Goal: Book appointment/travel/reservation

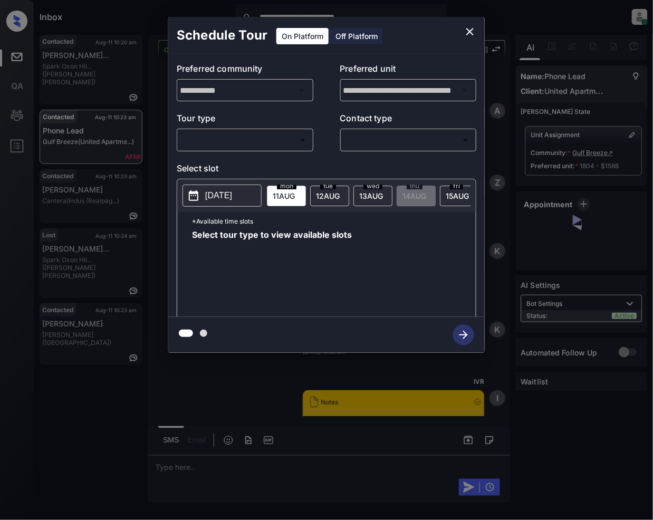
scroll to position [862, 0]
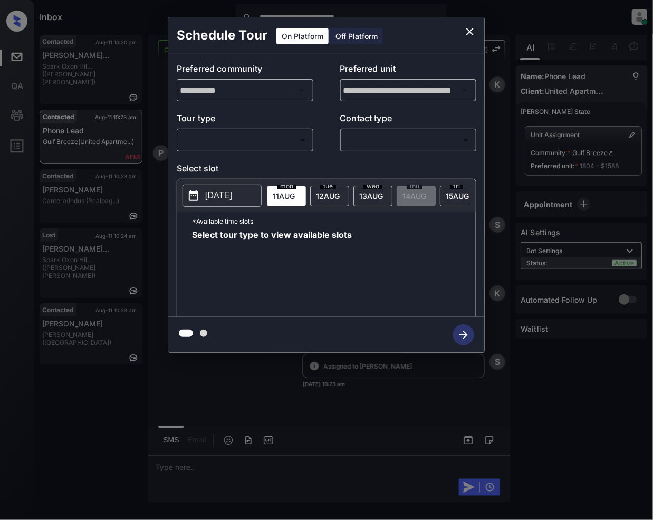
click at [243, 142] on body "**********" at bounding box center [326, 260] width 653 height 520
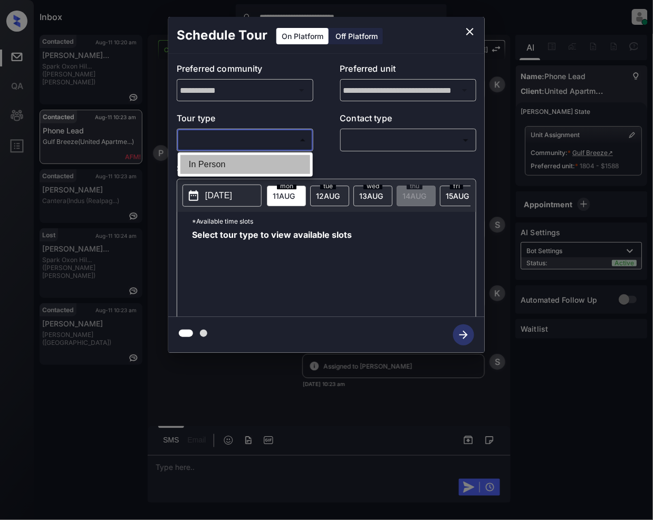
click at [235, 169] on li "In Person" at bounding box center [245, 164] width 130 height 19
type input "********"
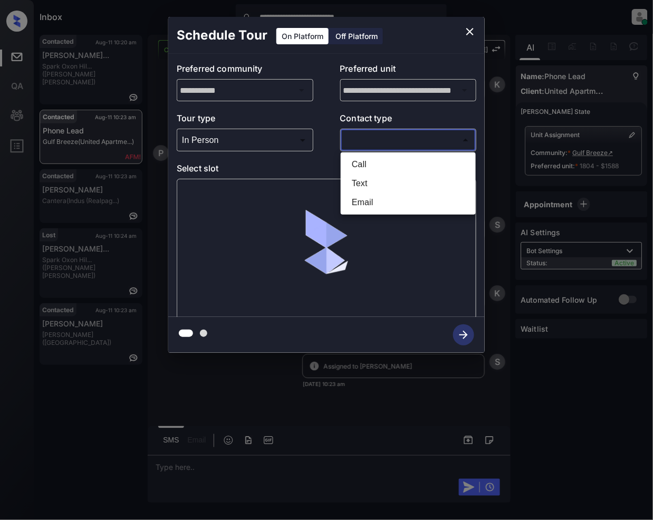
click at [371, 143] on body "**********" at bounding box center [326, 260] width 653 height 520
click at [373, 180] on li "Text" at bounding box center [408, 183] width 130 height 19
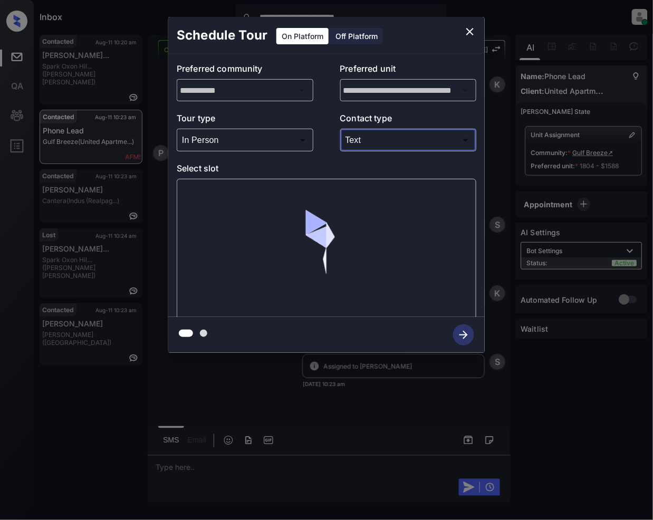
type input "****"
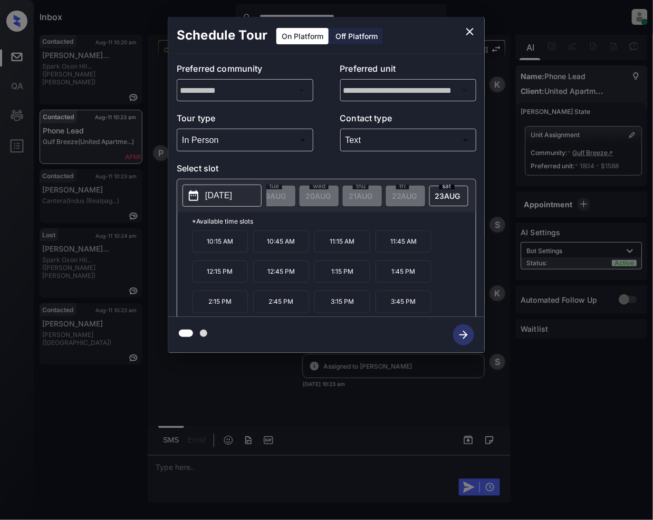
scroll to position [0, 328]
click at [476, 32] on icon "close" at bounding box center [470, 31] width 13 height 13
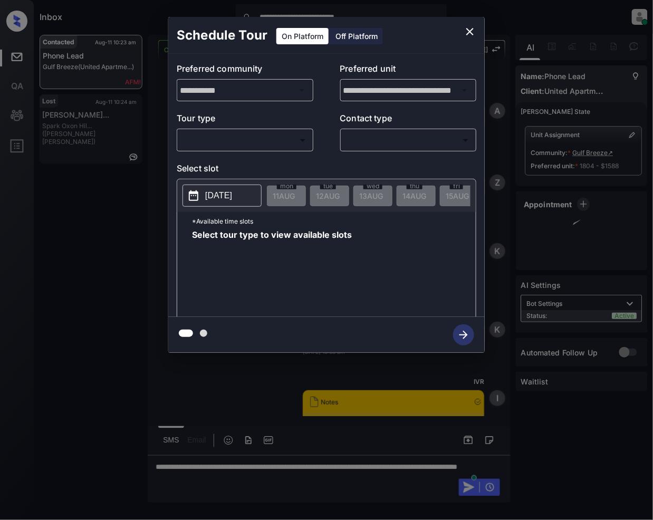
scroll to position [862, 0]
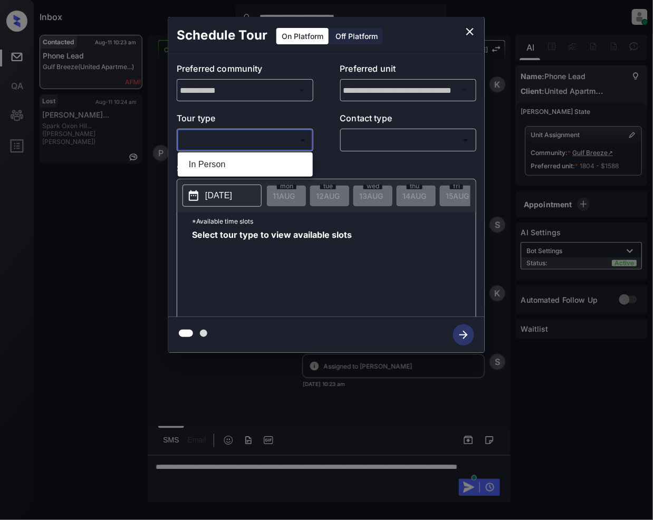
click at [270, 134] on body "**********" at bounding box center [326, 260] width 653 height 520
click at [222, 161] on li "In Person" at bounding box center [245, 164] width 130 height 19
type input "********"
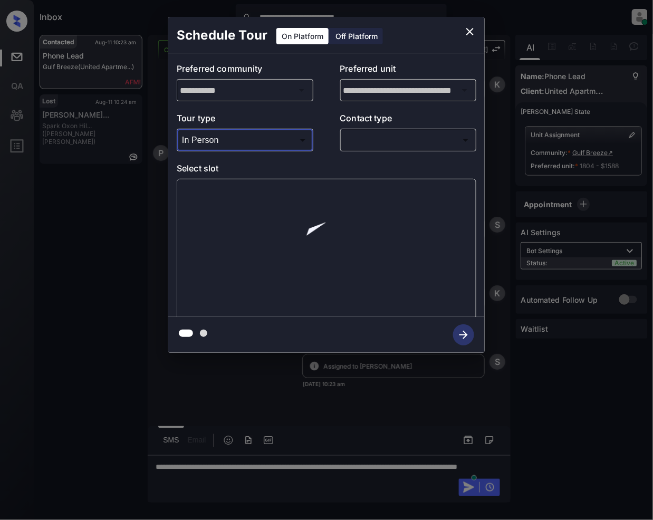
click at [385, 136] on body "**********" at bounding box center [326, 260] width 653 height 520
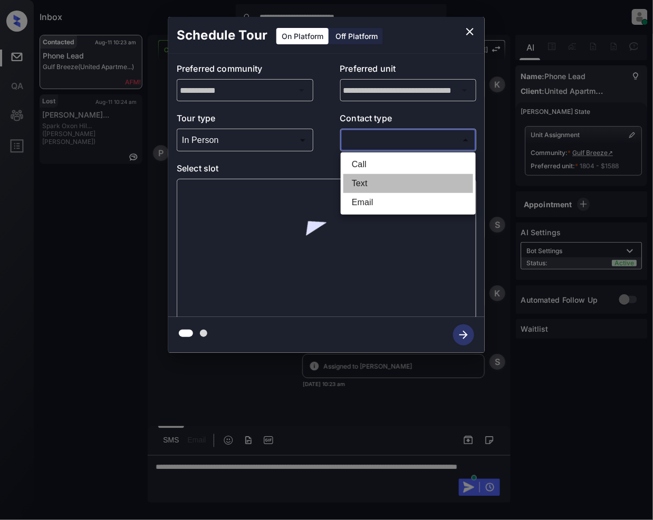
click at [376, 186] on li "Text" at bounding box center [408, 183] width 130 height 19
type input "****"
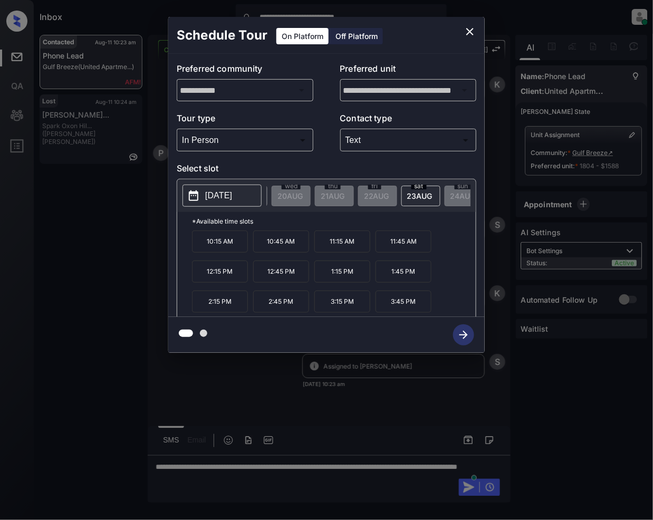
scroll to position [0, 413]
click at [466, 30] on icon "close" at bounding box center [470, 31] width 13 height 13
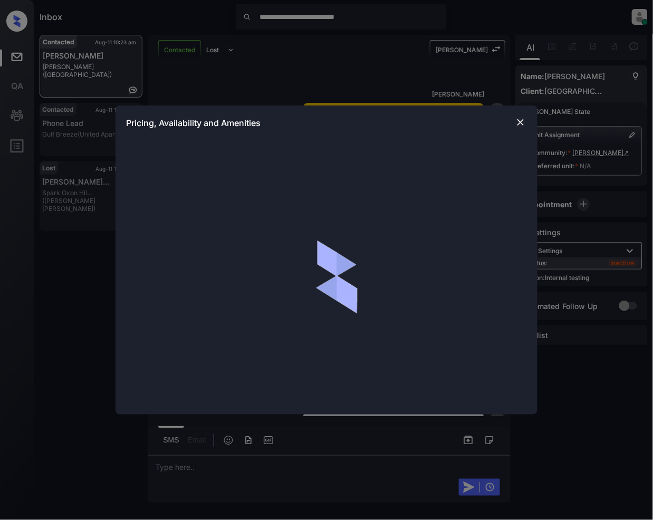
scroll to position [2493, 0]
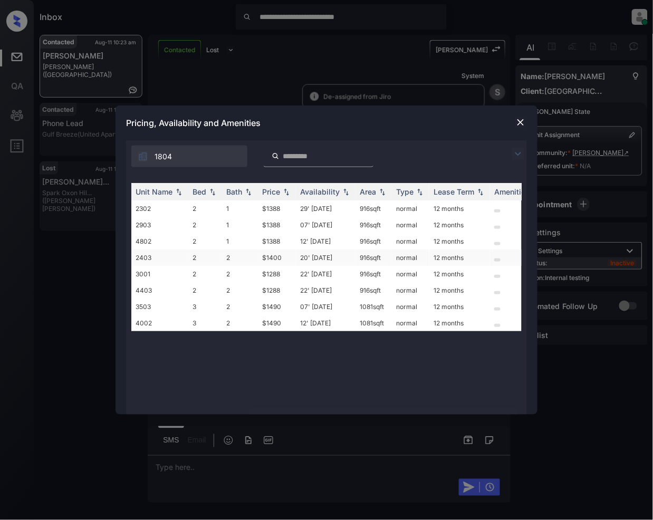
click at [273, 257] on td "$1400" at bounding box center [277, 258] width 38 height 16
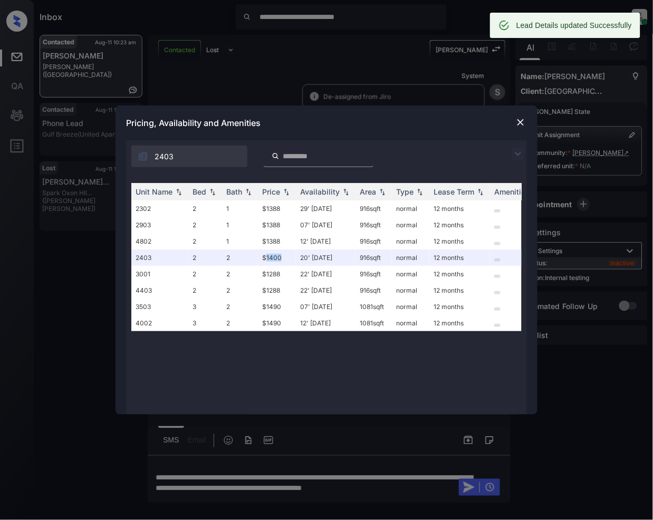
click at [519, 119] on img at bounding box center [520, 122] width 11 height 11
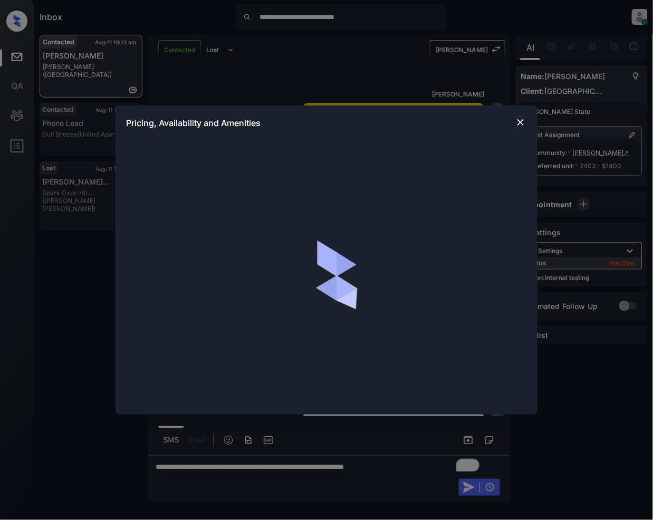
scroll to position [2562, 0]
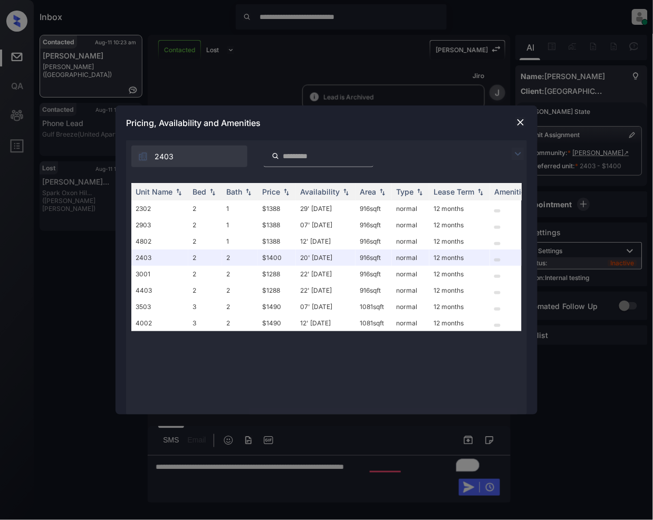
click at [519, 148] on img at bounding box center [518, 154] width 13 height 13
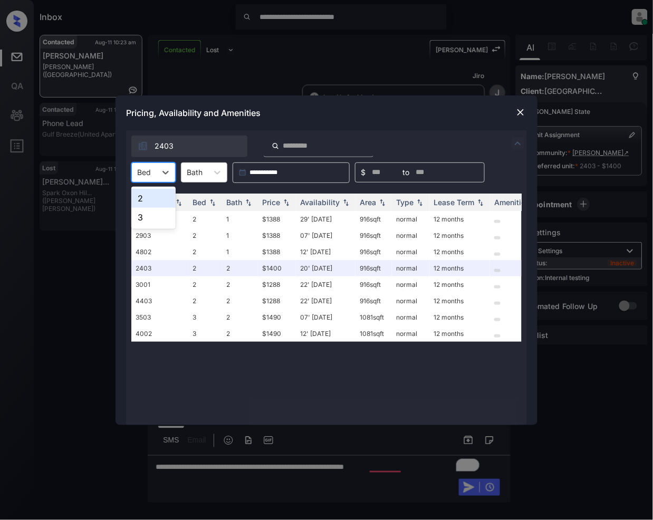
click at [138, 174] on input "text" at bounding box center [138, 172] width 2 height 9
click at [149, 201] on div "2" at bounding box center [153, 198] width 44 height 19
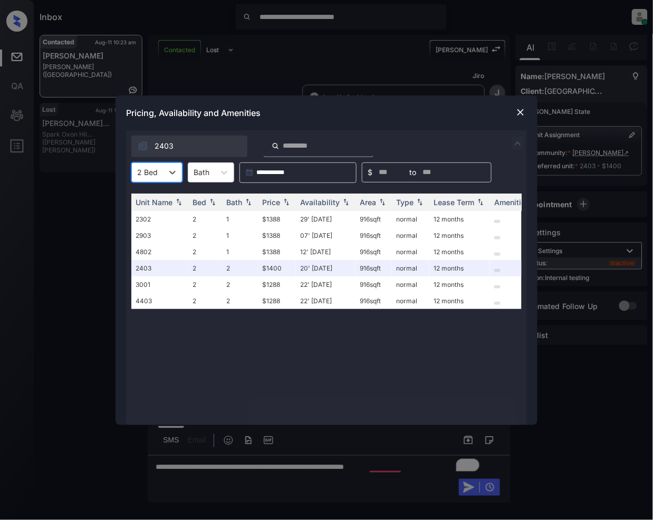
click at [523, 114] on img at bounding box center [520, 112] width 11 height 11
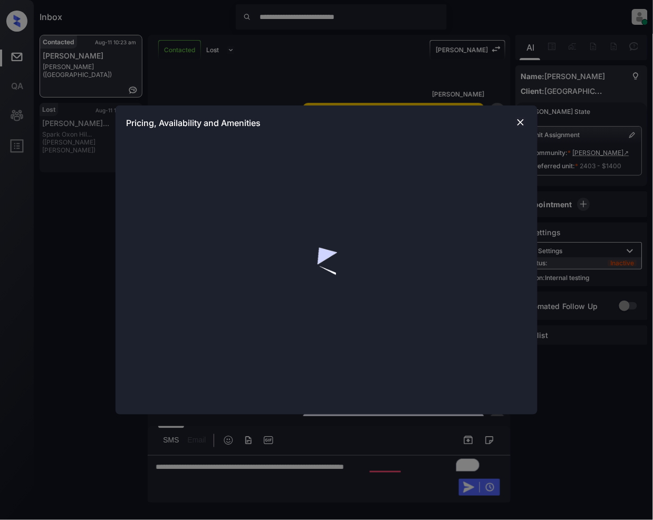
scroll to position [2562, 0]
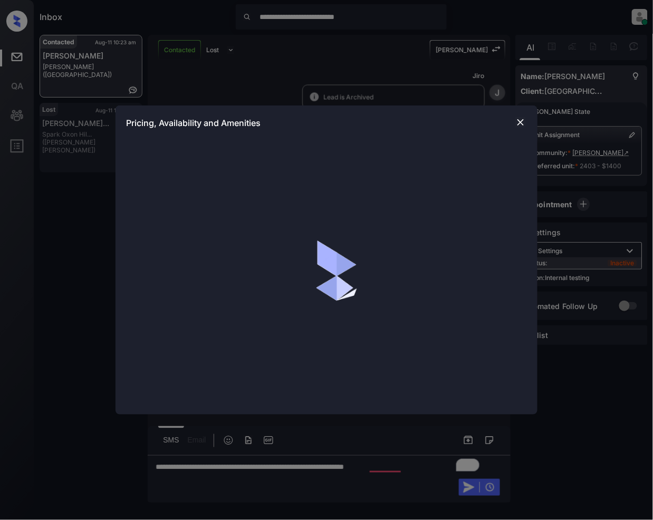
click at [524, 122] on img at bounding box center [520, 122] width 11 height 11
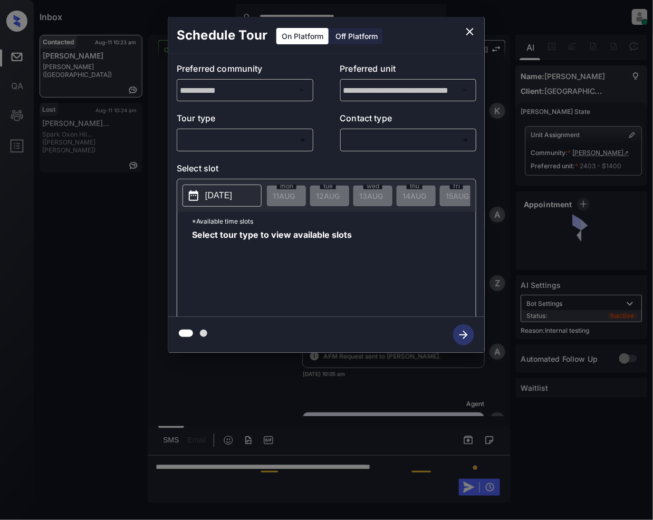
click at [226, 138] on body "**********" at bounding box center [326, 260] width 653 height 520
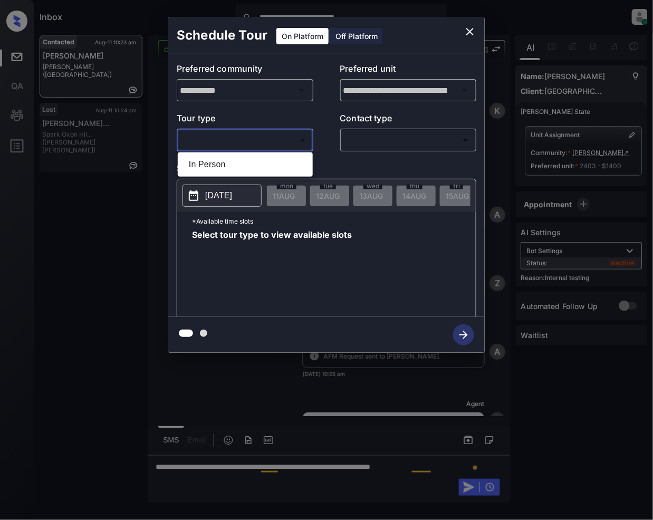
scroll to position [2562, 0]
click at [234, 159] on li "In Person" at bounding box center [245, 164] width 130 height 19
type input "********"
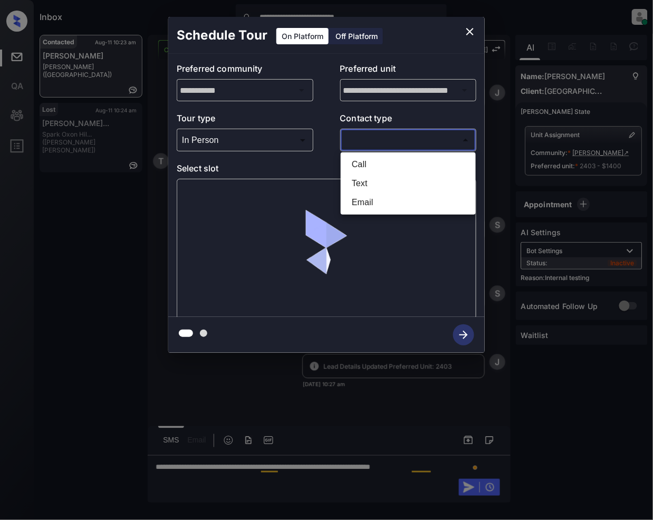
click at [371, 142] on body "**********" at bounding box center [326, 260] width 653 height 520
click at [370, 182] on li "Text" at bounding box center [408, 183] width 130 height 19
type input "****"
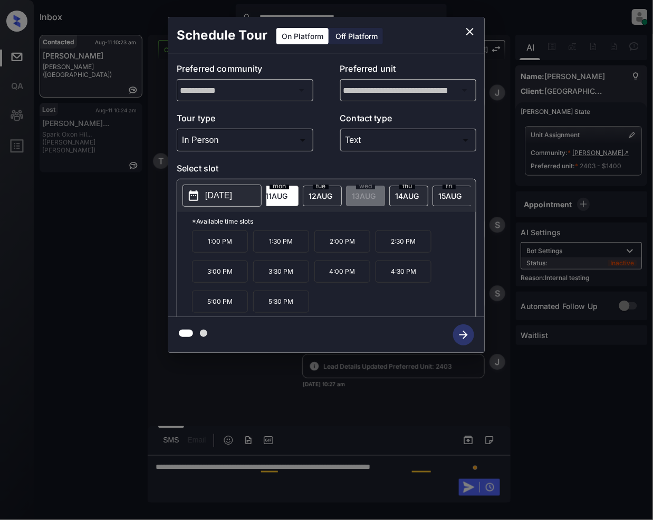
scroll to position [0, 28]
click at [267, 197] on span "15 AUG" at bounding box center [256, 195] width 22 height 9
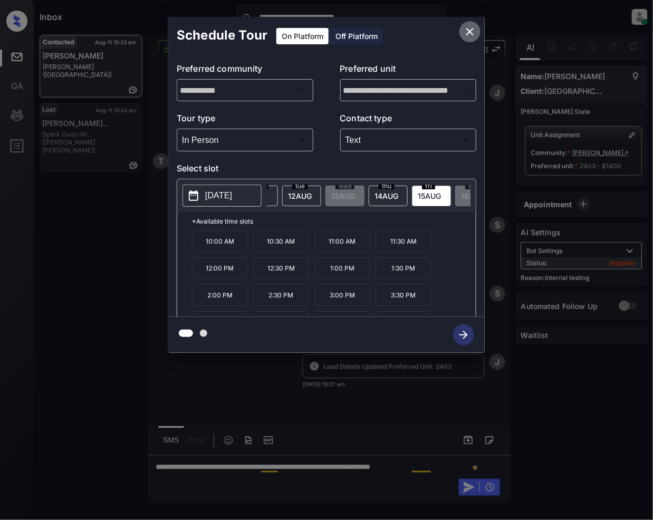
click at [475, 26] on icon "close" at bounding box center [470, 31] width 13 height 13
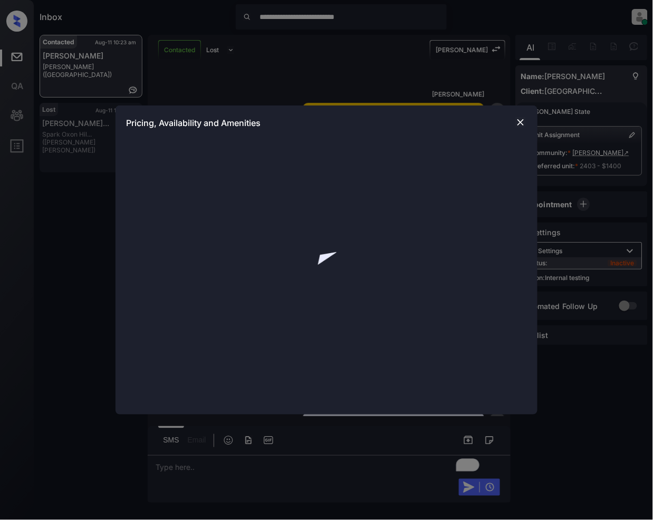
scroll to position [2632, 0]
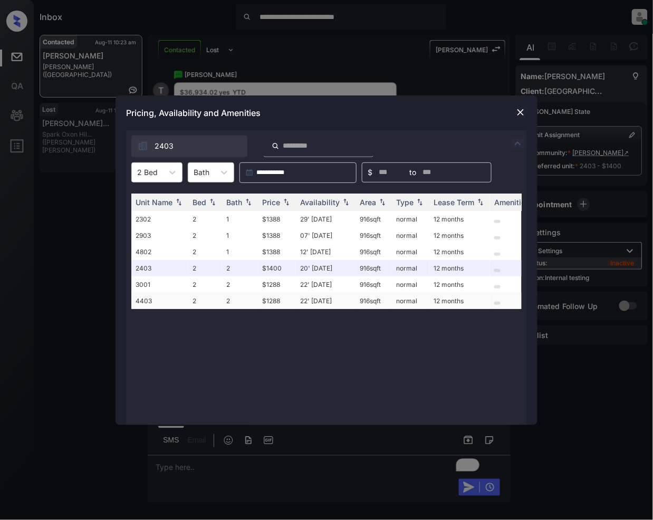
click at [276, 301] on td "$1288" at bounding box center [277, 301] width 38 height 16
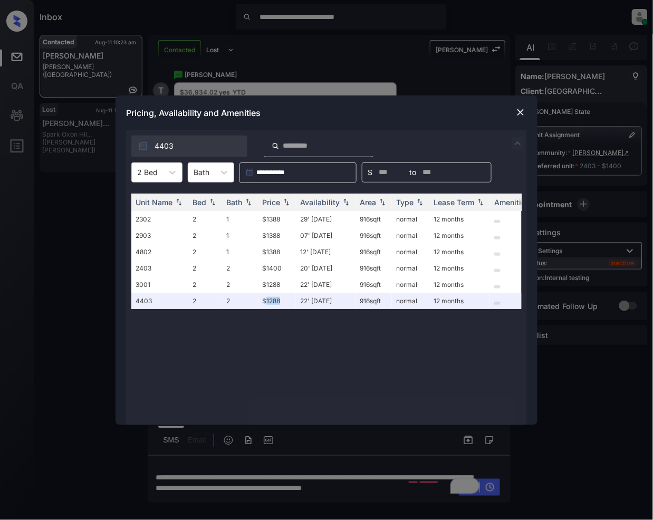
click at [520, 114] on img at bounding box center [520, 112] width 11 height 11
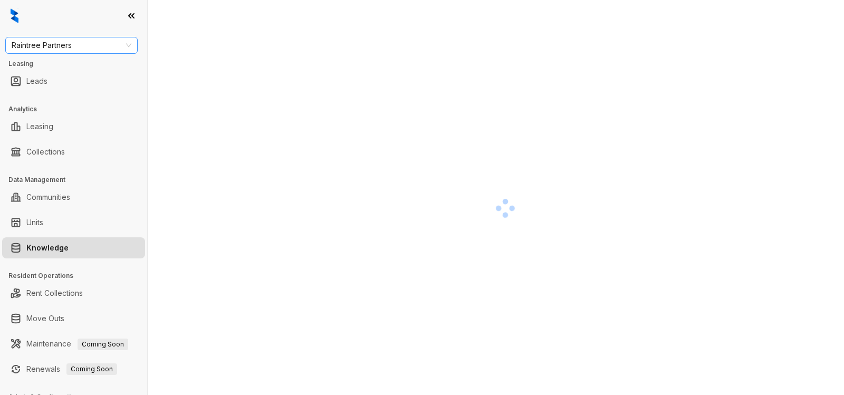
click at [75, 43] on span "Raintree Partners" at bounding box center [72, 45] width 120 height 16
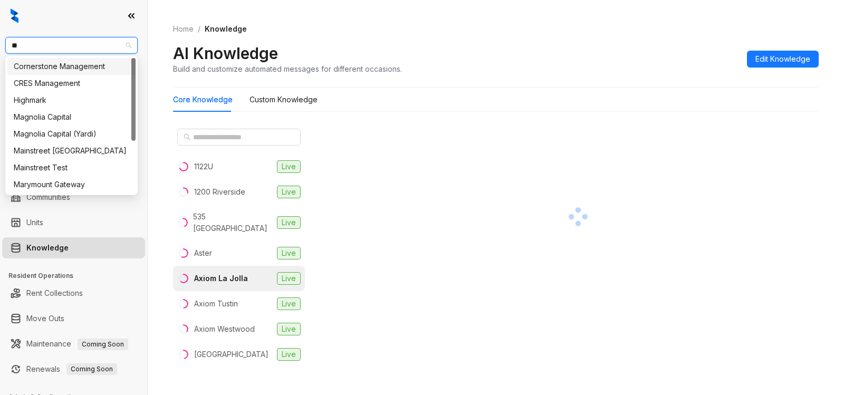
type input "***"
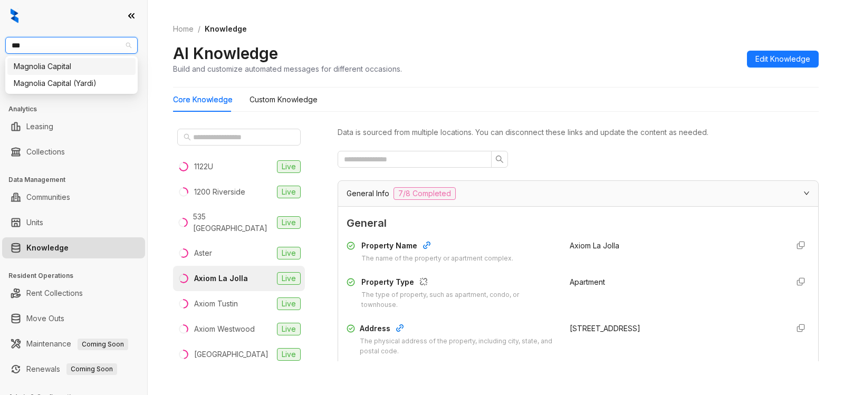
click at [54, 68] on div "Magnolia Capital" at bounding box center [72, 67] width 116 height 12
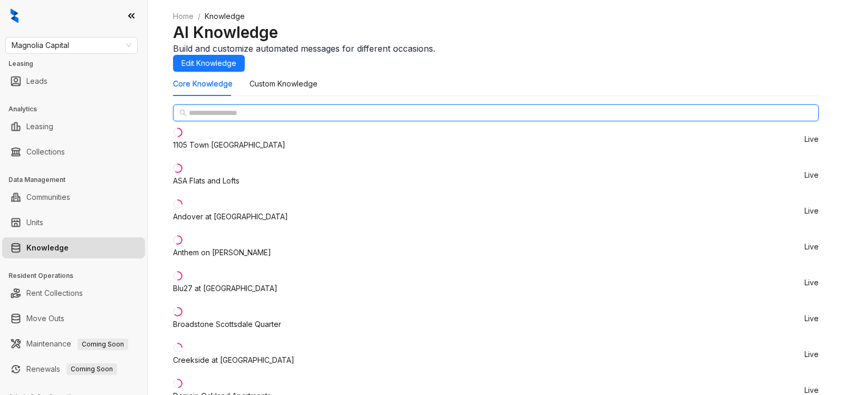
click at [226, 119] on input "text" at bounding box center [496, 113] width 615 height 12
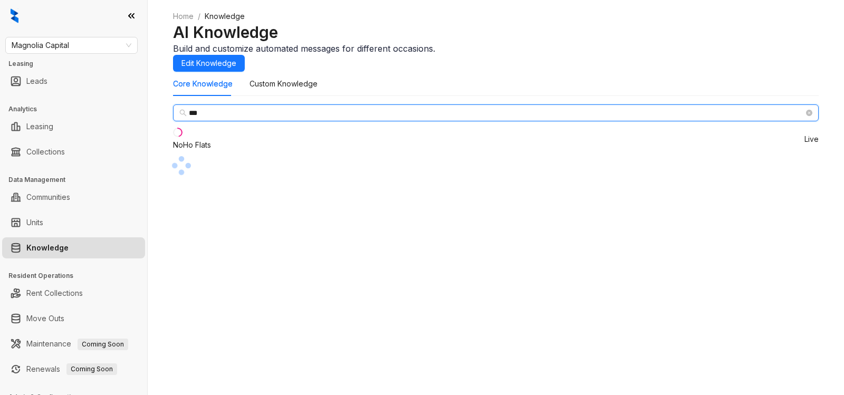
type input "***"
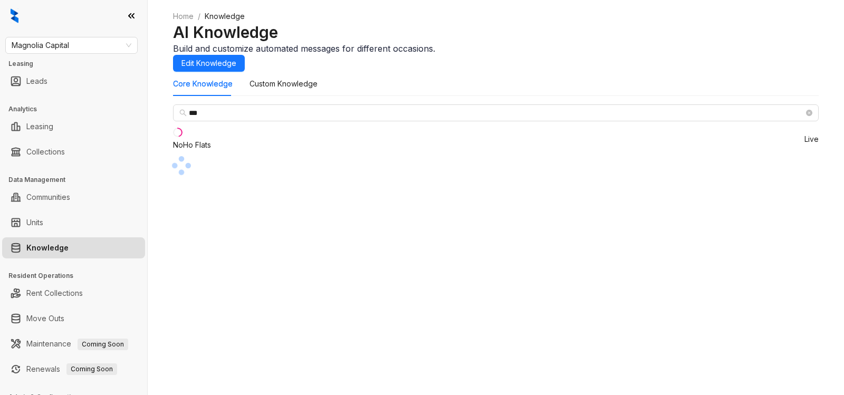
click at [211, 151] on div "NoHo Flats" at bounding box center [192, 145] width 38 height 12
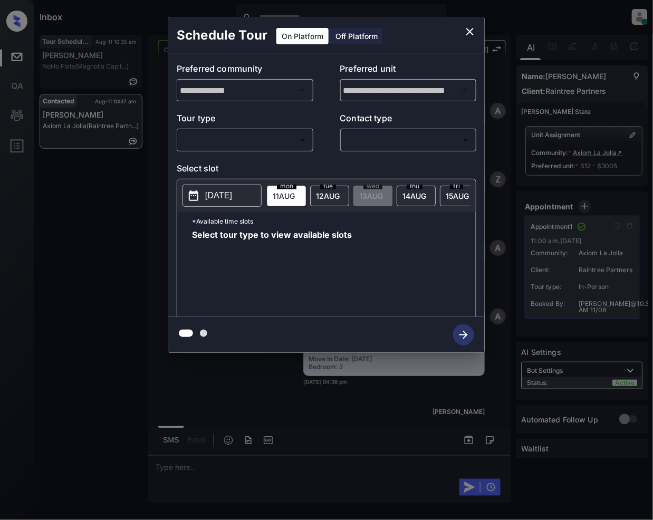
scroll to position [3991, 0]
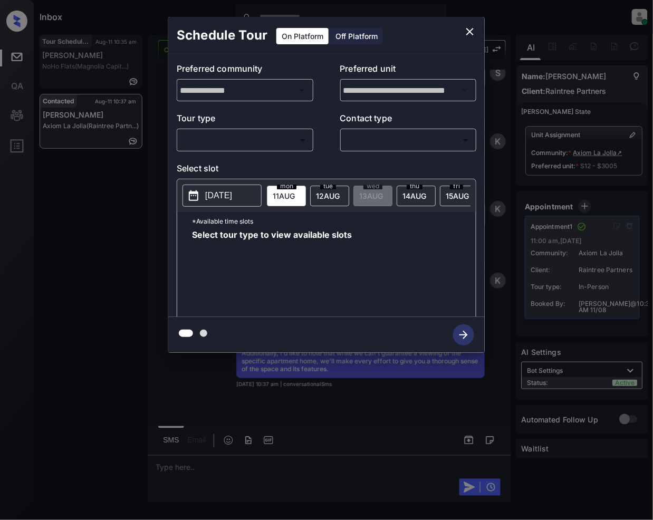
click at [471, 32] on icon "close" at bounding box center [469, 31] width 7 height 7
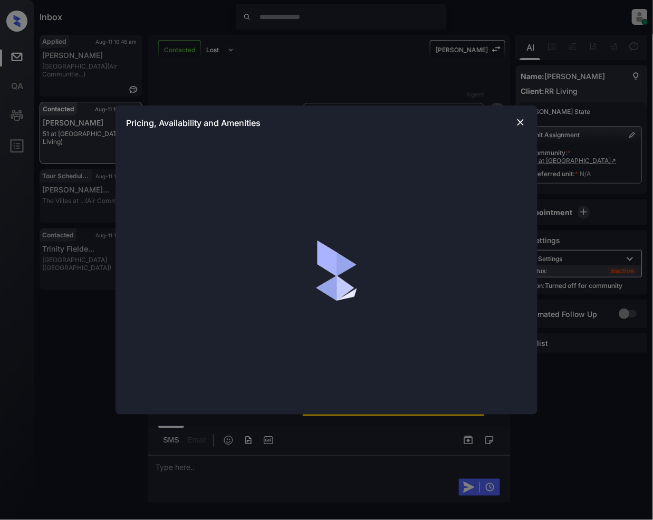
scroll to position [842, 0]
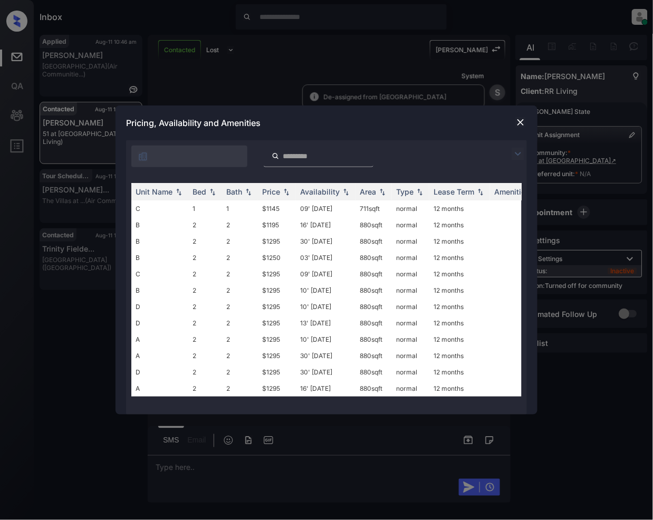
click at [515, 155] on img at bounding box center [518, 154] width 13 height 13
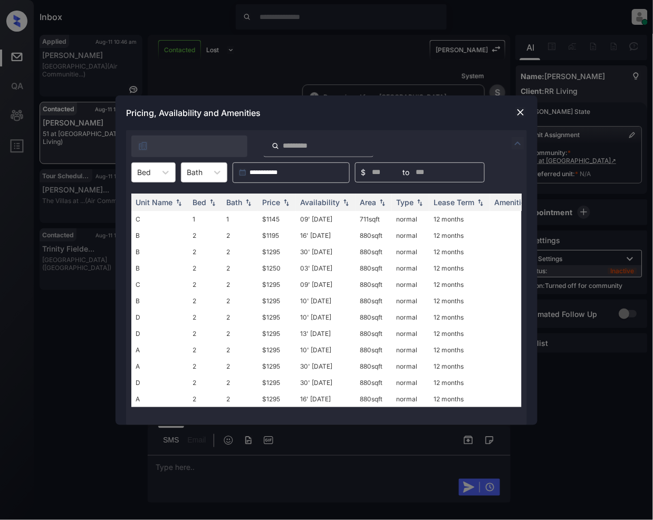
drag, startPoint x: 151, startPoint y: 169, endPoint x: 145, endPoint y: 184, distance: 16.6
click at [151, 169] on div "Bed" at bounding box center [144, 172] width 24 height 15
click at [142, 222] on div "2" at bounding box center [153, 217] width 44 height 19
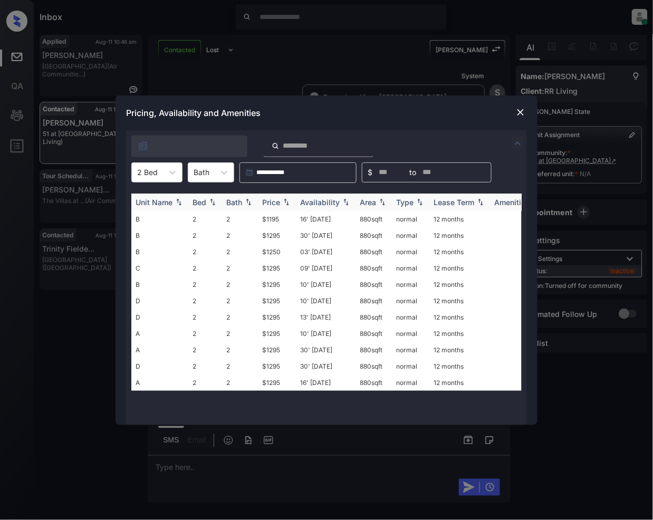
click at [290, 199] on img at bounding box center [286, 201] width 11 height 7
click at [280, 383] on td "$1195" at bounding box center [277, 383] width 38 height 16
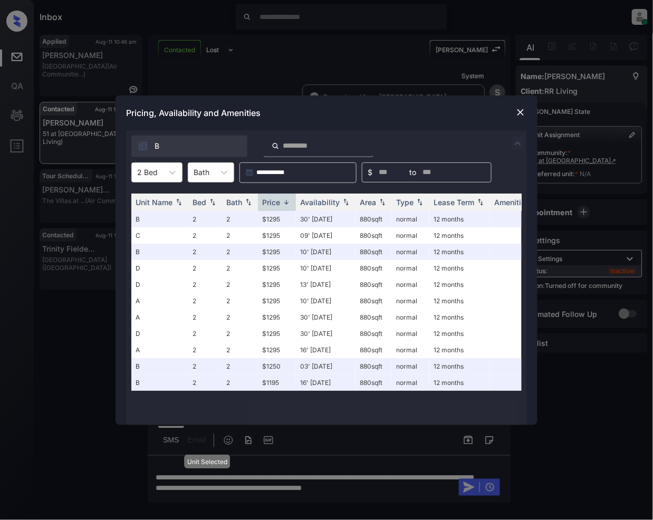
click at [522, 111] on img at bounding box center [520, 112] width 11 height 11
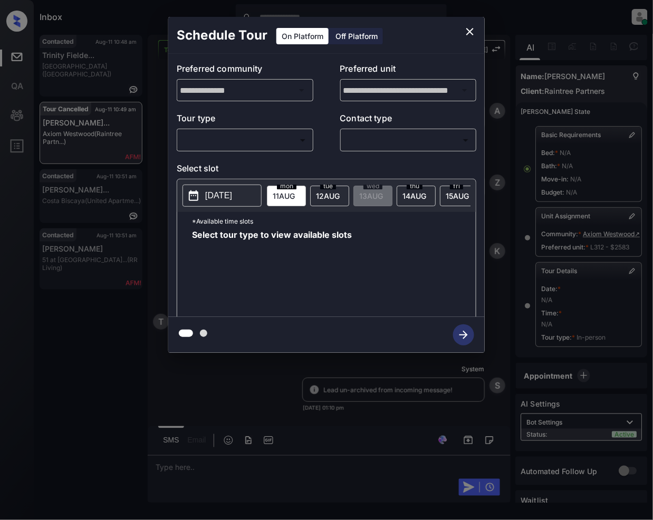
scroll to position [6831, 0]
click at [471, 36] on icon "close" at bounding box center [470, 31] width 13 height 13
click at [233, 137] on body "Inbox [PERSON_NAME] Online Set yourself offline Set yourself on break Profile S…" at bounding box center [326, 260] width 653 height 520
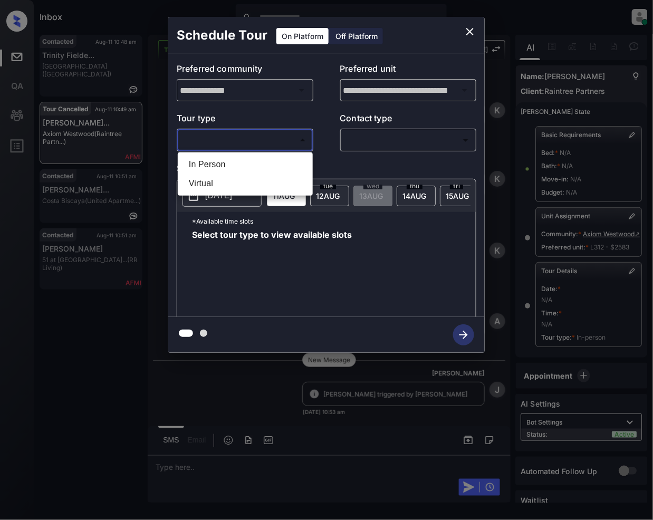
drag, startPoint x: 209, startPoint y: 159, endPoint x: 340, endPoint y: 132, distance: 133.2
click at [209, 160] on li "In Person" at bounding box center [245, 164] width 130 height 19
type input "********"
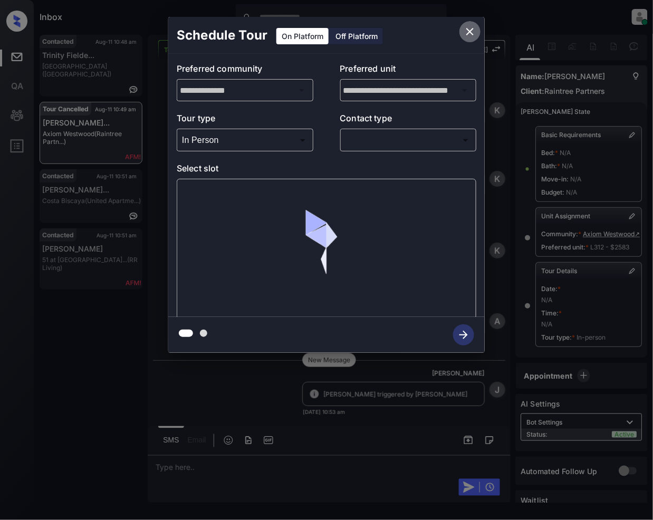
click at [471, 27] on icon "close" at bounding box center [470, 31] width 13 height 13
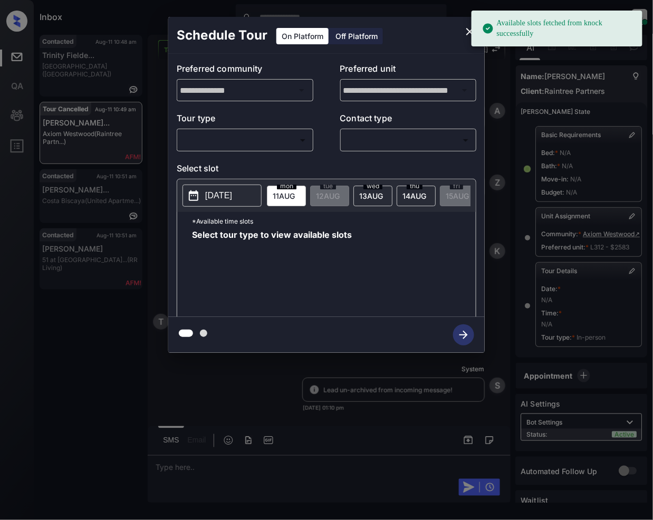
scroll to position [6900, 0]
click at [250, 142] on body "Available slots fetched from knock successfully Inbox Jeramie Castro Online Set…" at bounding box center [326, 260] width 653 height 520
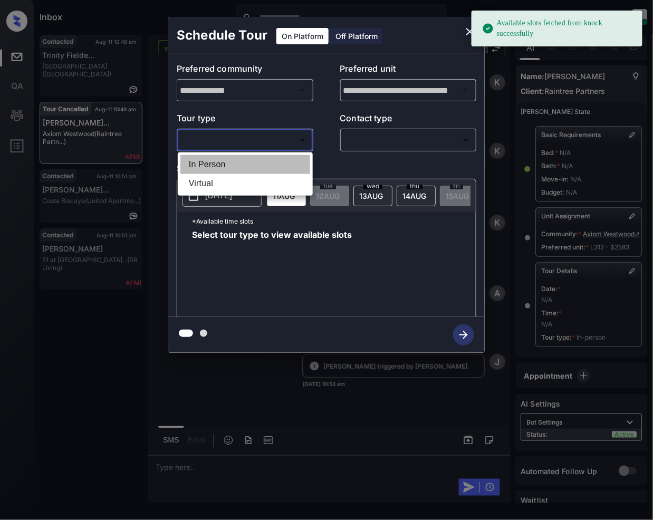
click at [258, 168] on li "In Person" at bounding box center [245, 164] width 130 height 19
type input "********"
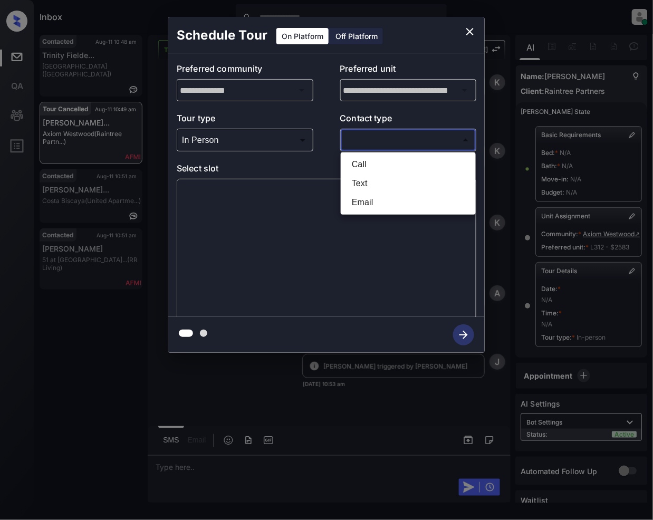
click at [366, 140] on body "Available slots fetched from knock successfully Inbox Jeramie Castro Online Set…" at bounding box center [326, 260] width 653 height 520
click at [364, 186] on li "Text" at bounding box center [408, 183] width 130 height 19
type input "****"
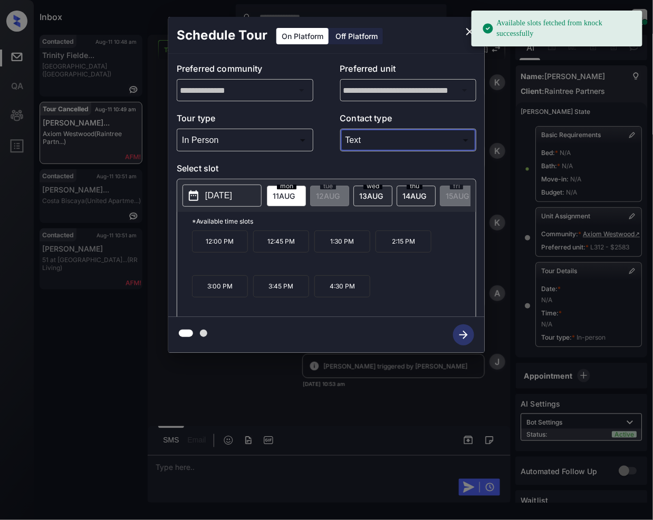
click at [350, 252] on p "1:30 PM" at bounding box center [342, 242] width 56 height 22
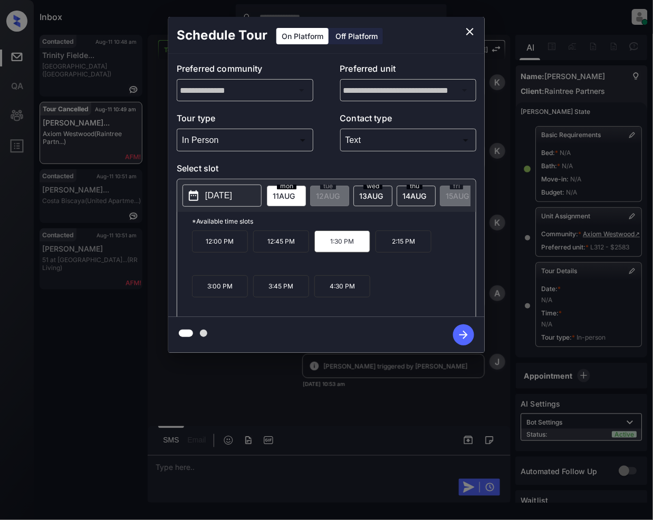
click at [457, 336] on icon "button" at bounding box center [463, 334] width 21 height 21
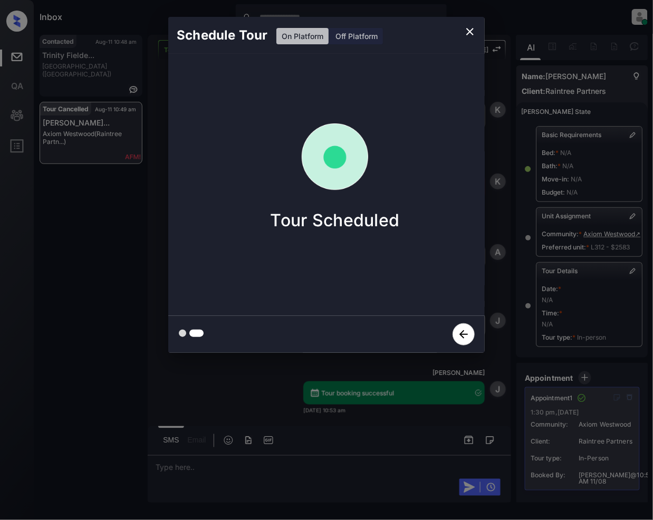
scroll to position [7148, 0]
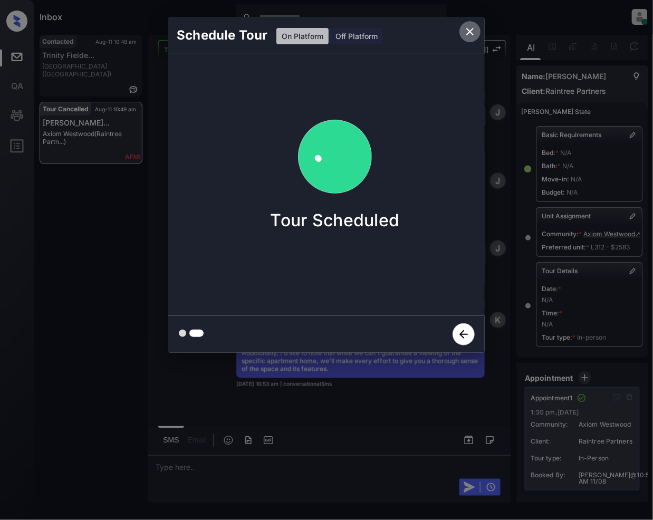
click at [467, 34] on icon "close" at bounding box center [470, 31] width 13 height 13
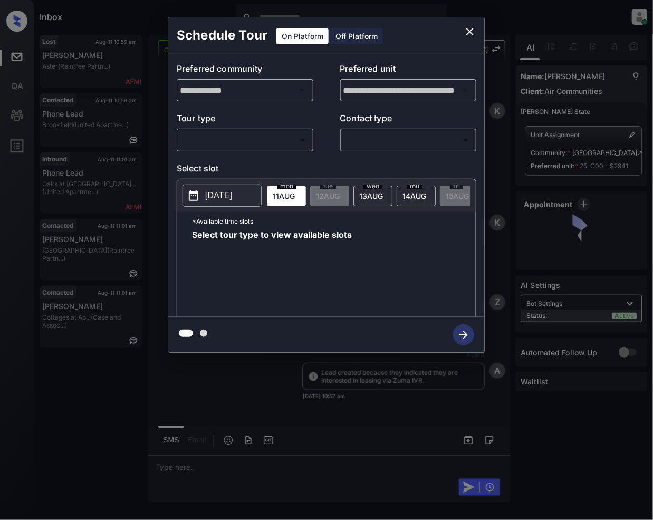
scroll to position [1456, 0]
click at [218, 142] on body "Inbox [PERSON_NAME] Online Set yourself offline Set yourself on break Profile S…" at bounding box center [326, 260] width 653 height 520
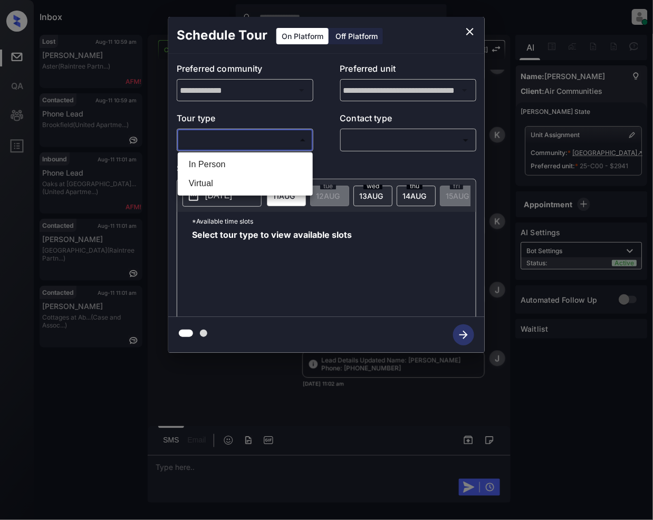
drag, startPoint x: 217, startPoint y: 164, endPoint x: 351, endPoint y: 141, distance: 135.8
click at [217, 165] on li "In Person" at bounding box center [245, 164] width 130 height 19
type input "********"
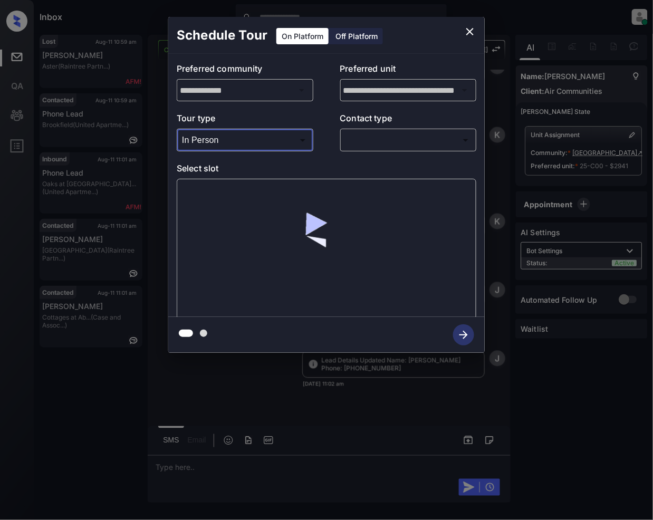
click at [376, 139] on body "Inbox [PERSON_NAME] Online Set yourself offline Set yourself on break Profile S…" at bounding box center [326, 260] width 653 height 520
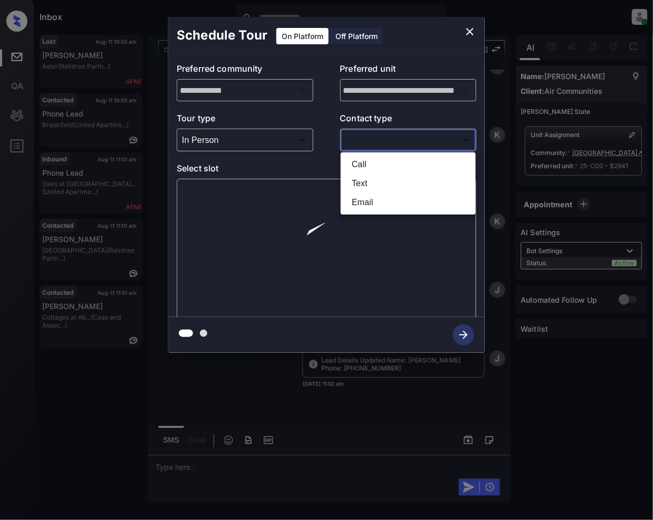
click at [365, 186] on li "Text" at bounding box center [408, 183] width 130 height 19
type input "****"
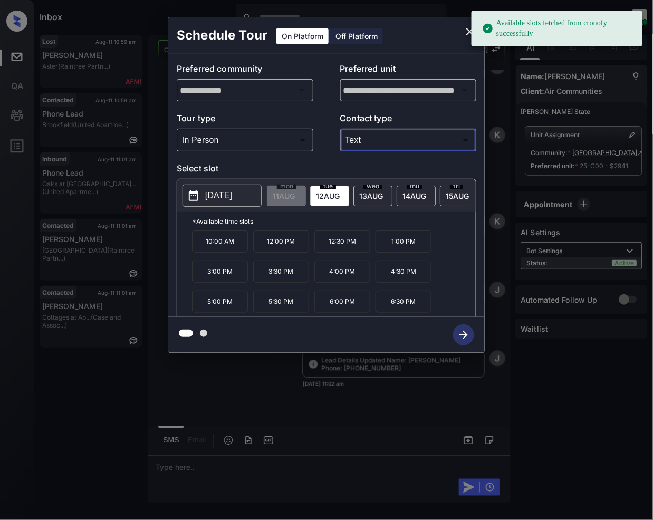
click at [452, 212] on div "2025-08-12 mon 11 AUG tue 12 AUG wed 13 AUG thu 14 AUG fri 15 AUG sat 16 AUG su…" at bounding box center [326, 195] width 299 height 33
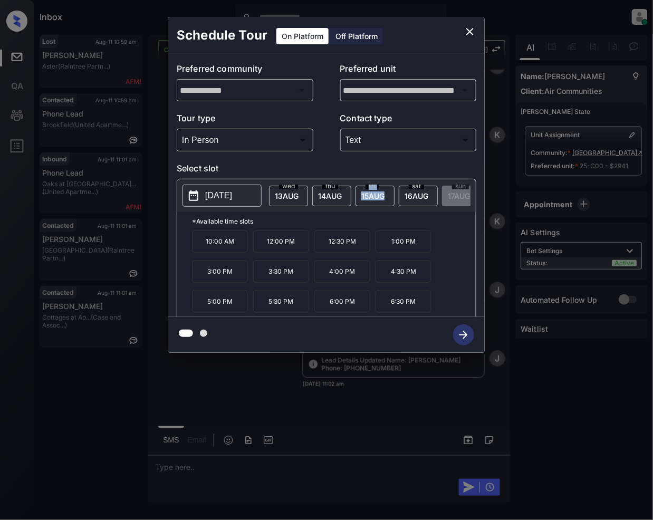
scroll to position [0, 112]
click at [466, 36] on icon "close" at bounding box center [470, 31] width 13 height 13
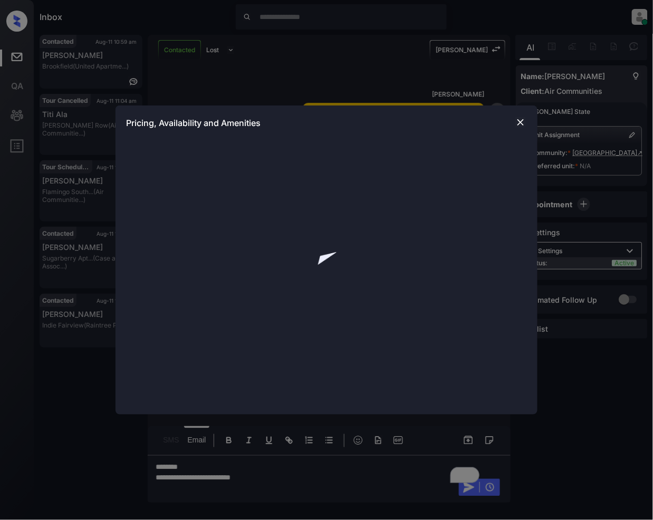
scroll to position [629, 0]
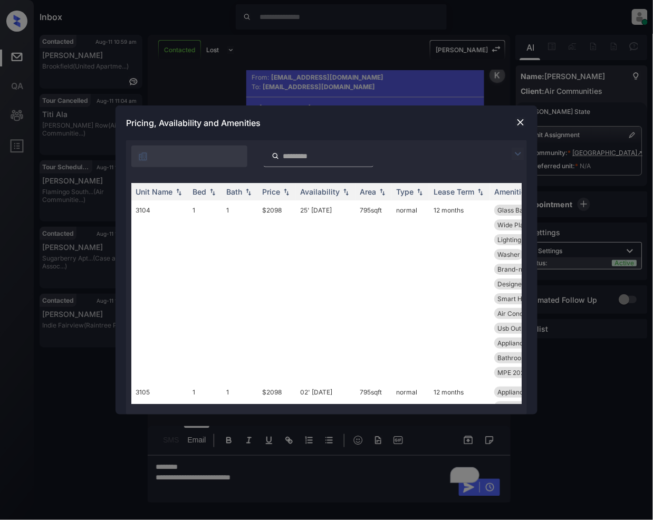
click at [522, 153] on img at bounding box center [518, 154] width 13 height 13
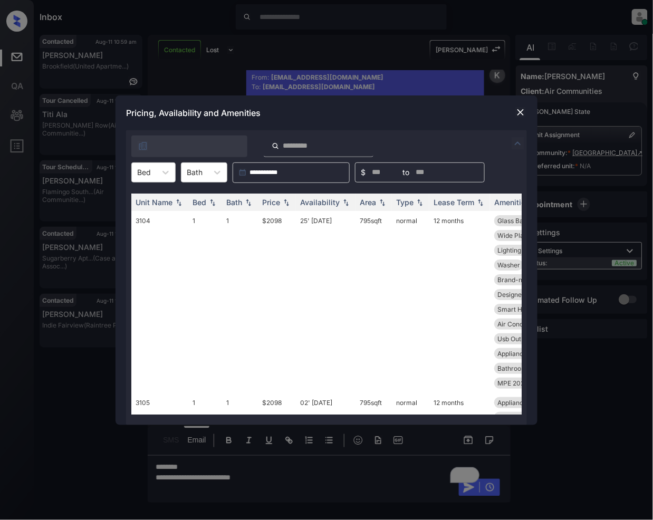
drag, startPoint x: 171, startPoint y: 180, endPoint x: 166, endPoint y: 186, distance: 7.8
click at [171, 180] on div at bounding box center [165, 172] width 19 height 19
drag, startPoint x: 145, startPoint y: 201, endPoint x: 226, endPoint y: 203, distance: 81.3
click at [144, 202] on div "1" at bounding box center [153, 198] width 44 height 19
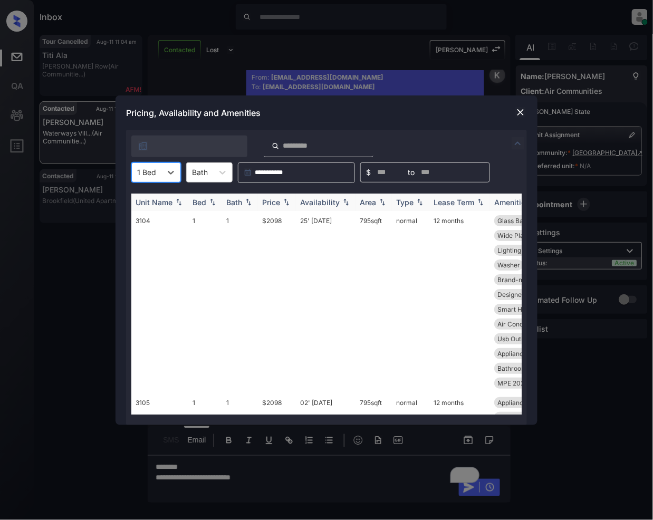
click at [283, 202] on img at bounding box center [286, 201] width 11 height 7
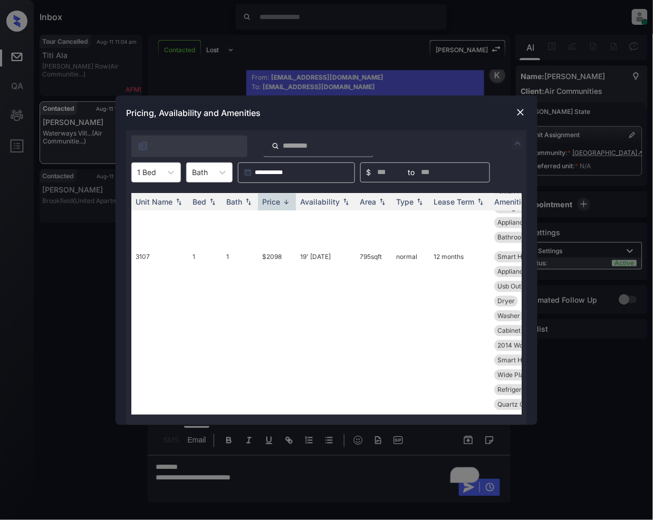
scroll to position [550, 0]
click at [269, 247] on td "$2098" at bounding box center [277, 330] width 38 height 167
drag, startPoint x: 269, startPoint y: 229, endPoint x: 404, endPoint y: 404, distance: 220.7
click at [271, 247] on td "$2098" at bounding box center [277, 330] width 38 height 167
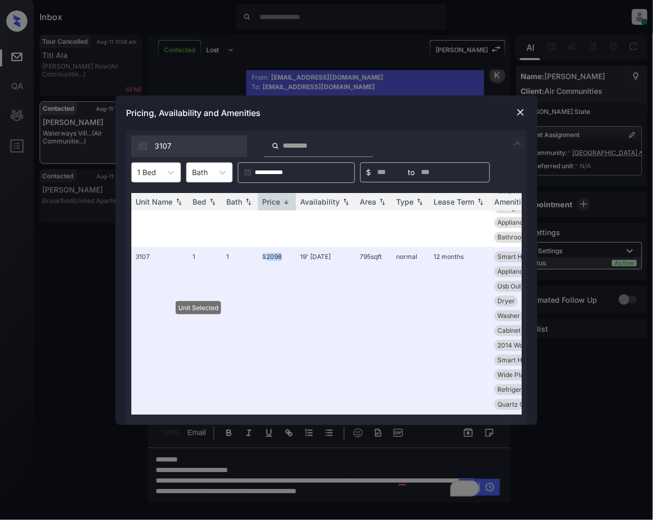
click at [522, 111] on img at bounding box center [520, 112] width 11 height 11
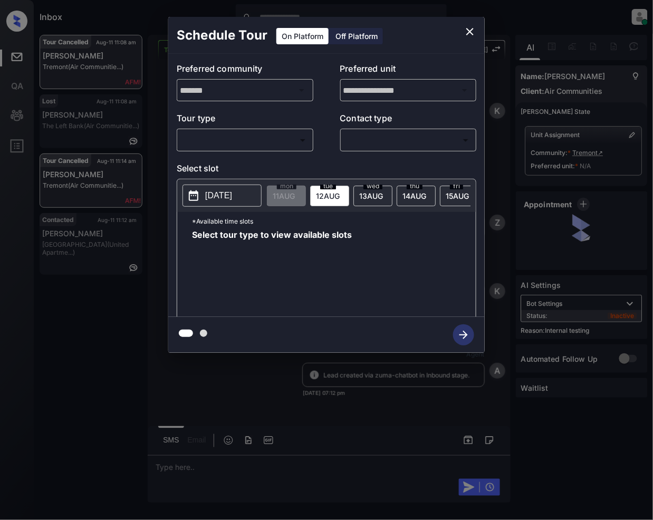
scroll to position [3965, 0]
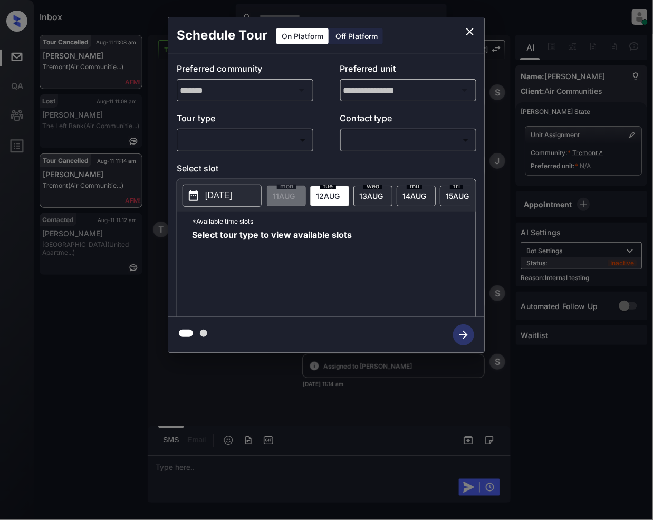
click at [215, 138] on body "Inbox [PERSON_NAME] Online Set yourself offline Set yourself on break Profile S…" at bounding box center [326, 260] width 653 height 520
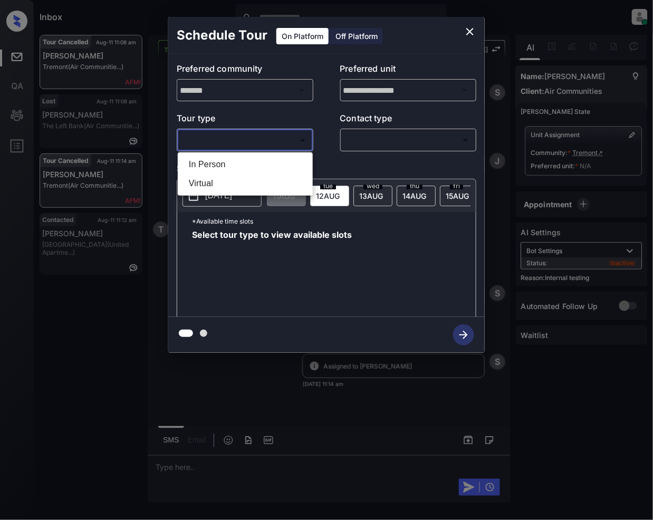
click at [222, 179] on li "Virtual" at bounding box center [245, 183] width 130 height 19
type input "*******"
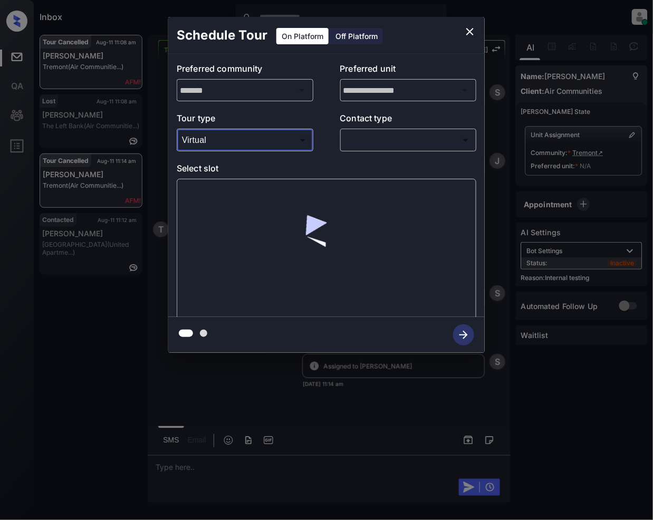
click at [366, 137] on body "Inbox [PERSON_NAME] Online Set yourself offline Set yourself on break Profile S…" at bounding box center [326, 260] width 653 height 520
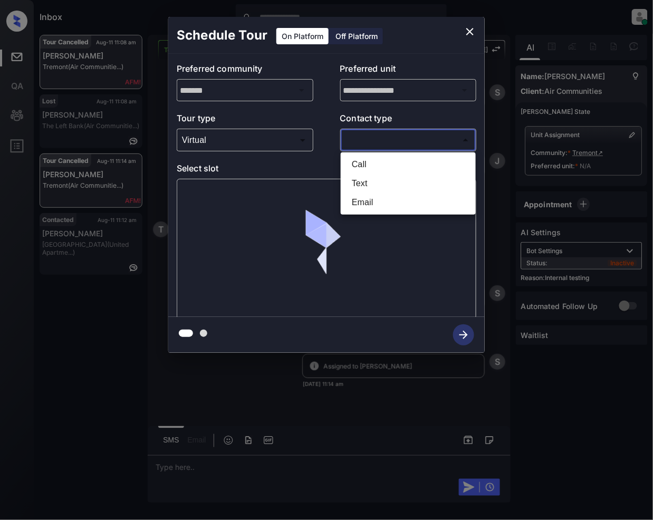
click at [355, 180] on li "Text" at bounding box center [408, 183] width 130 height 19
type input "****"
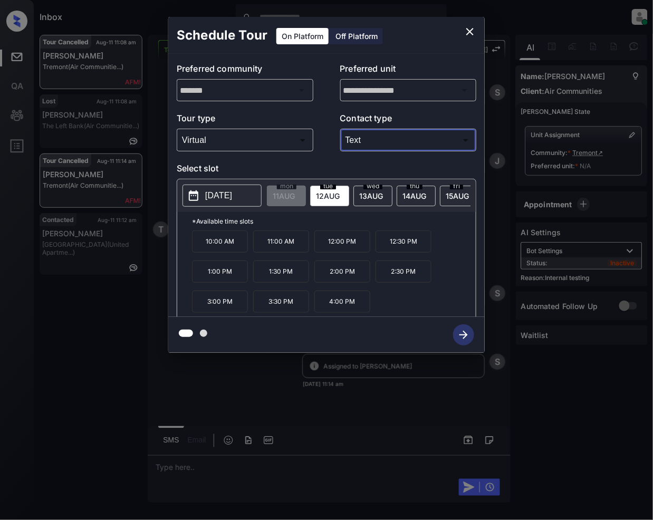
click at [473, 32] on icon "close" at bounding box center [470, 31] width 13 height 13
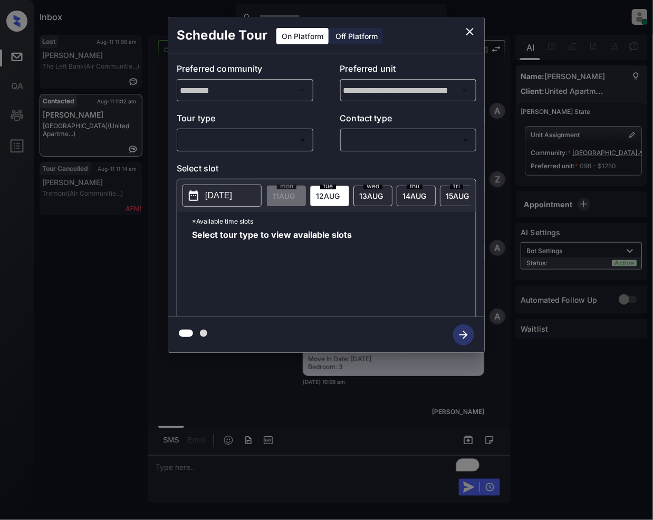
click at [264, 139] on body "Inbox Jeramie Castro Online Set yourself offline Set yourself on break Profile …" at bounding box center [326, 260] width 653 height 520
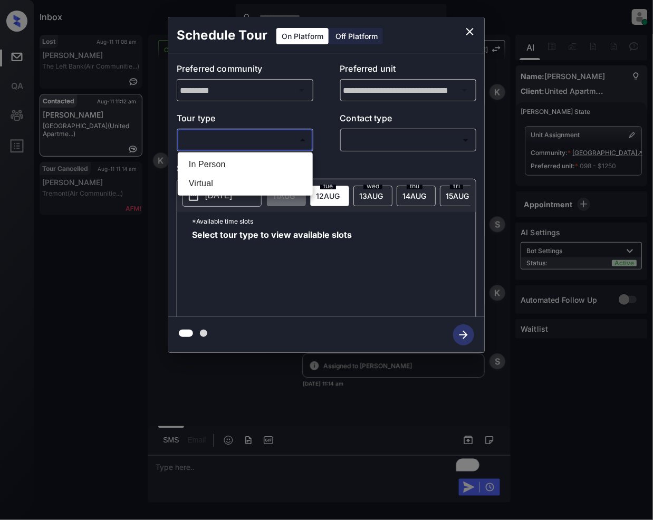
click at [232, 165] on li "In Person" at bounding box center [245, 164] width 130 height 19
type input "********"
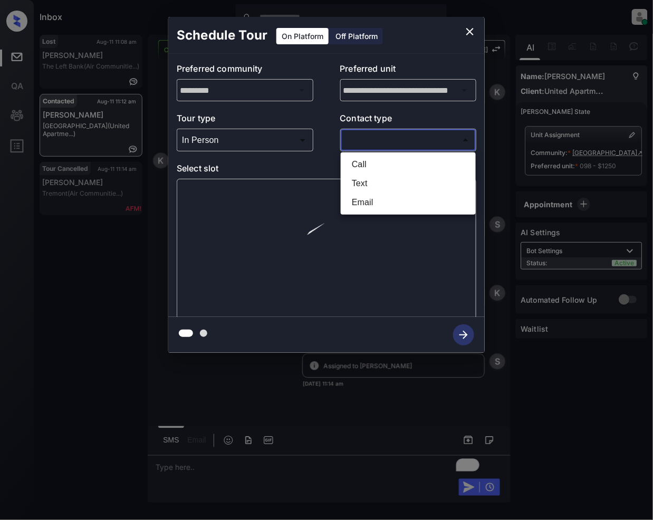
drag, startPoint x: 355, startPoint y: 143, endPoint x: 318, endPoint y: 190, distance: 59.7
click at [349, 142] on body "Inbox Jeramie Castro Online Set yourself offline Set yourself on break Profile …" at bounding box center [326, 260] width 653 height 520
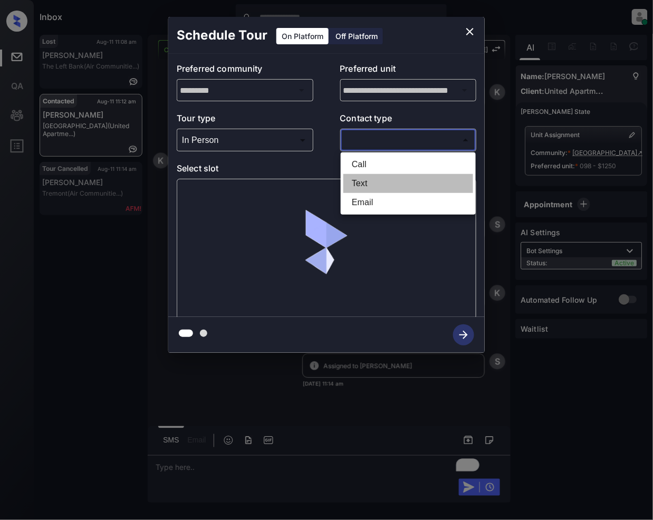
click at [353, 190] on li "Text" at bounding box center [408, 183] width 130 height 19
type input "****"
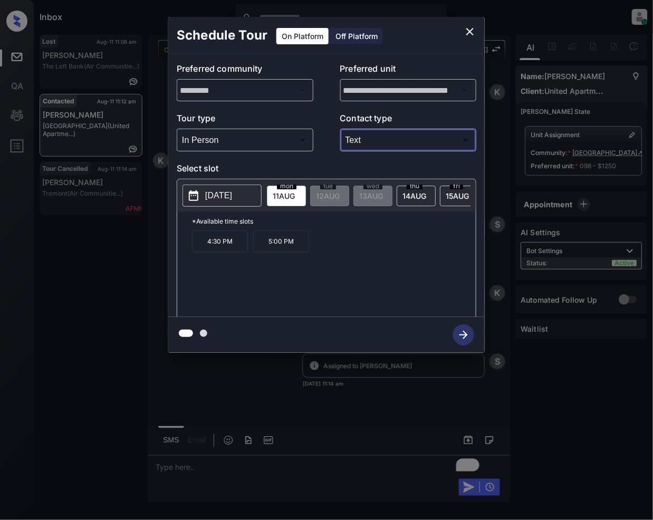
click at [467, 27] on icon "close" at bounding box center [470, 31] width 13 height 13
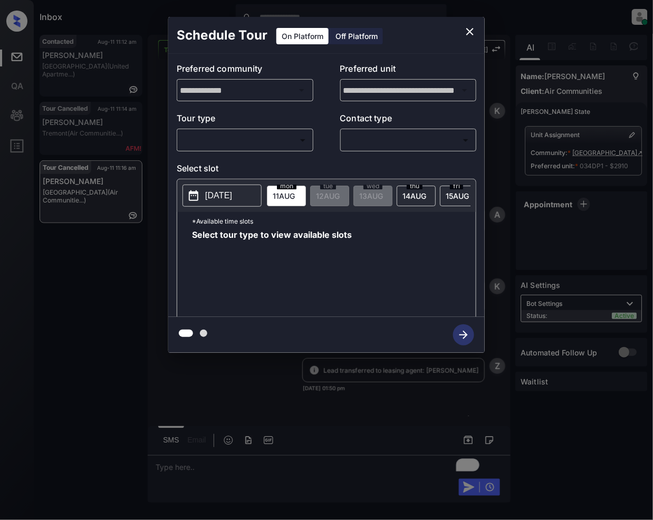
click at [285, 140] on body "Inbox Jeramie Castro Online Set yourself offline Set yourself on break Profile …" at bounding box center [326, 260] width 653 height 520
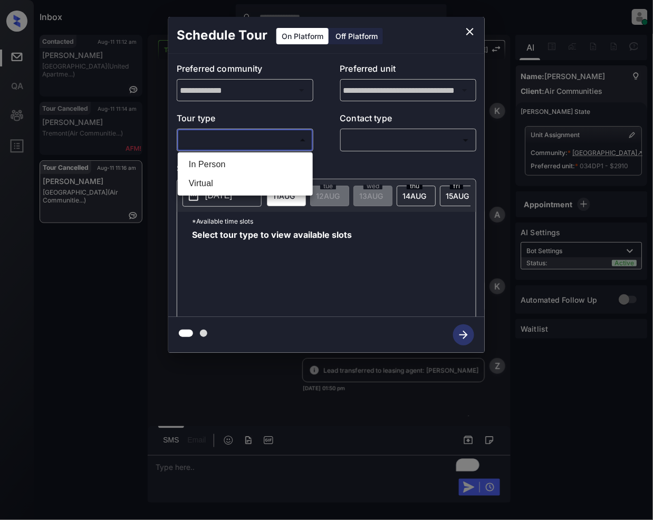
scroll to position [4580, 0]
drag, startPoint x: 226, startPoint y: 161, endPoint x: 403, endPoint y: 142, distance: 177.8
click at [226, 162] on li "In Person" at bounding box center [245, 164] width 130 height 19
type input "********"
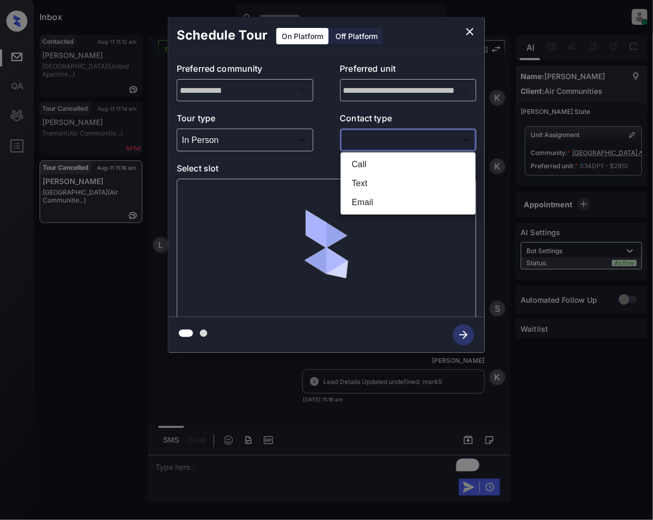
click at [386, 143] on body "Inbox Jeramie Castro Online Set yourself offline Set yourself on break Profile …" at bounding box center [326, 260] width 653 height 520
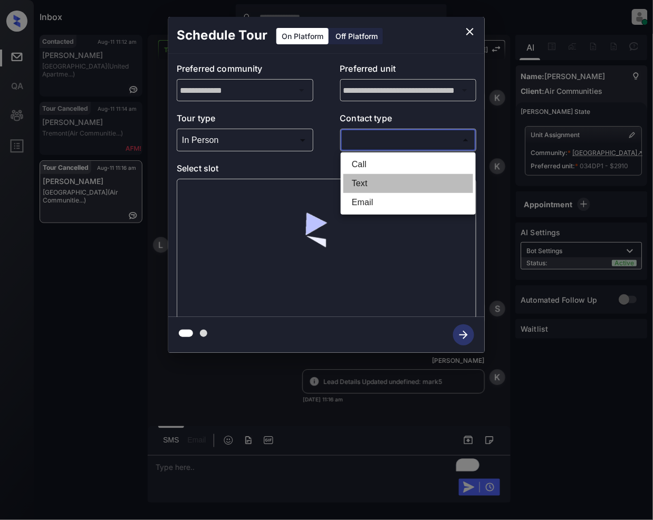
click at [364, 176] on li "Text" at bounding box center [408, 183] width 130 height 19
type input "****"
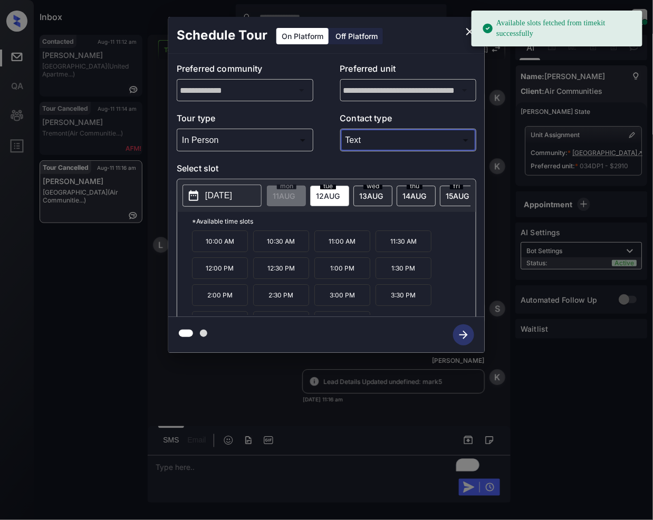
click at [461, 30] on button "close" at bounding box center [469, 31] width 21 height 21
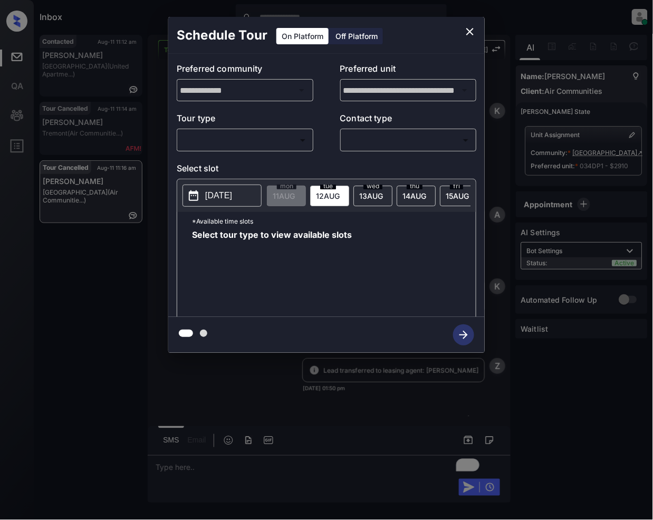
scroll to position [4580, 0]
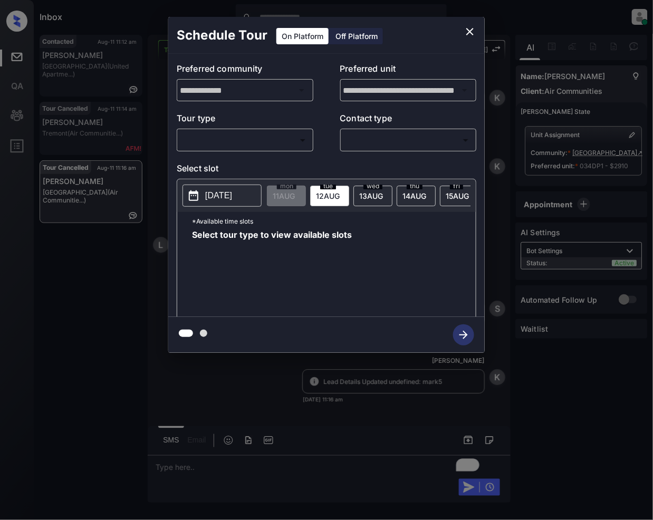
click at [275, 136] on body "Inbox Jeramie Castro Online Set yourself offline Set yourself on break Profile …" at bounding box center [326, 260] width 653 height 520
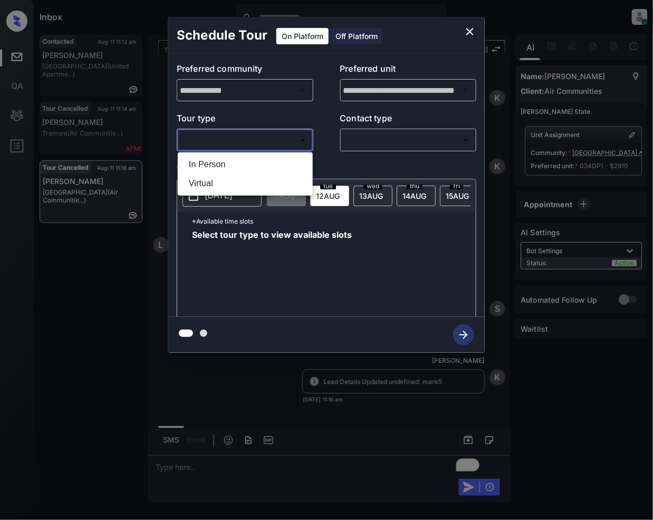
drag, startPoint x: 235, startPoint y: 167, endPoint x: 398, endPoint y: 127, distance: 167.9
click at [235, 169] on li "In Person" at bounding box center [245, 164] width 130 height 19
type input "********"
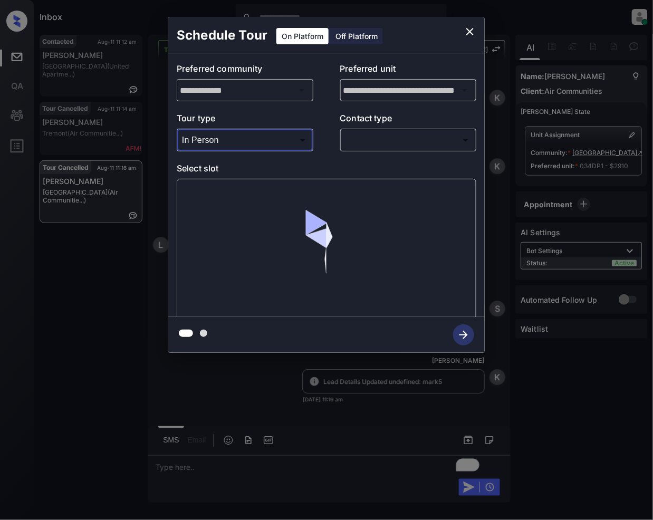
click at [381, 139] on body "Inbox Jeramie Castro Online Set yourself offline Set yourself on break Profile …" at bounding box center [326, 260] width 653 height 520
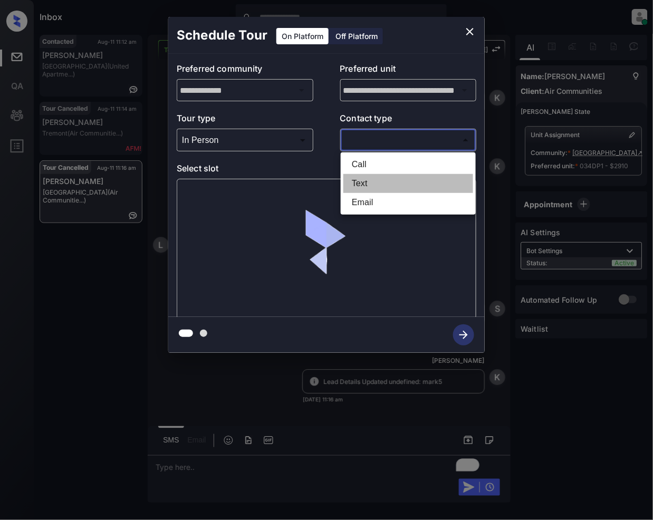
click at [376, 180] on li "Text" at bounding box center [408, 183] width 130 height 19
type input "****"
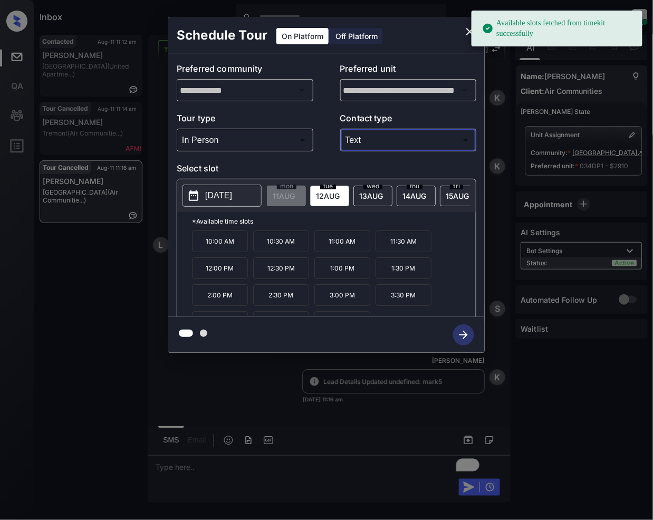
click at [295, 191] on span "13 AUG" at bounding box center [284, 195] width 22 height 9
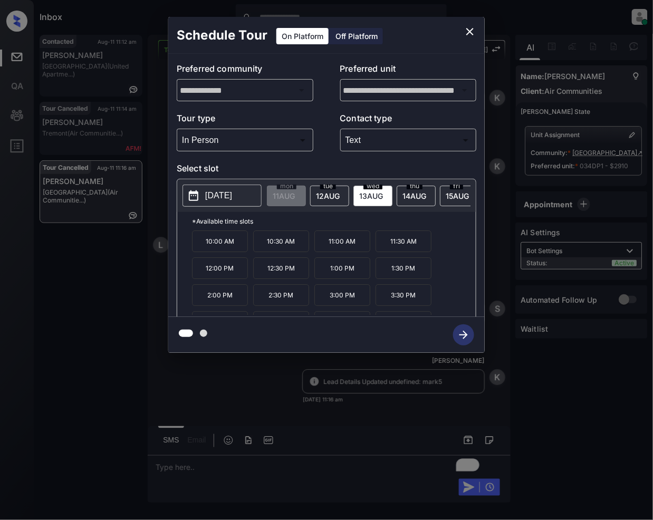
click at [466, 32] on icon "close" at bounding box center [470, 31] width 13 height 13
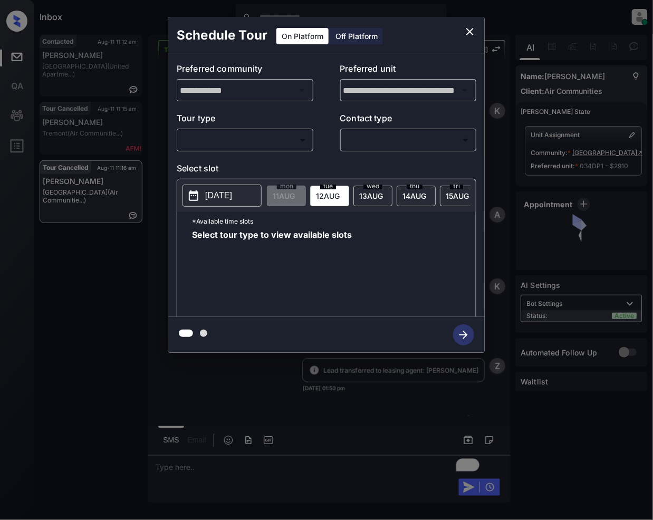
click at [279, 138] on body "Inbox [PERSON_NAME] Online Set yourself offline Set yourself on break Profile S…" at bounding box center [326, 260] width 653 height 520
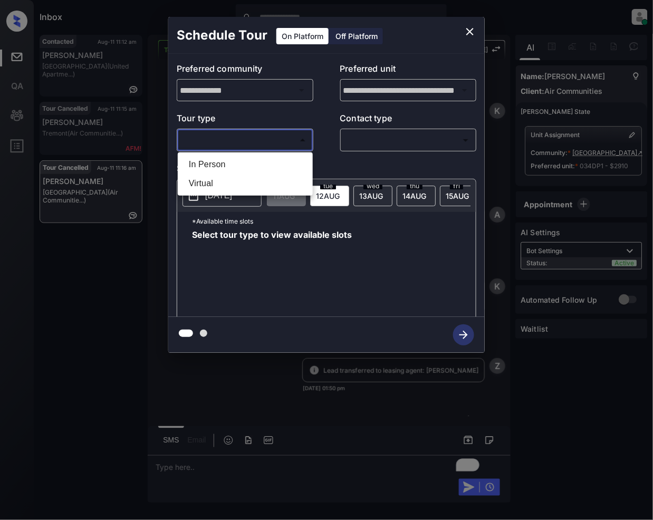
scroll to position [4964, 0]
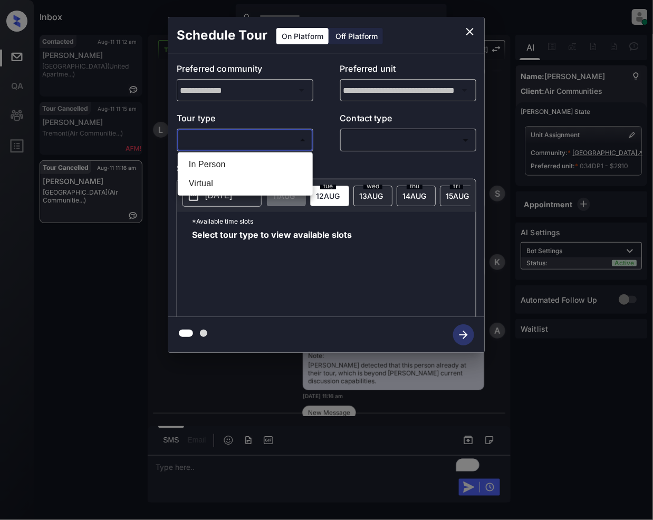
drag, startPoint x: 232, startPoint y: 156, endPoint x: 366, endPoint y: 181, distance: 135.8
click at [231, 156] on li "In Person" at bounding box center [245, 164] width 130 height 19
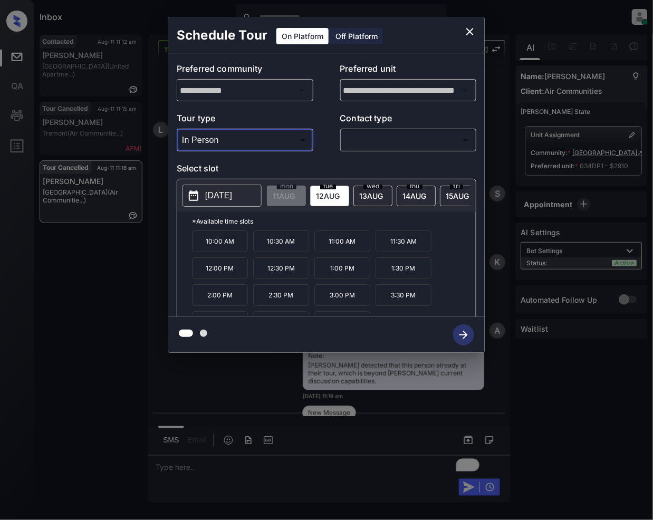
type input "********"
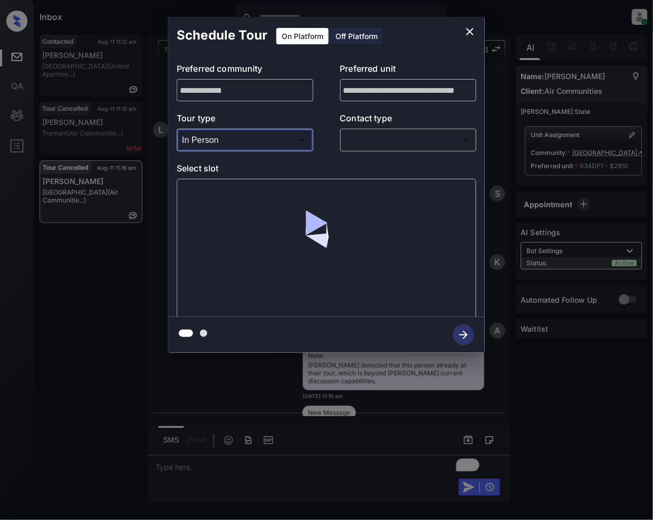
click at [383, 133] on body "Inbox Jeramie Castro Online Set yourself offline Set yourself on break Profile …" at bounding box center [326, 260] width 653 height 520
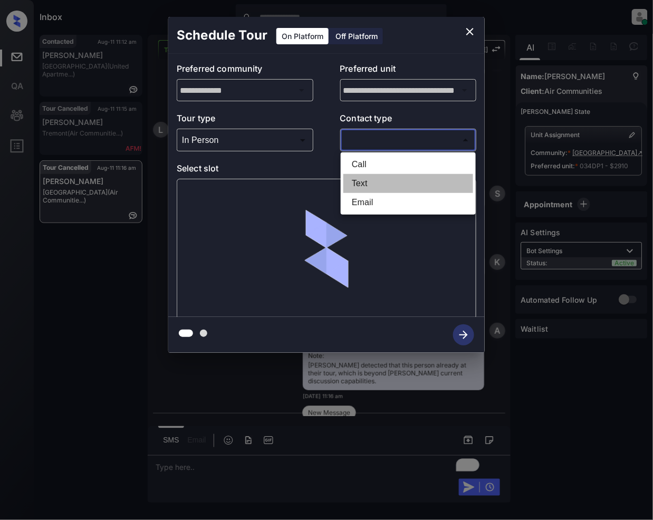
click at [371, 180] on li "Text" at bounding box center [408, 183] width 130 height 19
type input "****"
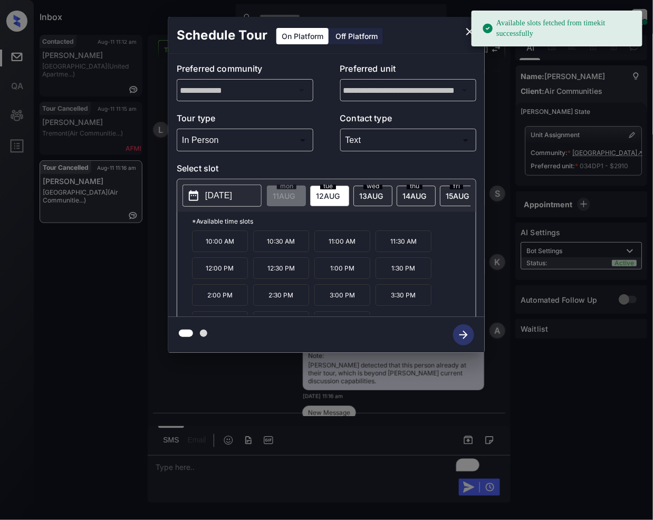
click at [295, 195] on span "13 AUG" at bounding box center [284, 195] width 22 height 9
click at [348, 271] on p "1:00 PM" at bounding box center [342, 268] width 56 height 22
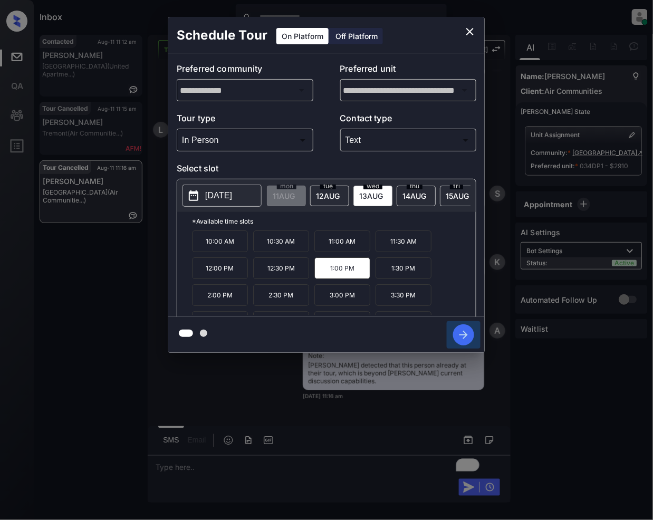
click at [456, 342] on icon "button" at bounding box center [463, 334] width 21 height 21
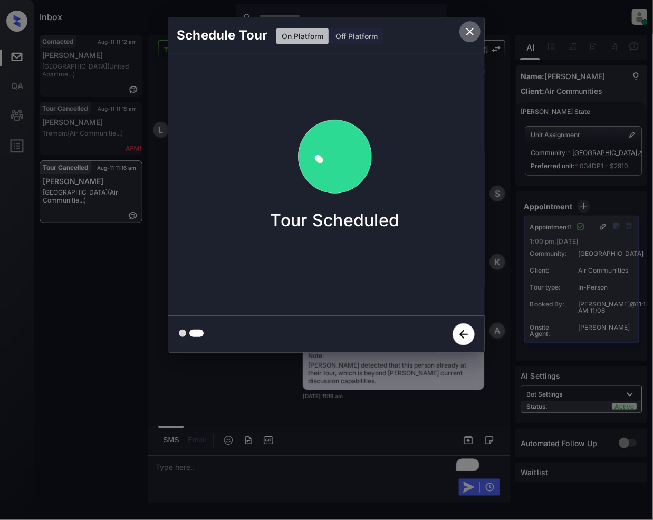
click at [472, 33] on icon "close" at bounding box center [469, 31] width 7 height 7
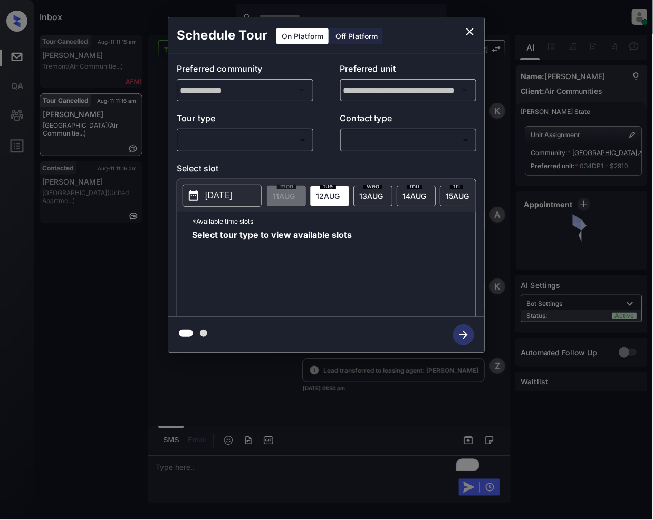
scroll to position [6030, 0]
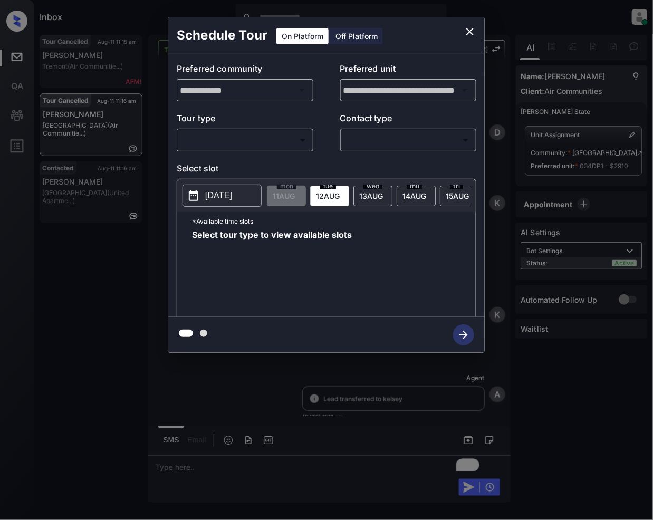
click at [271, 139] on body "Inbox [PERSON_NAME] Online Set yourself offline Set yourself on break Profile S…" at bounding box center [326, 260] width 653 height 520
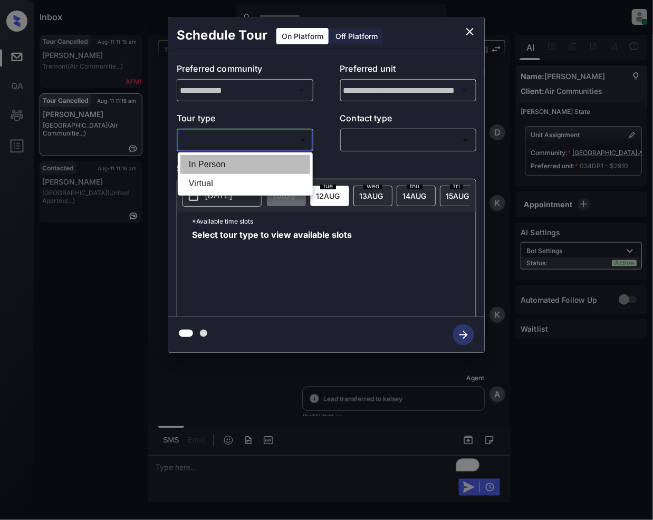
click at [222, 162] on li "In Person" at bounding box center [245, 164] width 130 height 19
type input "********"
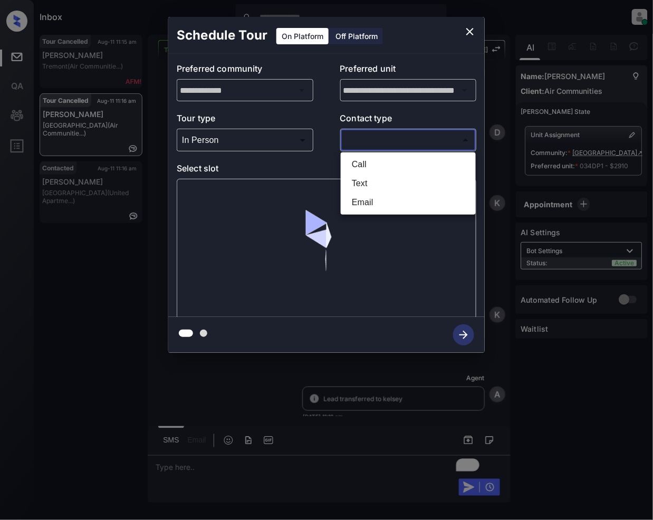
click at [390, 136] on body "Inbox [PERSON_NAME] Online Set yourself offline Set yourself on break Profile S…" at bounding box center [326, 260] width 653 height 520
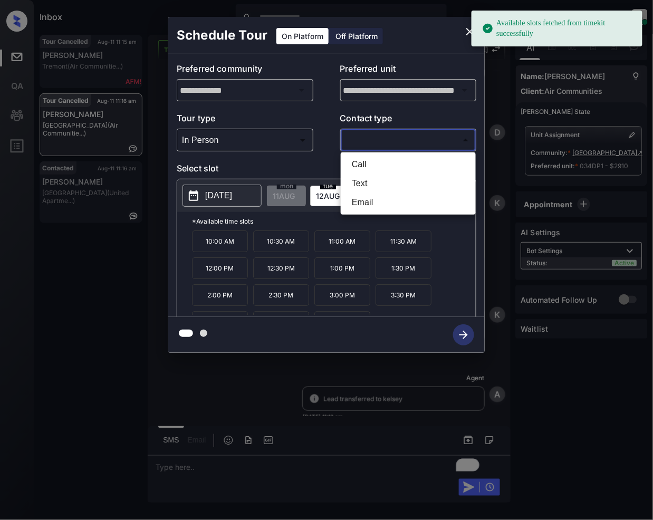
click at [465, 30] on div at bounding box center [326, 260] width 653 height 520
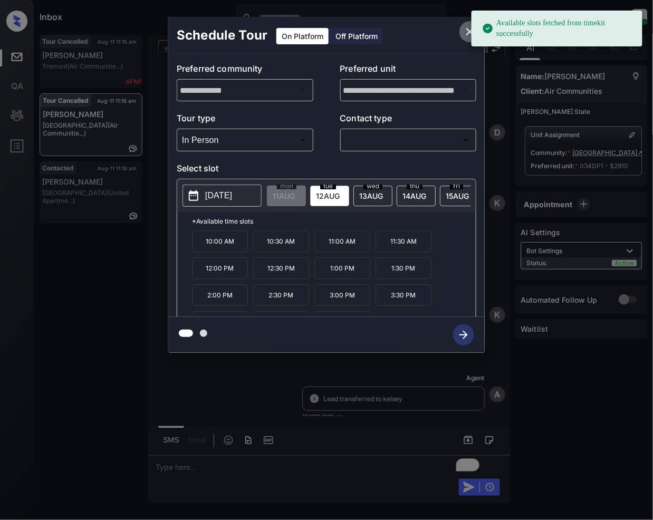
click at [467, 34] on icon "close" at bounding box center [469, 31] width 7 height 7
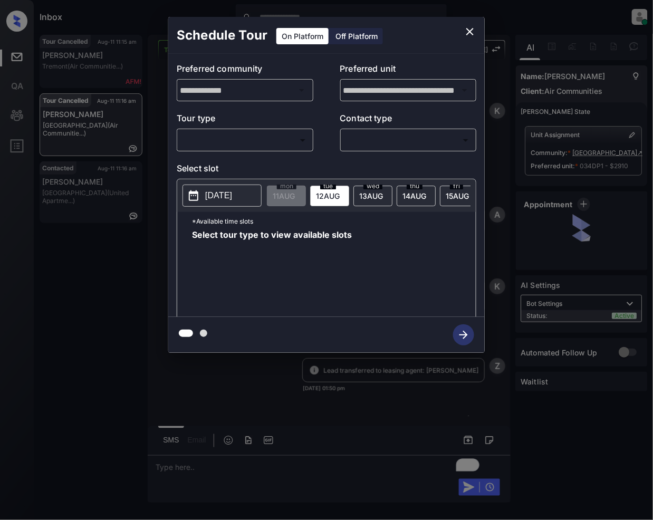
scroll to position [6030, 0]
click at [287, 146] on body "Inbox Jeramie Castro Online Set yourself offline Set yourself on break Profile …" at bounding box center [326, 260] width 653 height 520
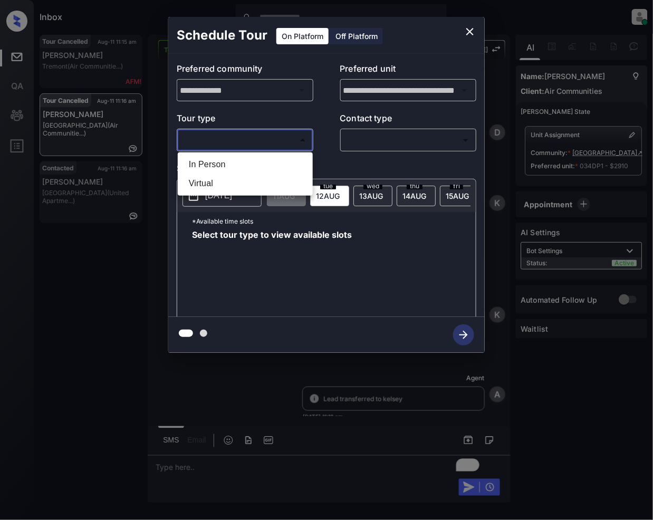
click at [231, 165] on li "In Person" at bounding box center [245, 164] width 130 height 19
type input "********"
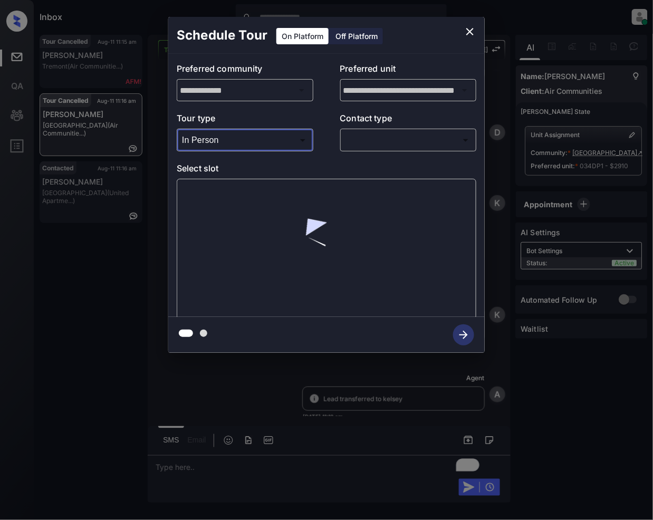
click at [374, 138] on body "Inbox Jeramie Castro Online Set yourself offline Set yourself on break Profile …" at bounding box center [326, 260] width 653 height 520
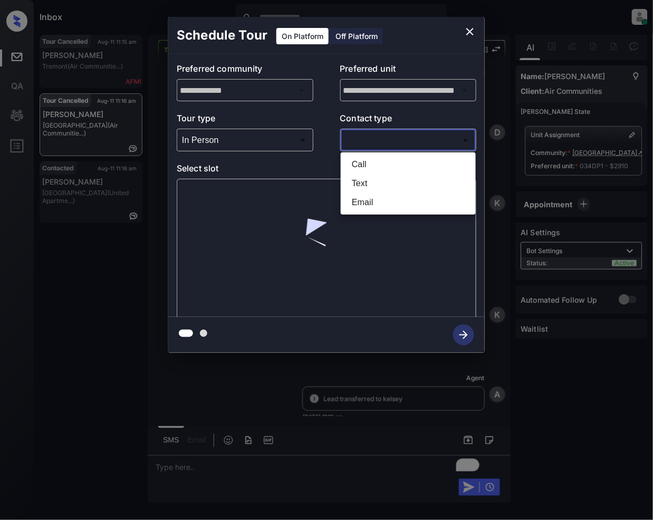
drag, startPoint x: 362, startPoint y: 176, endPoint x: 411, endPoint y: 235, distance: 77.1
click at [361, 178] on li "Text" at bounding box center [408, 183] width 130 height 19
type input "****"
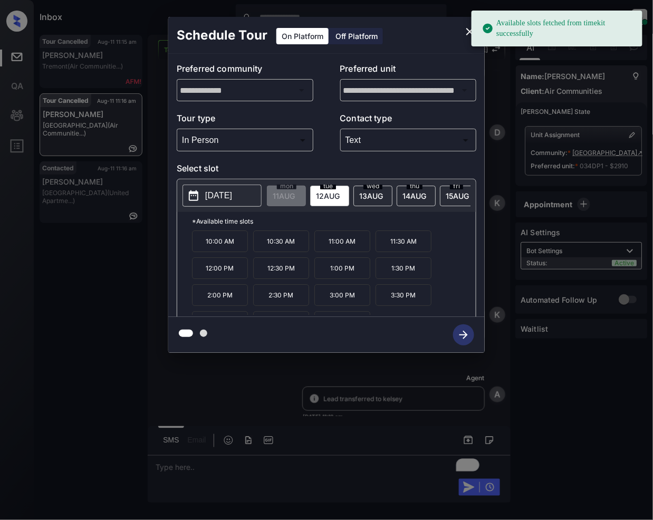
click at [295, 194] on span "13 AUG" at bounding box center [284, 195] width 22 height 9
click at [339, 276] on p "1:00 PM" at bounding box center [342, 268] width 56 height 22
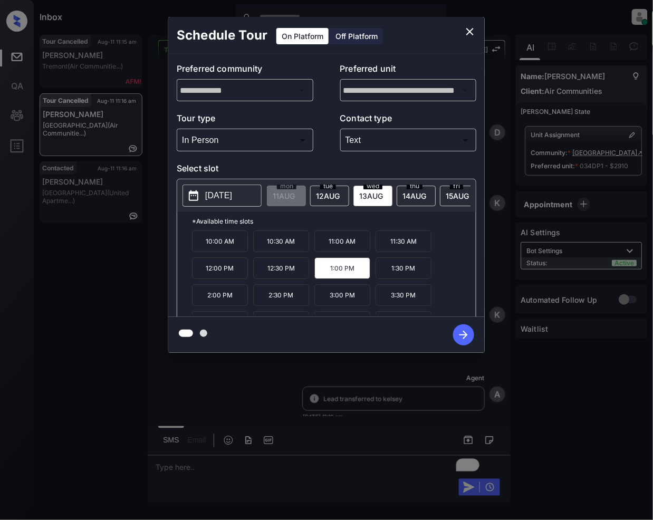
click at [461, 331] on icon "button" at bounding box center [463, 334] width 21 height 21
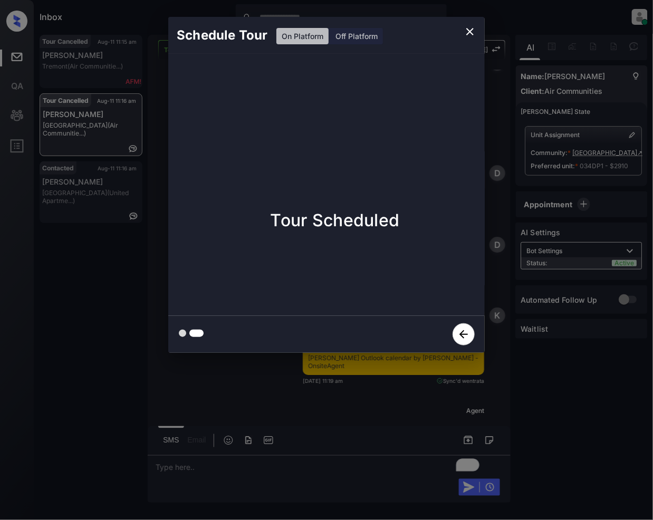
scroll to position [6696, 0]
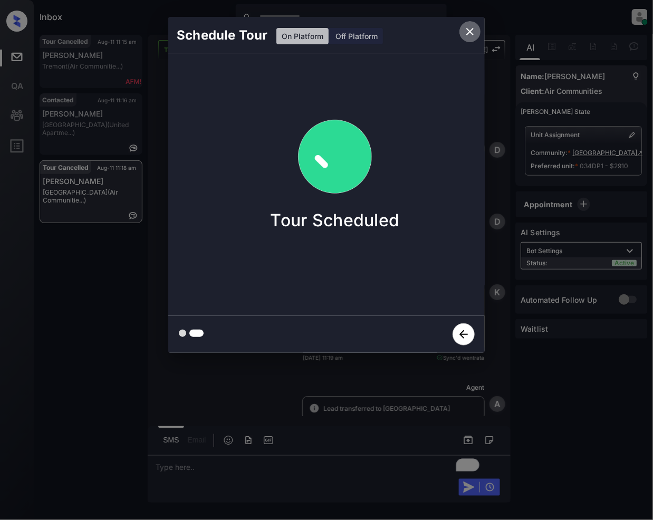
click at [471, 34] on icon "close" at bounding box center [470, 31] width 13 height 13
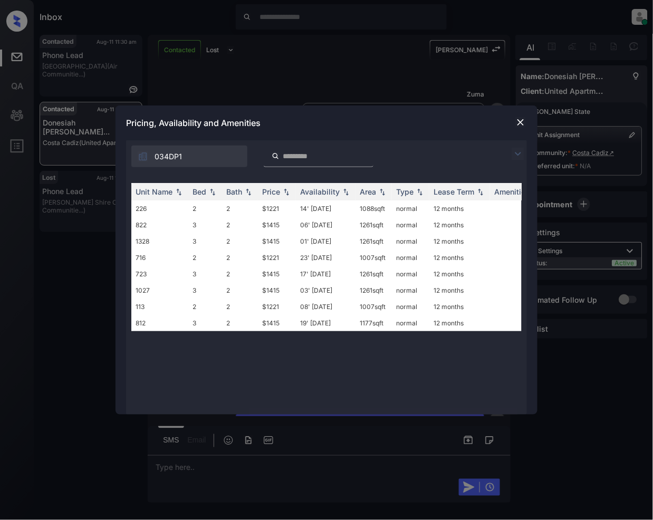
scroll to position [806, 0]
drag, startPoint x: 513, startPoint y: 157, endPoint x: 412, endPoint y: 144, distance: 102.1
click at [511, 155] on div "034DP1" at bounding box center [326, 153] width 401 height 27
drag, startPoint x: 521, startPoint y: 150, endPoint x: 516, endPoint y: 152, distance: 5.7
click at [520, 150] on img at bounding box center [518, 154] width 13 height 13
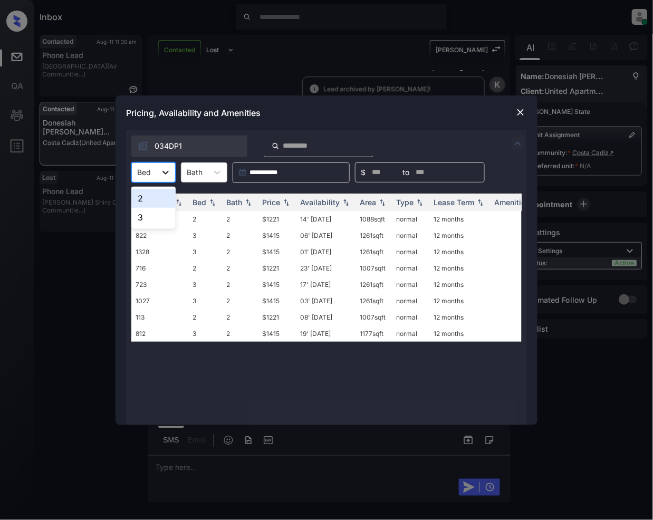
click at [168, 175] on icon at bounding box center [165, 172] width 11 height 11
drag, startPoint x: 150, startPoint y: 203, endPoint x: 145, endPoint y: 223, distance: 20.4
click at [150, 203] on div "2" at bounding box center [153, 198] width 44 height 19
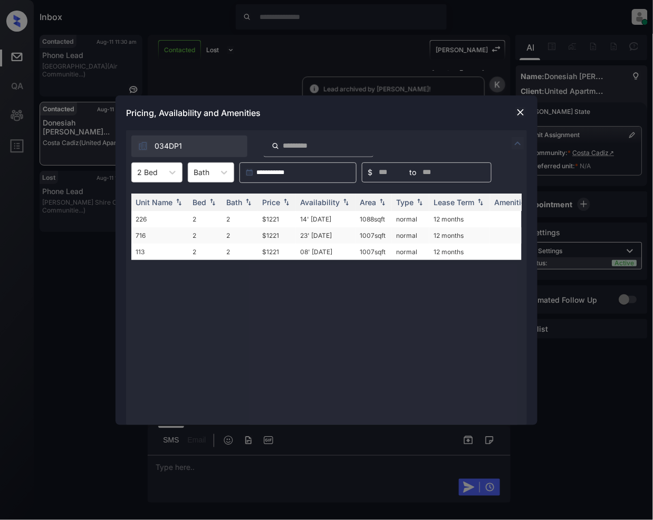
click at [271, 237] on td "$1221" at bounding box center [277, 235] width 38 height 16
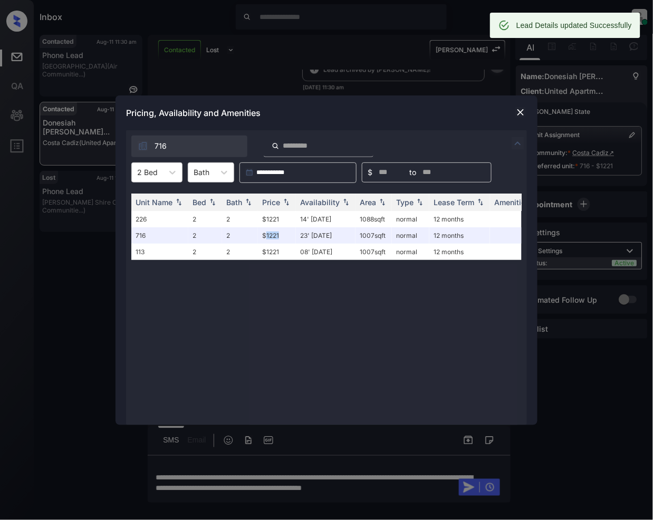
scroll to position [944, 0]
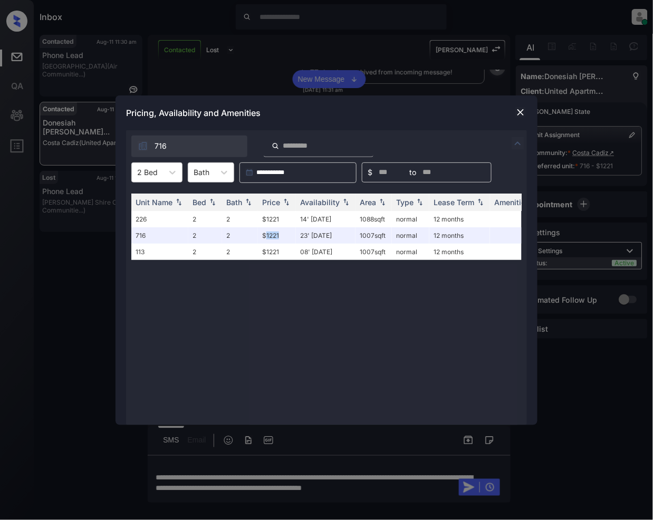
click at [522, 112] on img at bounding box center [520, 112] width 11 height 11
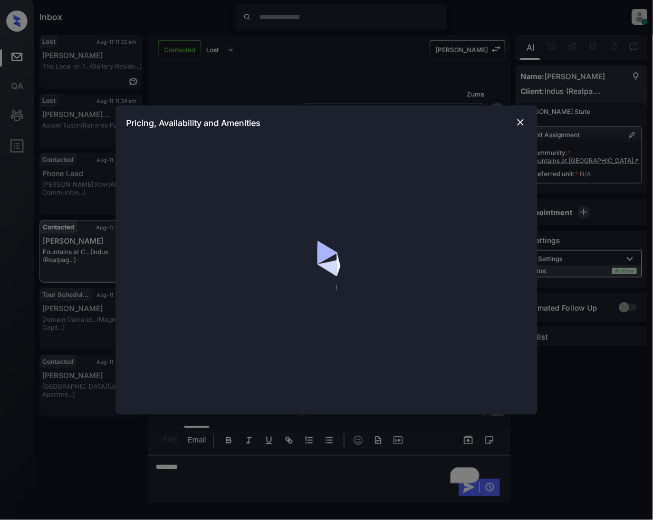
scroll to position [1116, 0]
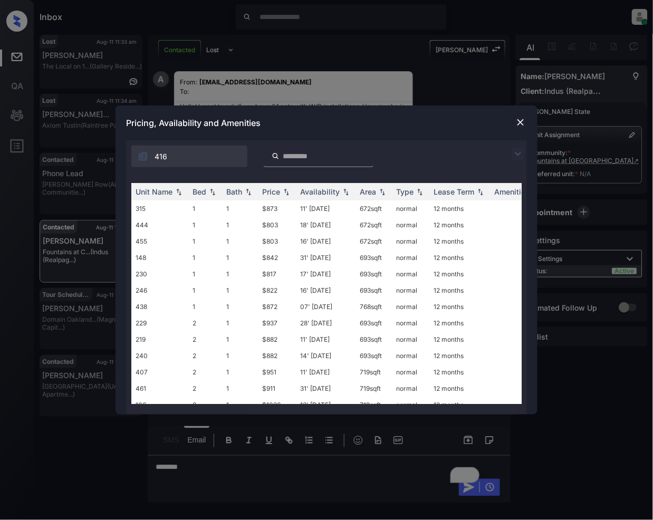
click at [519, 149] on img at bounding box center [518, 154] width 13 height 13
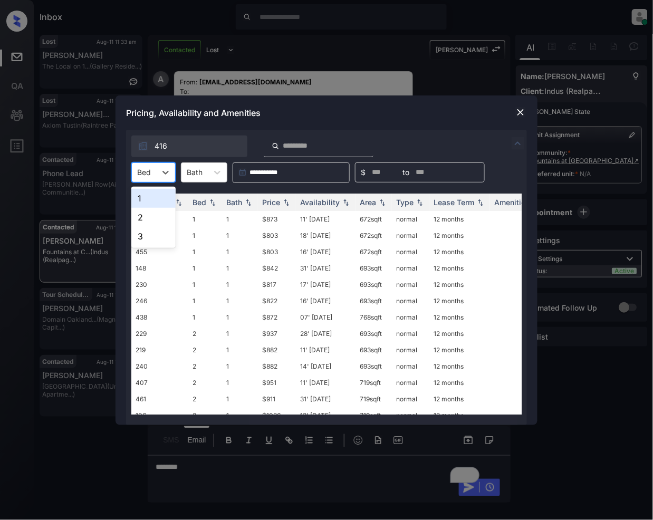
click at [150, 171] on div at bounding box center [144, 172] width 14 height 11
click at [154, 216] on div "2" at bounding box center [153, 217] width 44 height 19
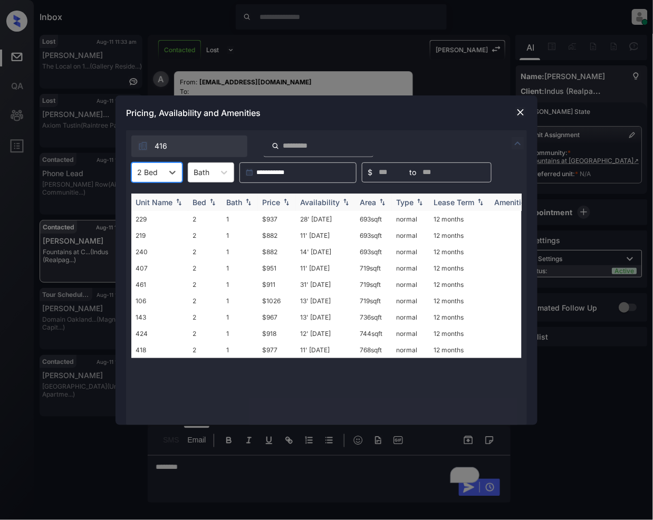
click at [285, 200] on img at bounding box center [286, 201] width 11 height 7
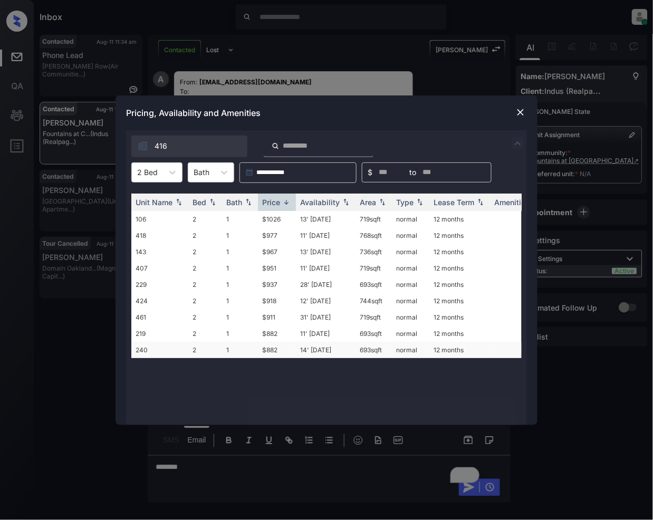
click at [267, 350] on td "$882" at bounding box center [277, 350] width 38 height 16
drag, startPoint x: 267, startPoint y: 350, endPoint x: 434, endPoint y: 378, distance: 169.0
click at [267, 349] on td "$882" at bounding box center [277, 350] width 38 height 16
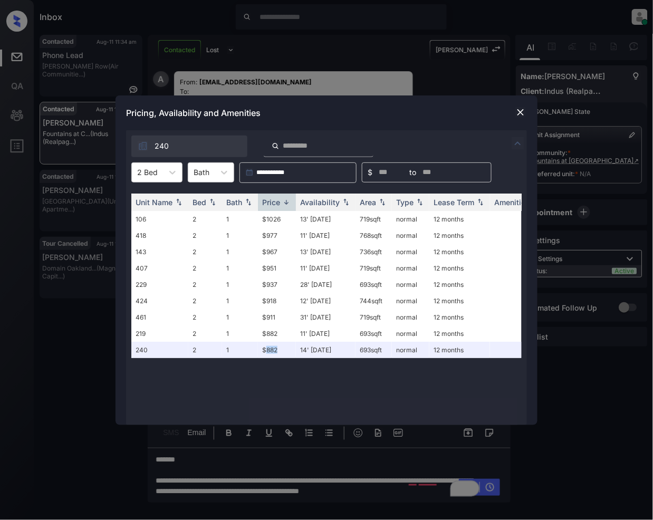
click at [521, 110] on img at bounding box center [520, 112] width 11 height 11
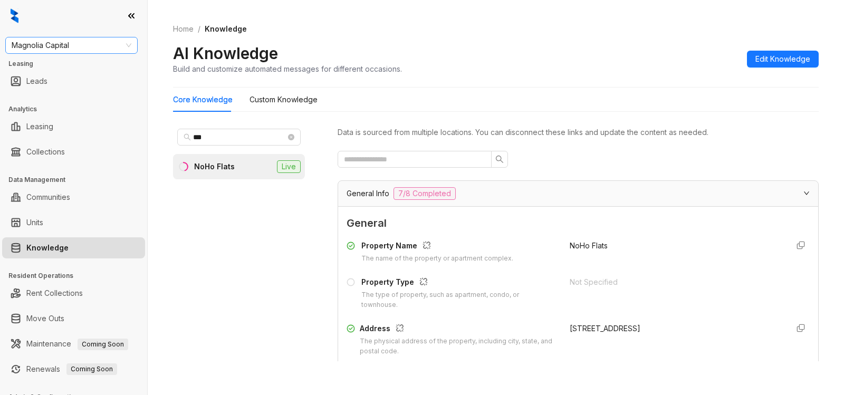
click at [88, 46] on span "Magnolia Capital" at bounding box center [72, 45] width 120 height 16
type input "****"
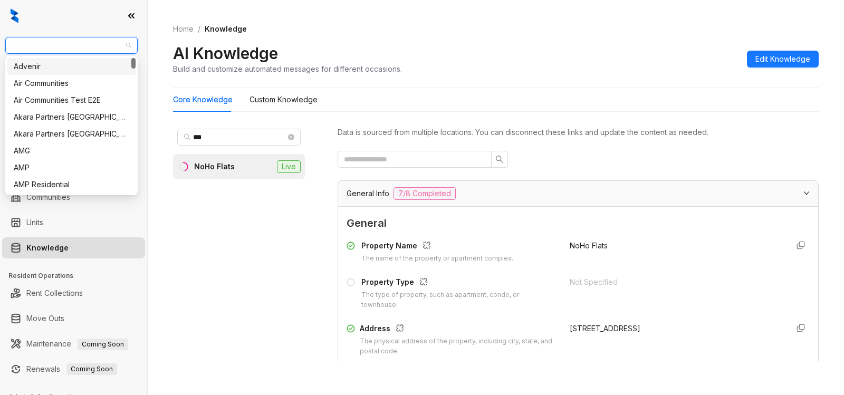
click at [80, 43] on span "Magnolia Capital" at bounding box center [72, 45] width 120 height 16
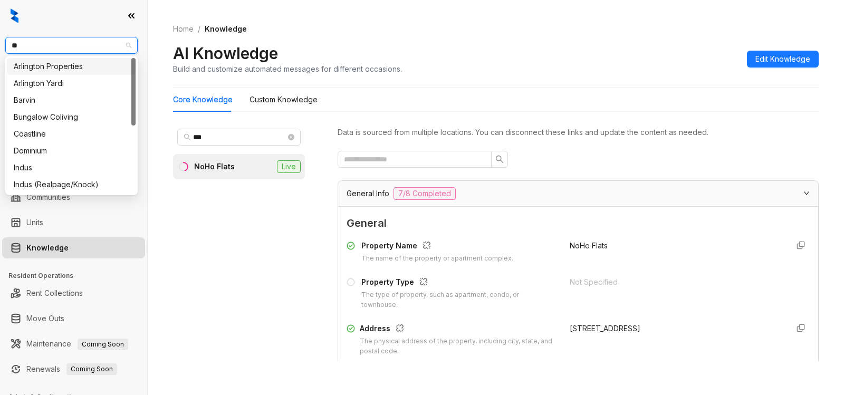
type input "***"
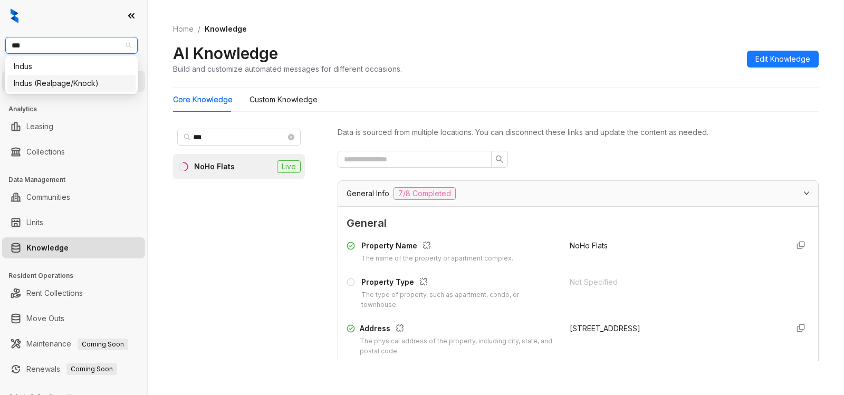
drag, startPoint x: 72, startPoint y: 83, endPoint x: 95, endPoint y: 91, distance: 24.4
click at [72, 84] on div "Indus (Realpage/Knock)" at bounding box center [72, 84] width 116 height 12
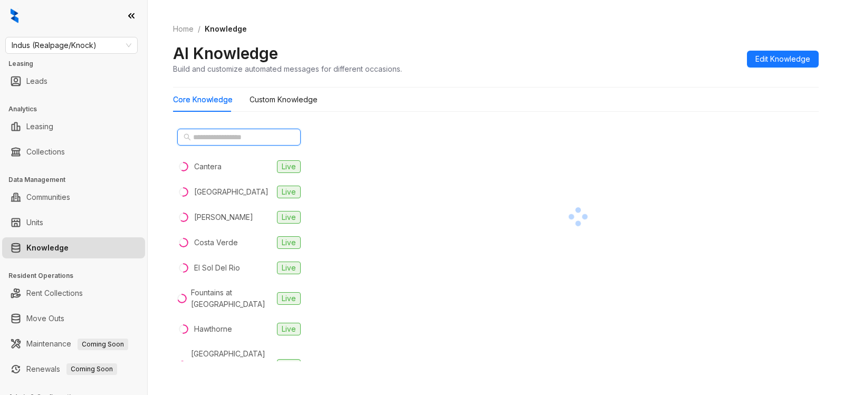
click at [238, 134] on input "text" at bounding box center [239, 137] width 93 height 12
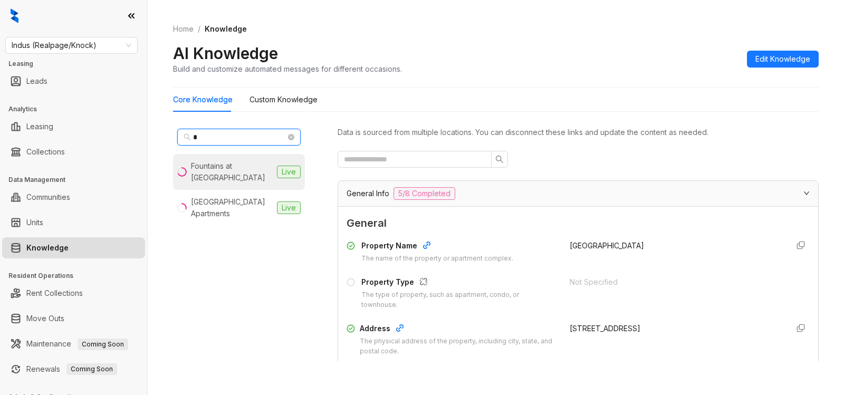
type input "*"
click at [199, 167] on div "Fountains at Chimney Rock" at bounding box center [232, 171] width 82 height 23
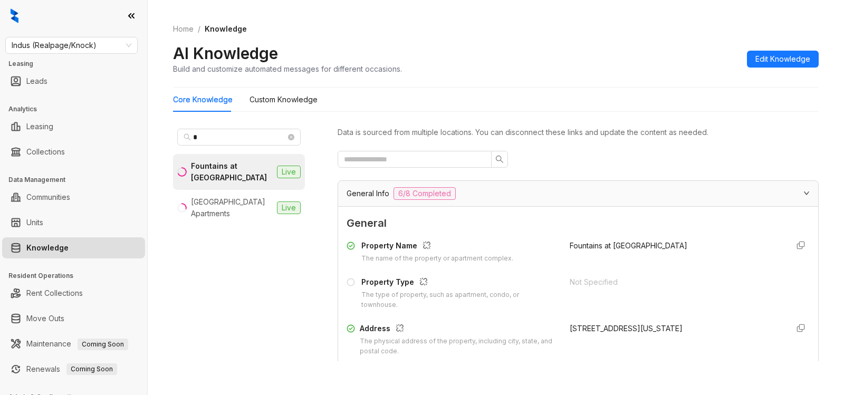
scroll to position [690, 0]
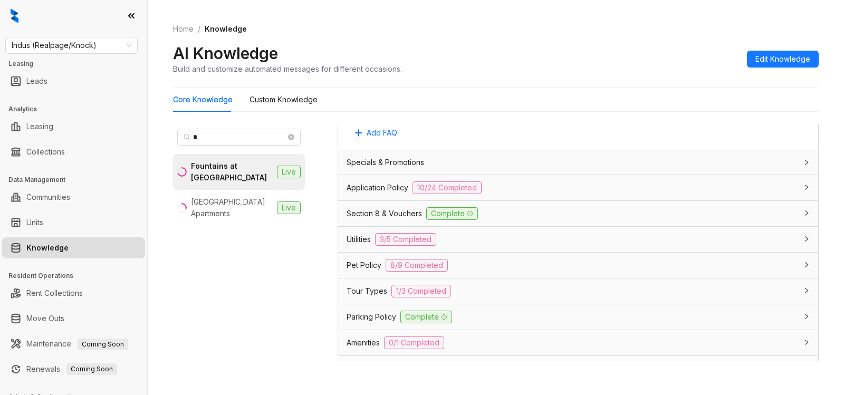
click at [707, 232] on div "Utilities 3/5 Completed" at bounding box center [578, 239] width 480 height 25
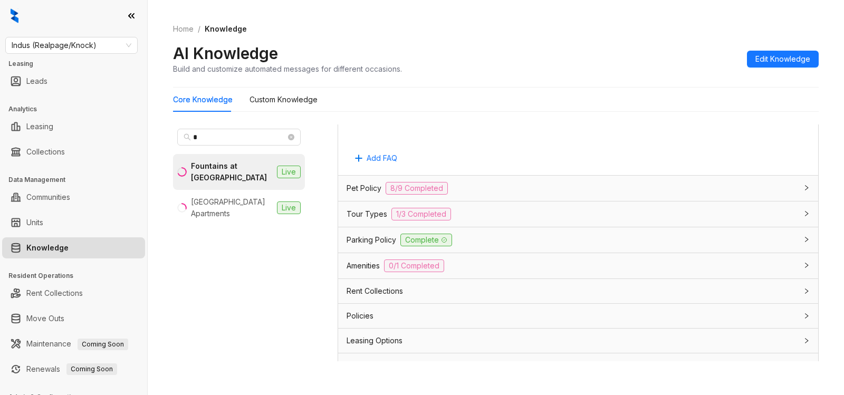
scroll to position [1309, 0]
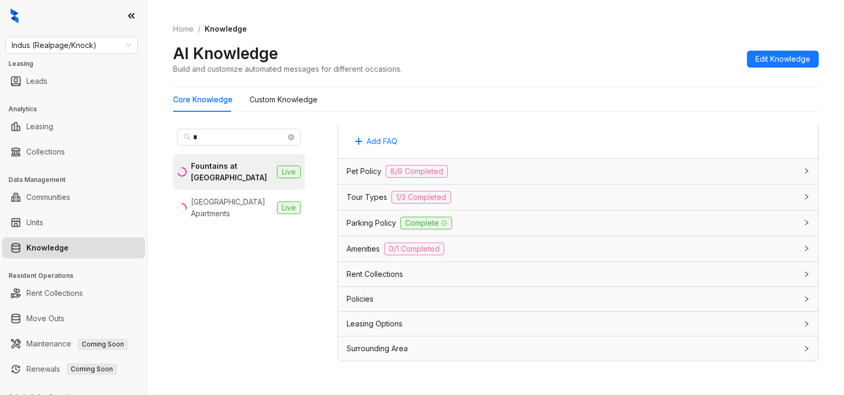
click at [485, 252] on div "Amenities 0/1 Completed" at bounding box center [572, 249] width 451 height 13
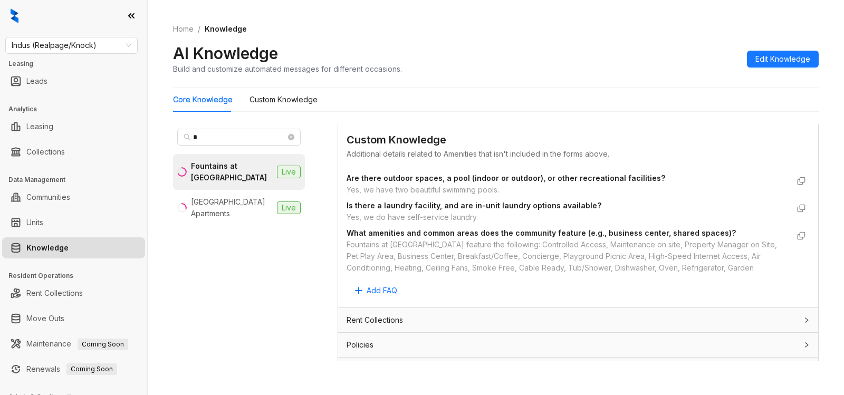
scroll to position [1553, 0]
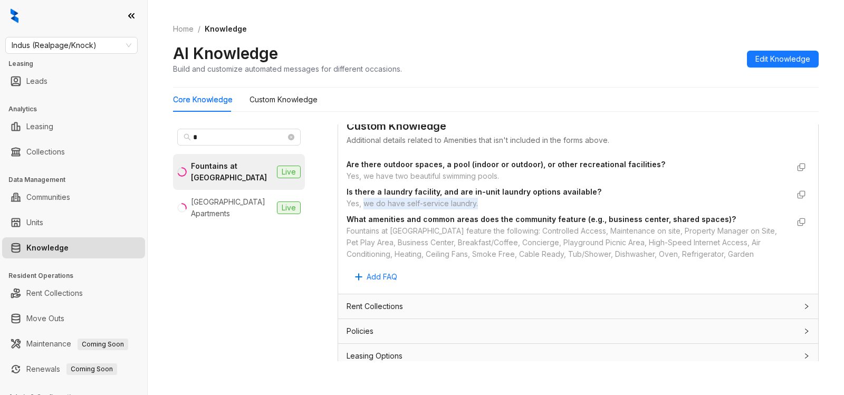
drag, startPoint x: 364, startPoint y: 213, endPoint x: 484, endPoint y: 224, distance: 120.2
click at [486, 209] on div "Yes, we do have self-service laundry." at bounding box center [568, 204] width 442 height 12
copy div "we do have self-service laundry."
click at [91, 42] on span "Indus (Realpage/Knock)" at bounding box center [72, 45] width 120 height 16
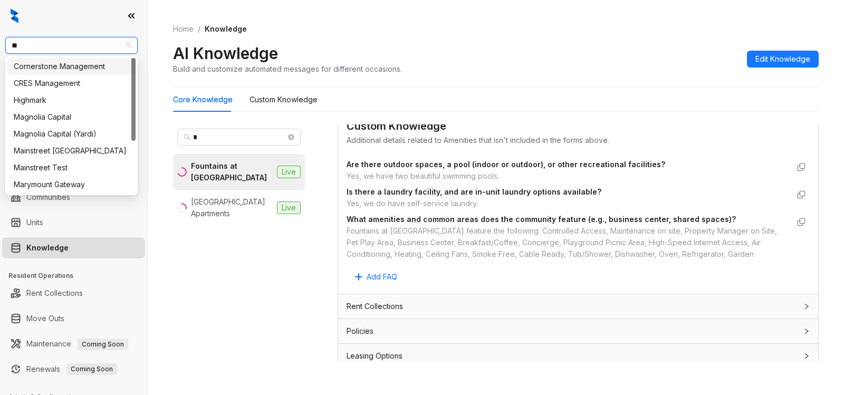
type input "***"
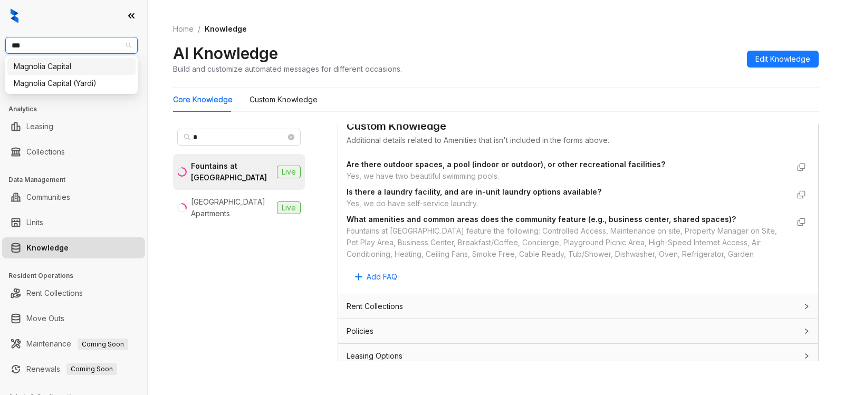
click at [62, 66] on div "Magnolia Capital" at bounding box center [72, 67] width 116 height 12
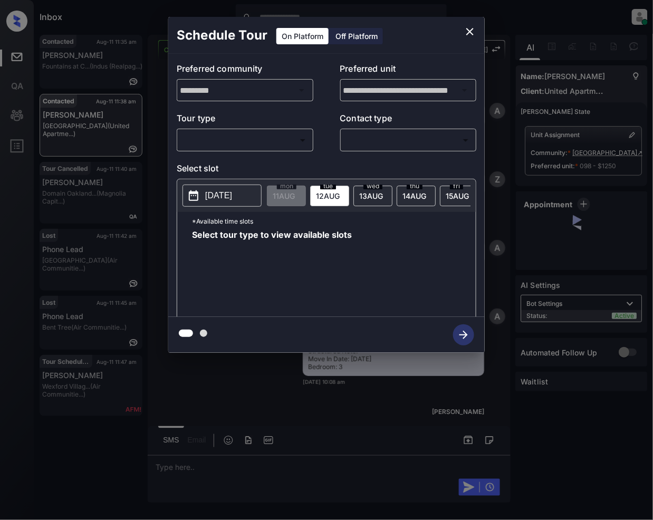
scroll to position [1058, 0]
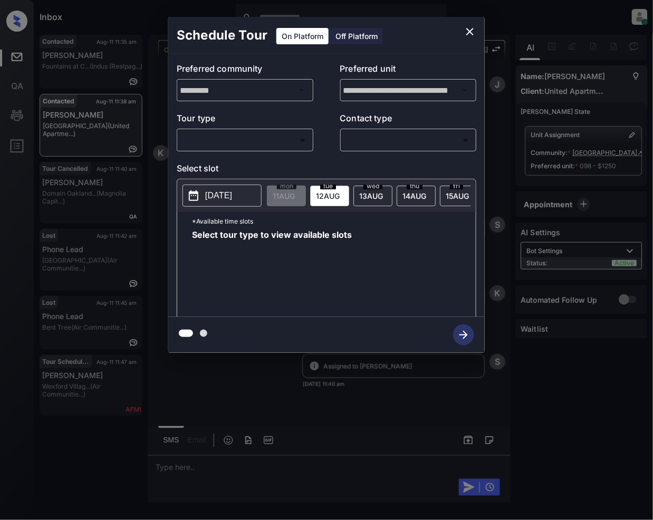
click at [473, 28] on icon "close" at bounding box center [470, 31] width 13 height 13
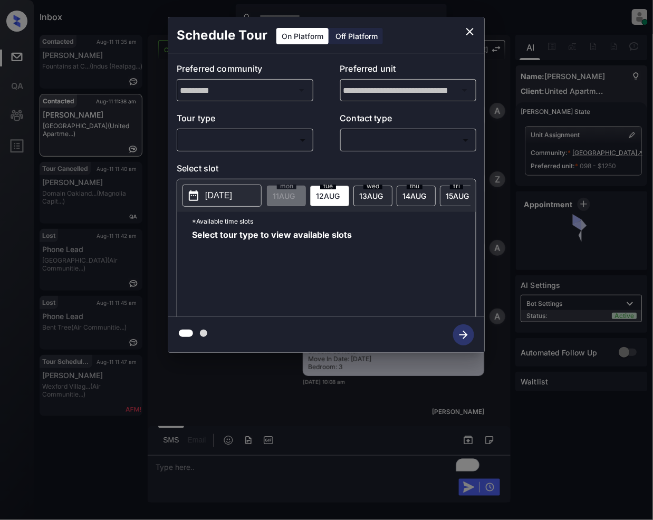
scroll to position [1121, 0]
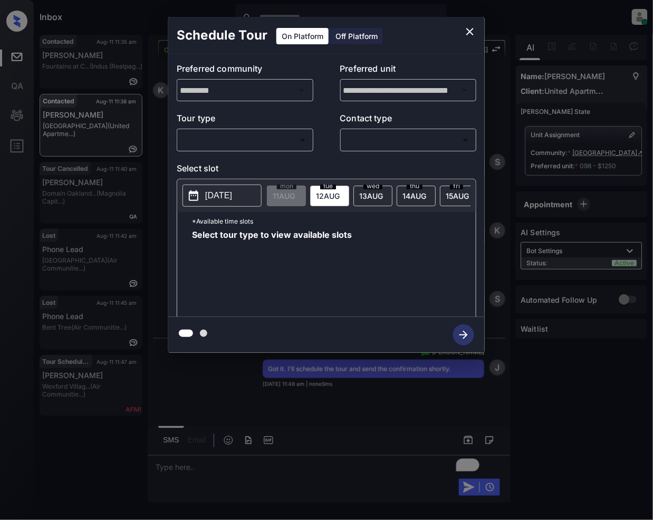
click at [262, 147] on body "Inbox [PERSON_NAME] Online Set yourself offline Set yourself on break Profile S…" at bounding box center [326, 260] width 653 height 520
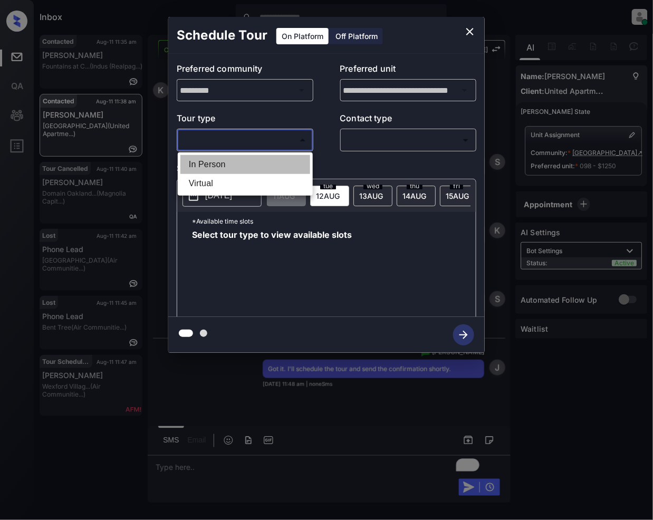
click at [199, 167] on li "In Person" at bounding box center [245, 164] width 130 height 19
type input "********"
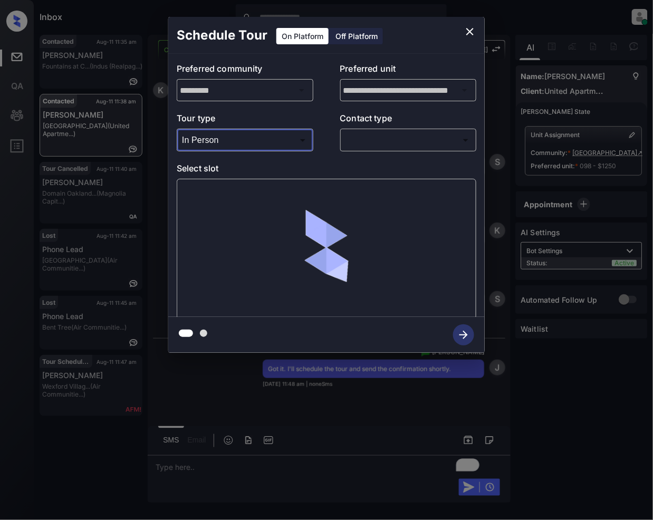
click at [382, 138] on body "Inbox Jeramie Castro Online Set yourself offline Set yourself on break Profile …" at bounding box center [326, 260] width 653 height 520
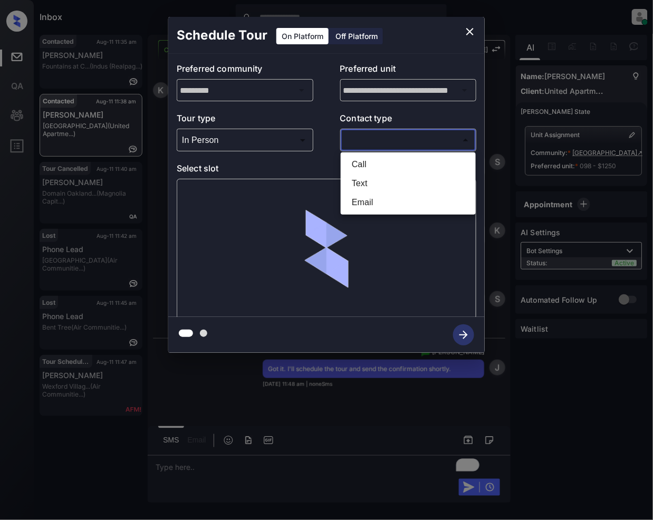
click at [359, 186] on li "Text" at bounding box center [408, 183] width 130 height 19
type input "****"
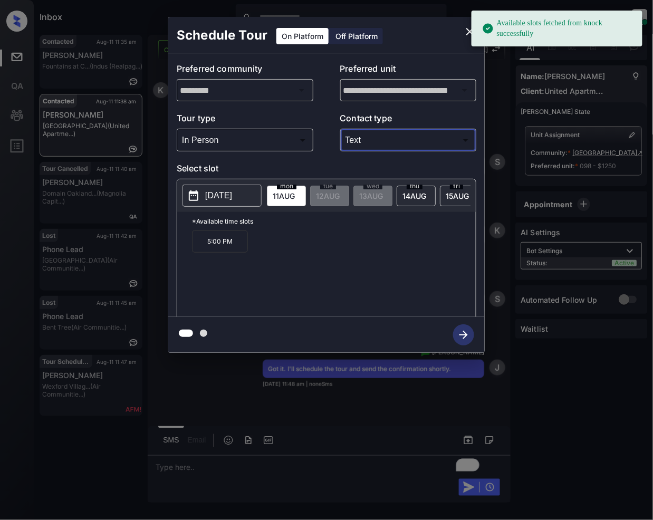
click at [211, 243] on p "5:00 PM" at bounding box center [220, 242] width 56 height 22
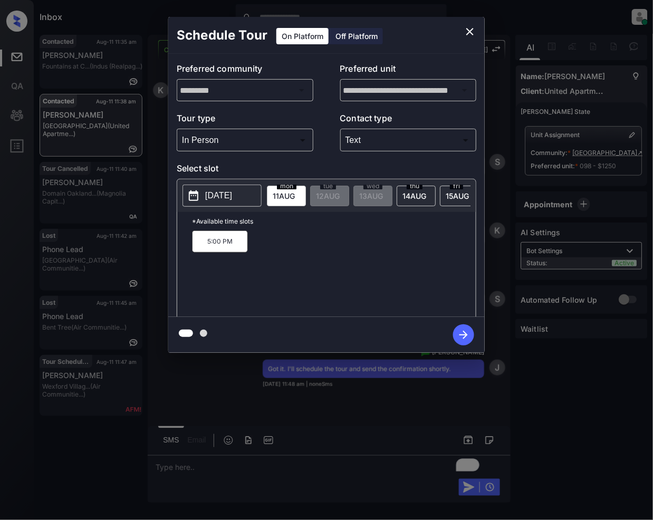
click at [471, 334] on icon "button" at bounding box center [463, 334] width 21 height 21
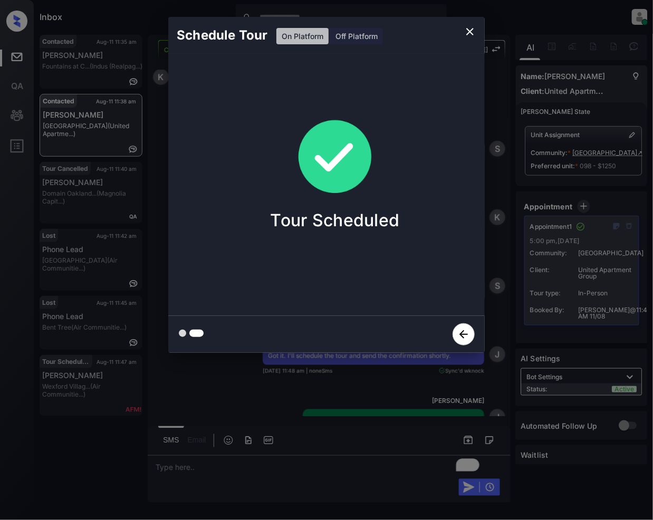
click at [469, 35] on icon "close" at bounding box center [470, 31] width 13 height 13
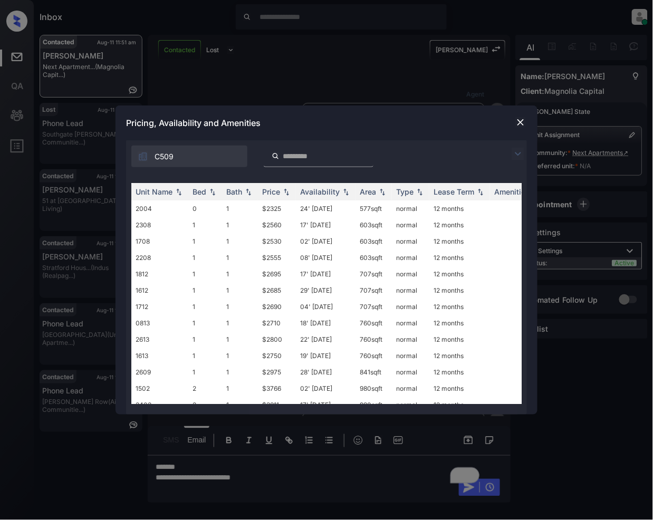
scroll to position [401, 0]
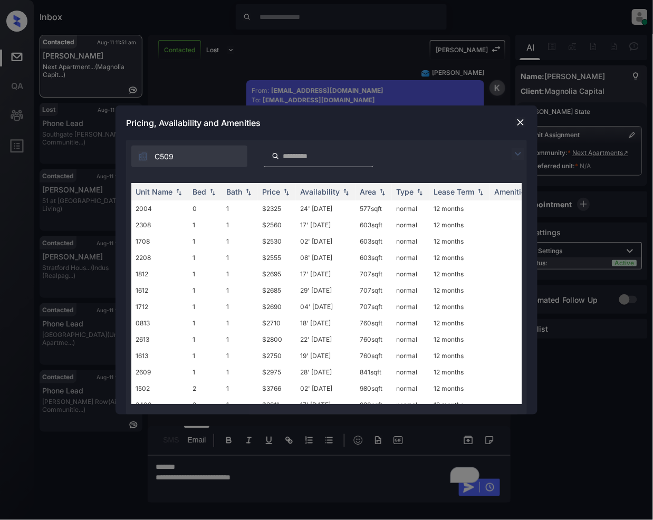
drag, startPoint x: 520, startPoint y: 151, endPoint x: 484, endPoint y: 142, distance: 36.3
click at [518, 150] on img at bounding box center [518, 154] width 13 height 13
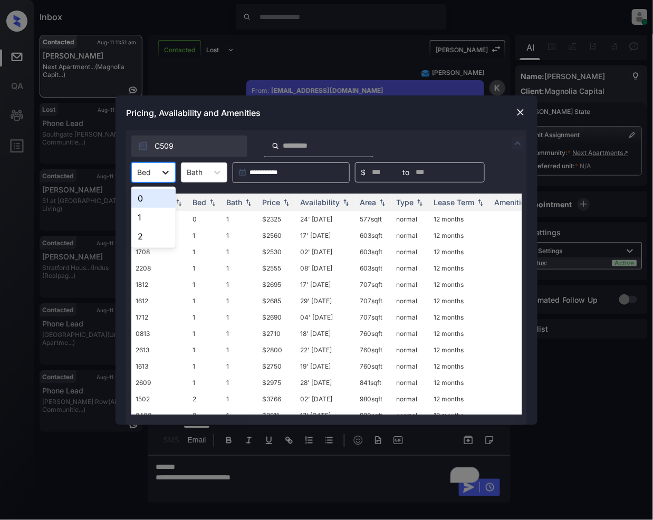
click at [169, 174] on icon at bounding box center [165, 172] width 11 height 11
click at [145, 203] on div "0" at bounding box center [153, 198] width 44 height 19
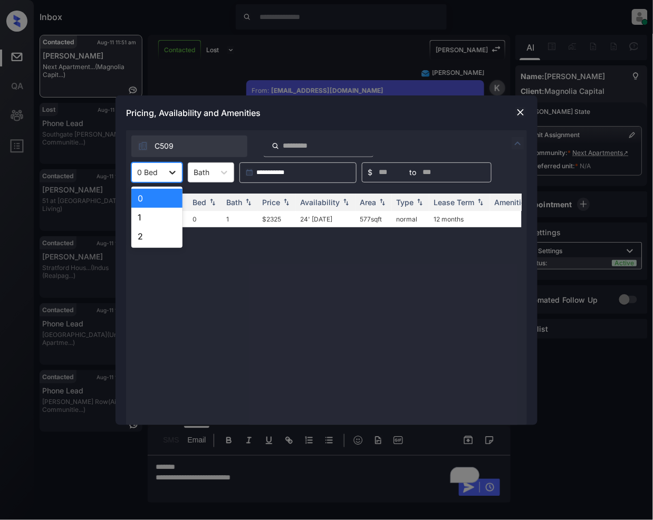
click at [172, 173] on icon at bounding box center [172, 173] width 6 height 4
click at [149, 220] on div "1" at bounding box center [156, 217] width 51 height 19
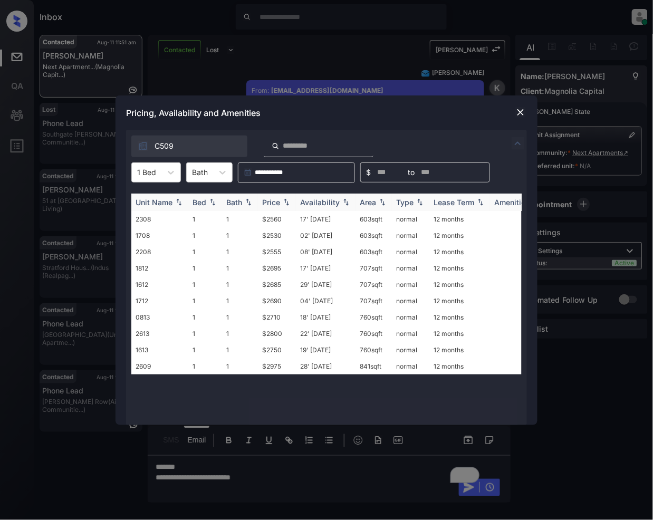
click at [289, 204] on img at bounding box center [286, 201] width 11 height 7
click at [268, 363] on td "$2530" at bounding box center [277, 366] width 38 height 16
click at [276, 366] on td "$2530" at bounding box center [277, 366] width 38 height 16
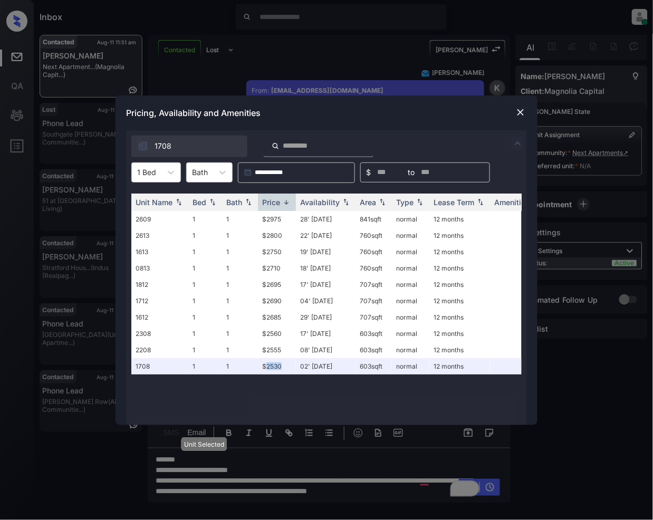
click at [519, 112] on img at bounding box center [520, 112] width 11 height 11
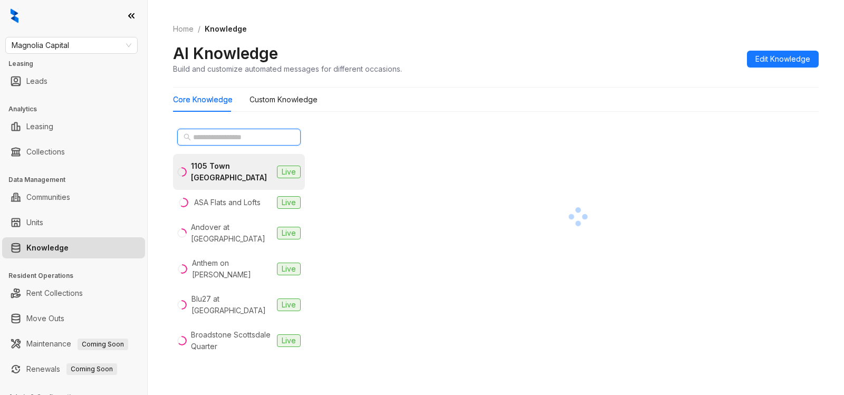
click at [235, 135] on input "text" at bounding box center [239, 137] width 93 height 12
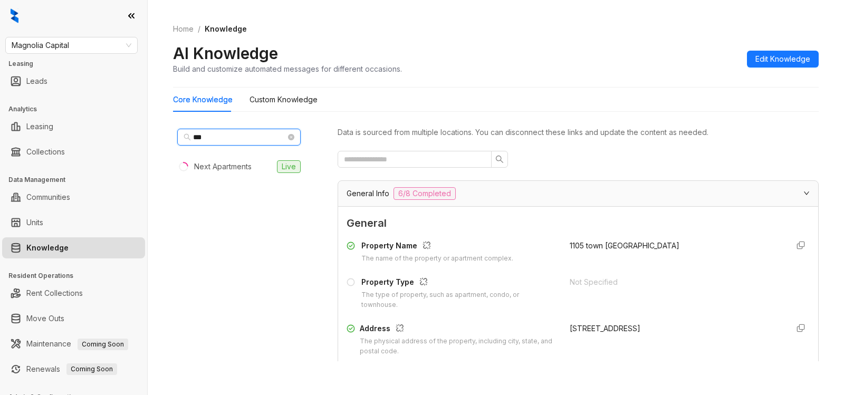
type input "***"
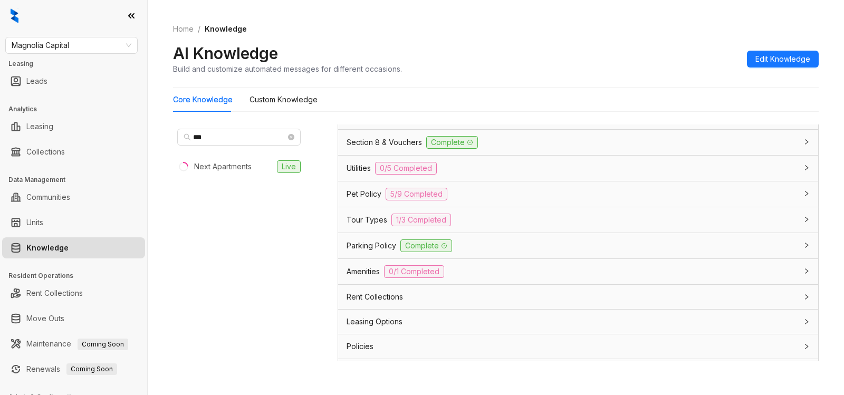
scroll to position [806, 0]
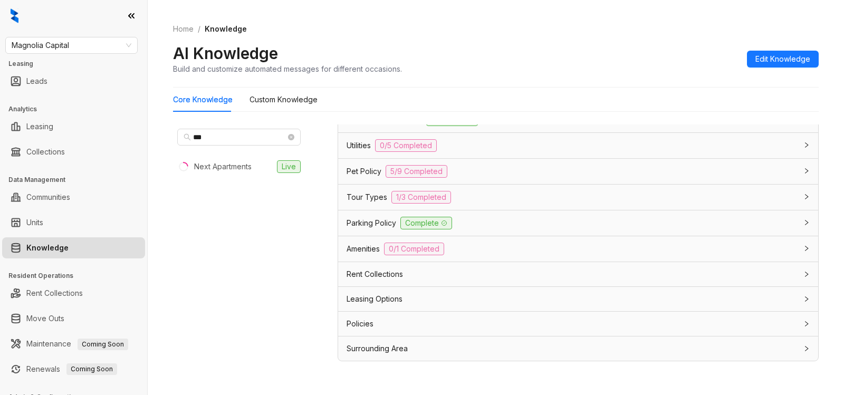
click at [558, 303] on div "Leasing Options" at bounding box center [572, 299] width 451 height 12
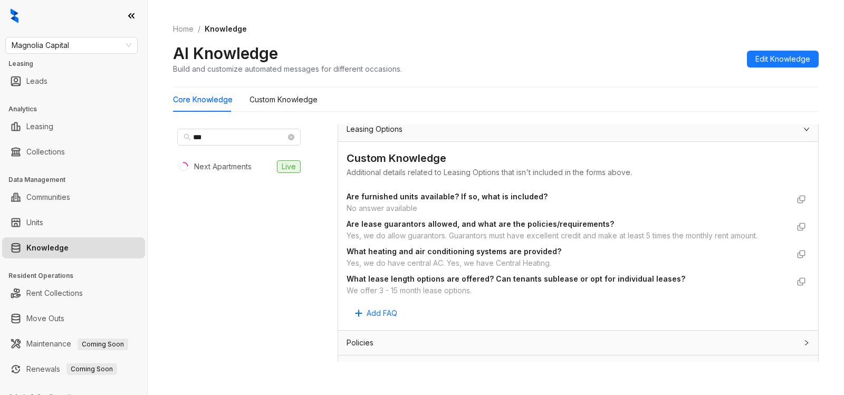
scroll to position [979, 0]
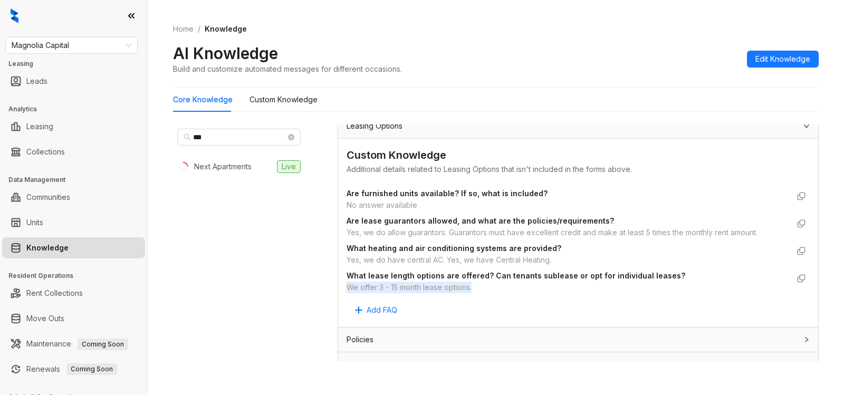
drag, startPoint x: 347, startPoint y: 290, endPoint x: 478, endPoint y: 287, distance: 130.9
click at [478, 288] on div "We offer 3 - 15 month lease options." at bounding box center [568, 288] width 442 height 12
copy div "We offer 3 - 15 month lease options."
click at [72, 46] on span "Magnolia Capital" at bounding box center [72, 45] width 120 height 16
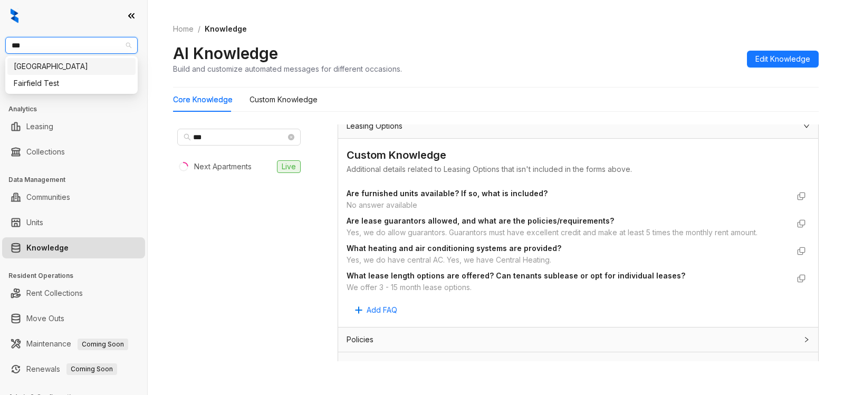
type input "****"
click at [50, 62] on div "Fairfield" at bounding box center [72, 67] width 116 height 12
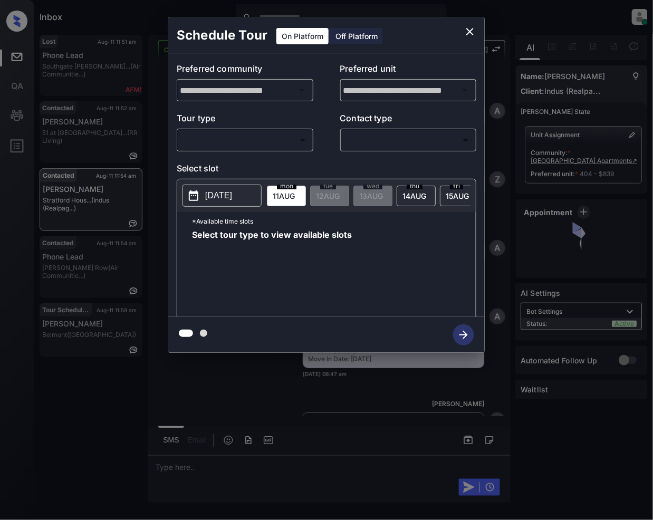
scroll to position [2001, 0]
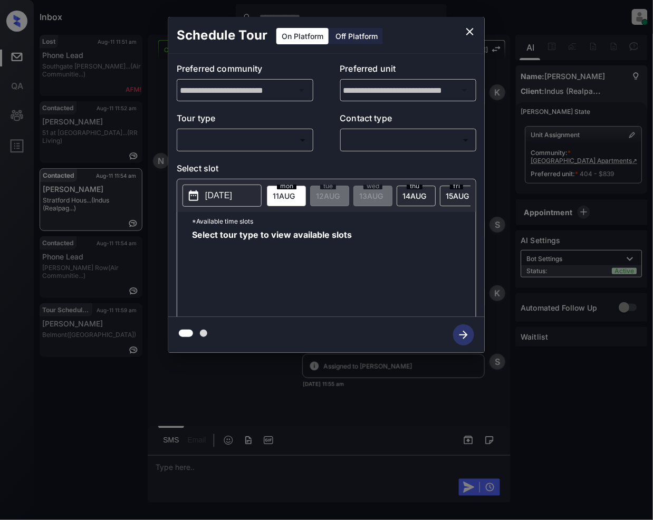
click at [469, 34] on icon "close" at bounding box center [470, 31] width 13 height 13
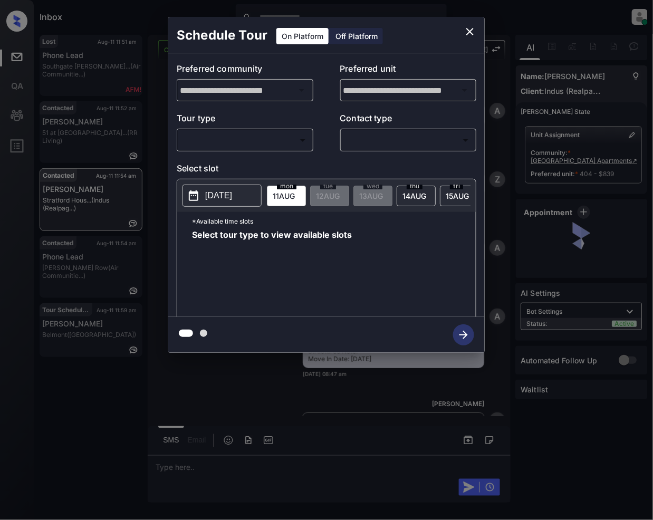
scroll to position [2001, 0]
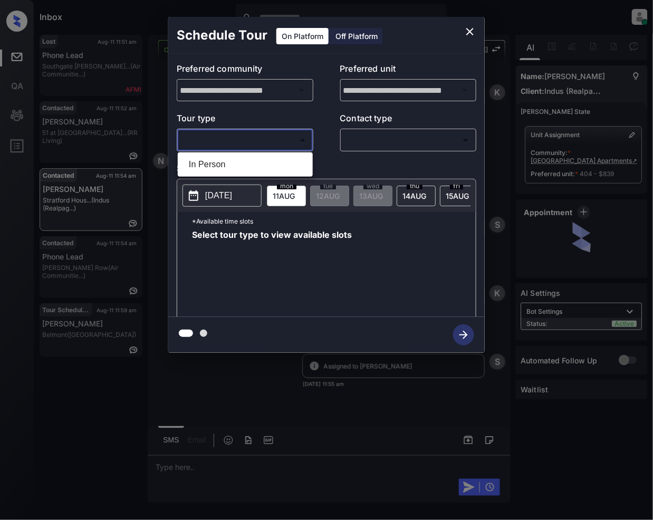
click at [275, 138] on body "Inbox Jeramie Castro Online Set yourself offline Set yourself on break Profile …" at bounding box center [326, 260] width 653 height 520
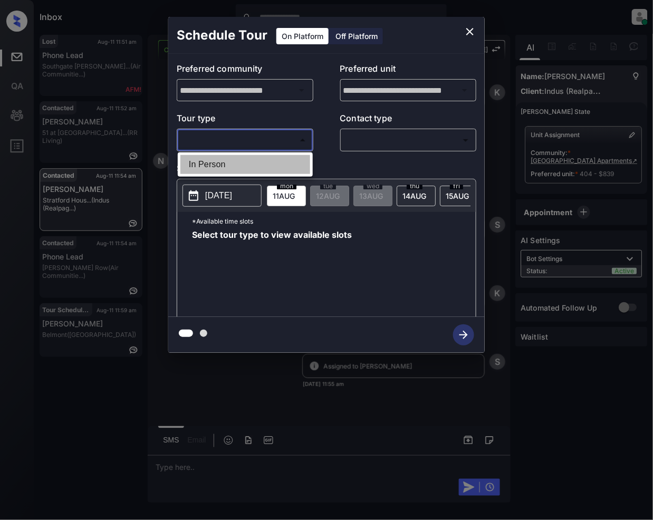
click at [232, 170] on li "In Person" at bounding box center [245, 164] width 130 height 19
type input "********"
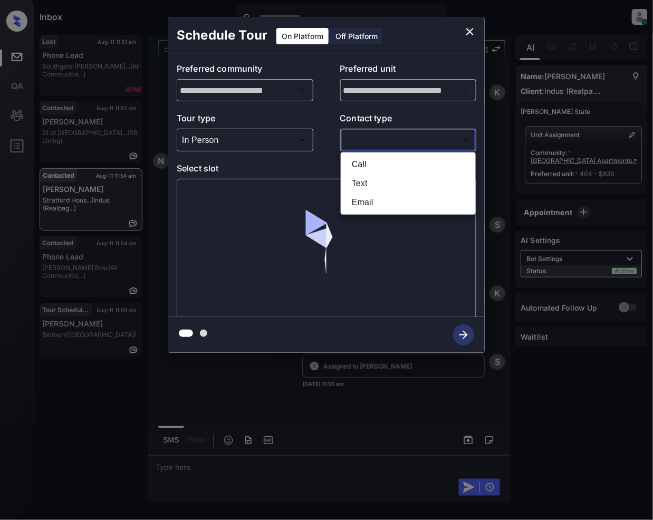
click at [366, 141] on body "Inbox Jeramie Castro Online Set yourself offline Set yourself on break Profile …" at bounding box center [326, 260] width 653 height 520
click at [352, 188] on li "Text" at bounding box center [408, 183] width 130 height 19
type input "****"
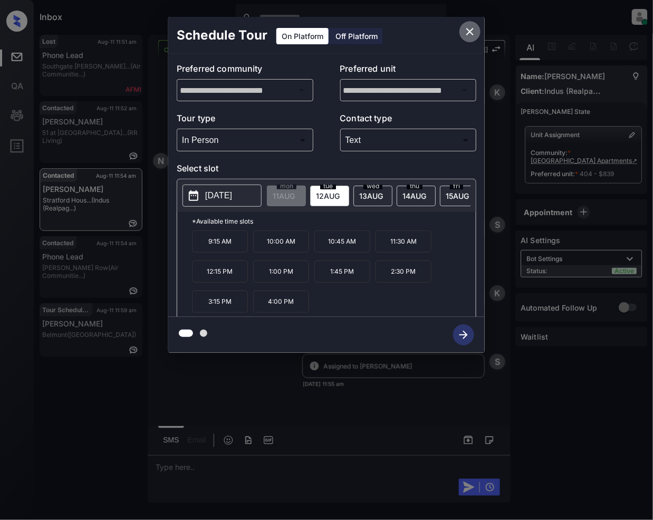
click at [473, 34] on icon "close" at bounding box center [469, 31] width 7 height 7
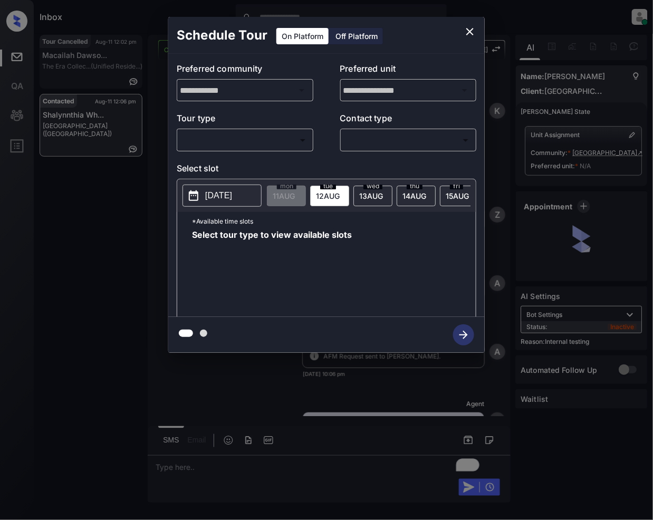
scroll to position [2867, 0]
click at [292, 147] on body "Inbox [PERSON_NAME] Online Set yourself offline Set yourself on break Profile S…" at bounding box center [326, 260] width 653 height 520
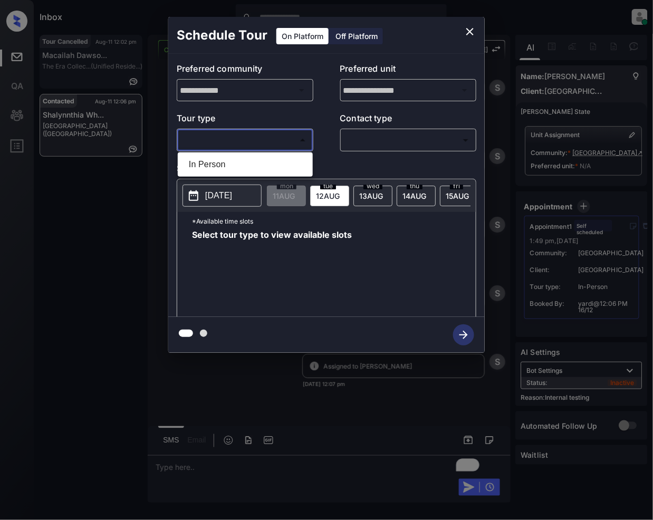
click at [228, 165] on li "In Person" at bounding box center [245, 164] width 130 height 19
type input "********"
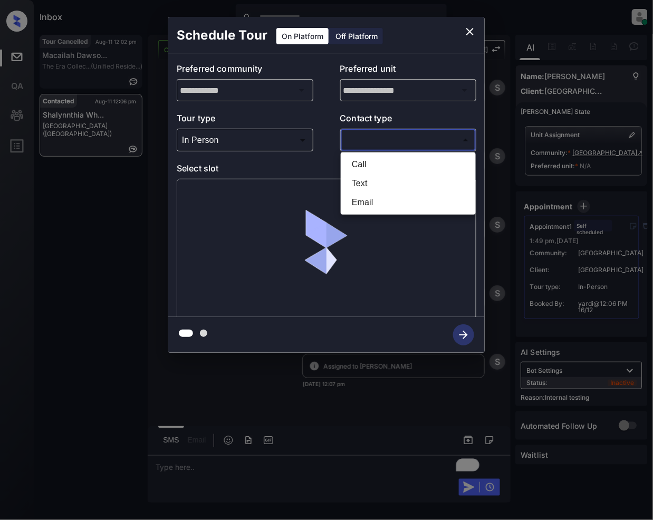
click at [388, 140] on body "Inbox Jeramie Castro Online Set yourself offline Set yourself on break Profile …" at bounding box center [326, 260] width 653 height 520
drag, startPoint x: 359, startPoint y: 187, endPoint x: 313, endPoint y: 250, distance: 77.8
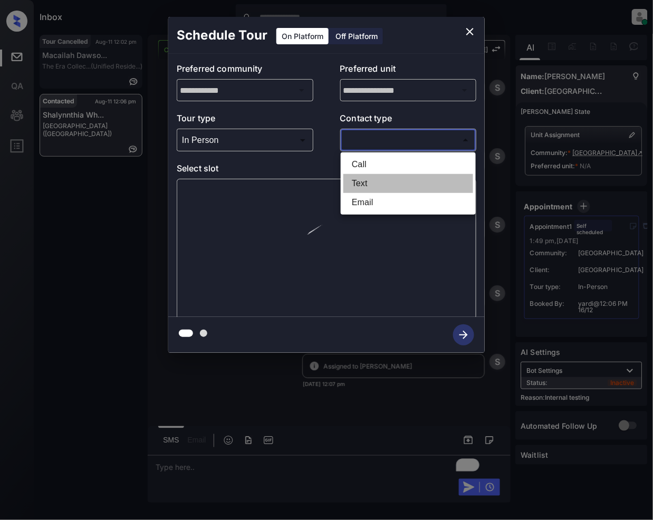
click at [356, 190] on li "Text" at bounding box center [408, 183] width 130 height 19
type input "****"
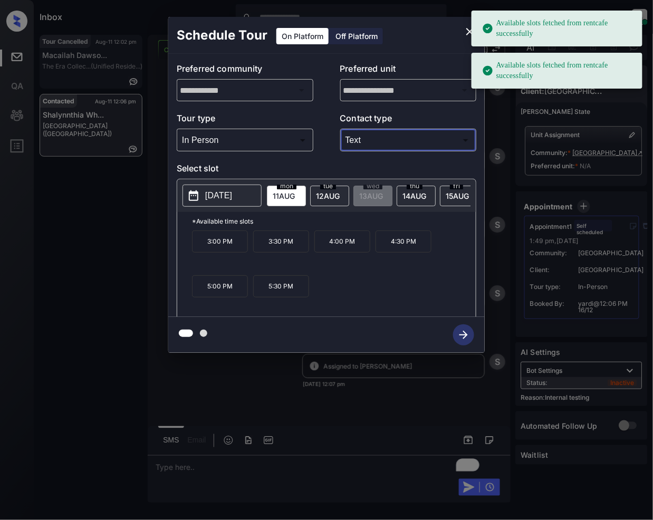
drag, startPoint x: 324, startPoint y: 186, endPoint x: 330, endPoint y: 231, distance: 45.7
click at [296, 186] on span "tue" at bounding box center [287, 186] width 20 height 6
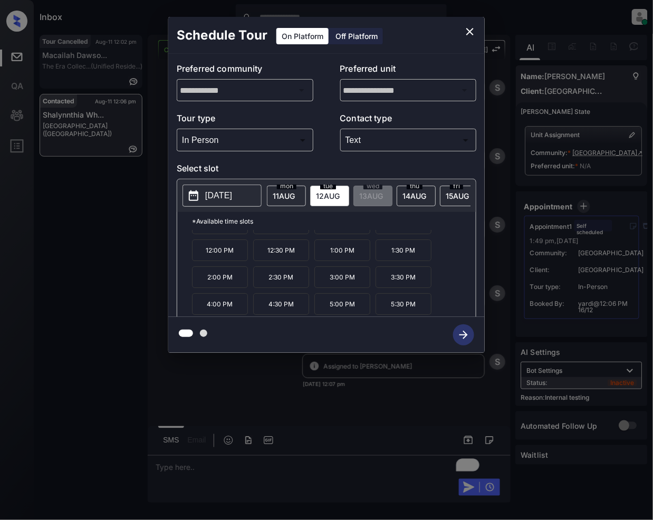
scroll to position [0, 0]
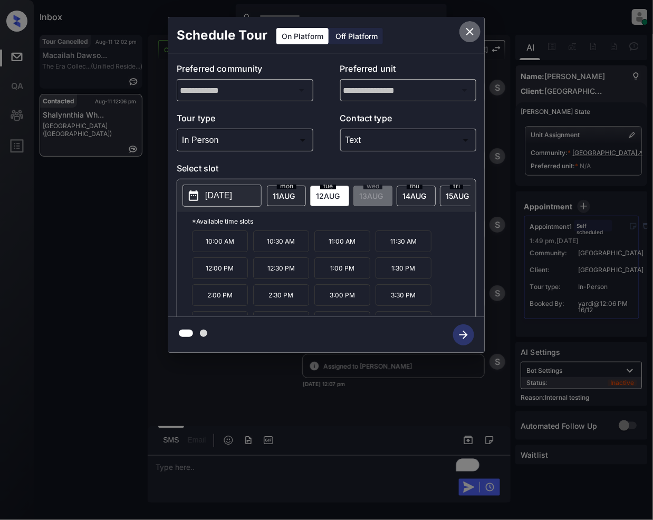
click at [469, 28] on icon "close" at bounding box center [470, 31] width 13 height 13
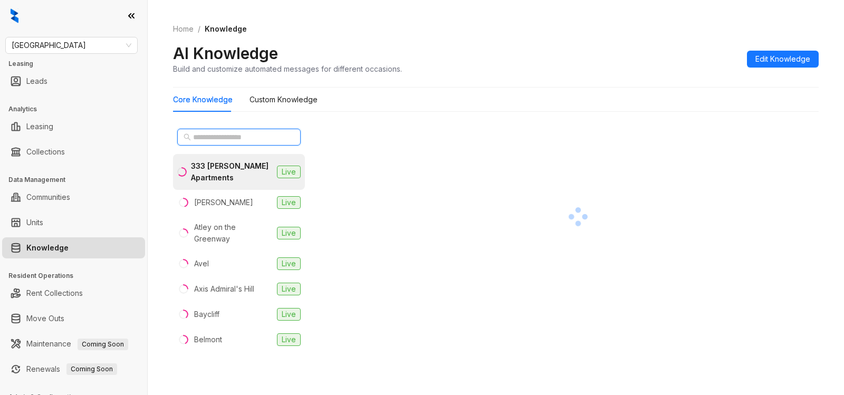
click at [244, 139] on input "text" at bounding box center [239, 137] width 93 height 12
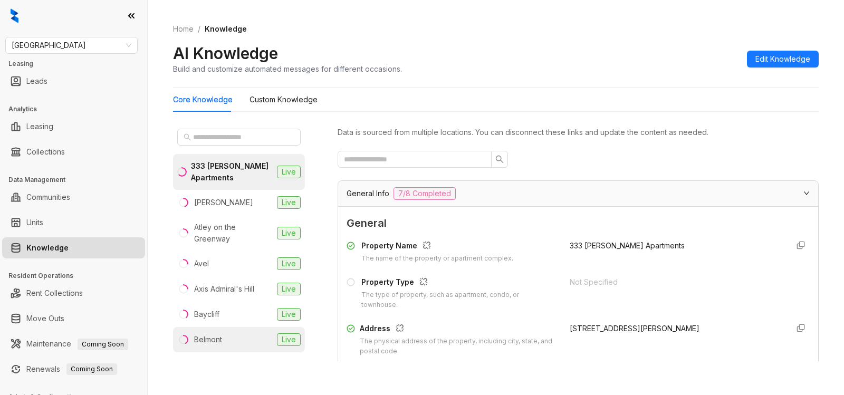
click at [210, 339] on div "Belmont" at bounding box center [208, 340] width 28 height 12
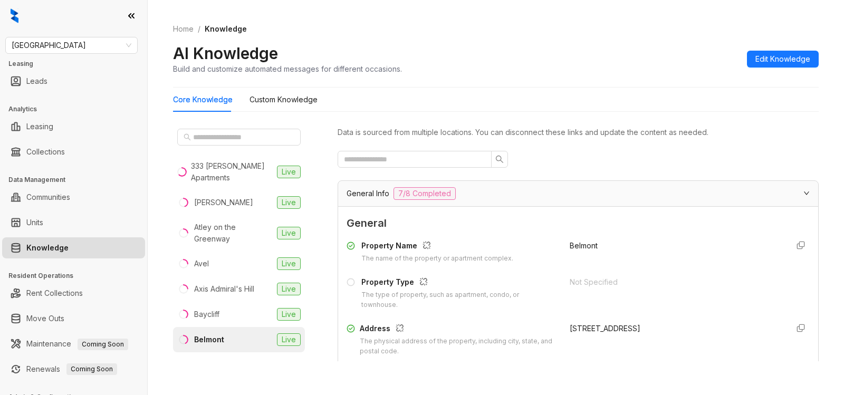
drag, startPoint x: 557, startPoint y: 329, endPoint x: 702, endPoint y: 322, distance: 145.8
click at [712, 320] on div "Property Name The name of the property or apartment complex. Belmont Property T…" at bounding box center [578, 358] width 463 height 244
copy div "[STREET_ADDRESS]"
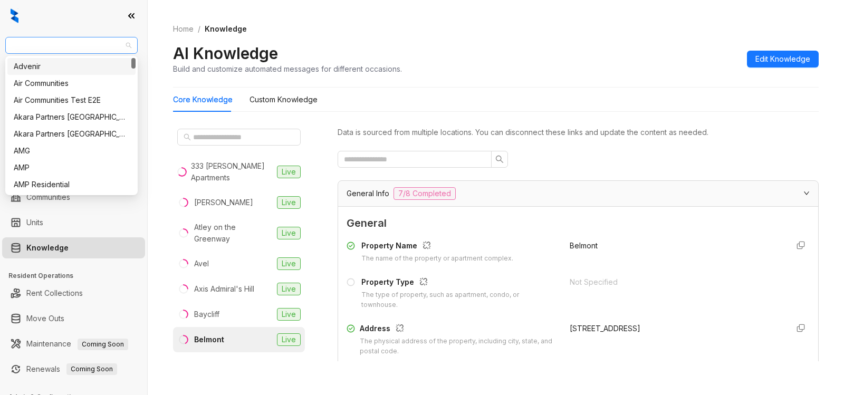
click at [108, 51] on span "[GEOGRAPHIC_DATA]" at bounding box center [72, 45] width 120 height 16
type input "**"
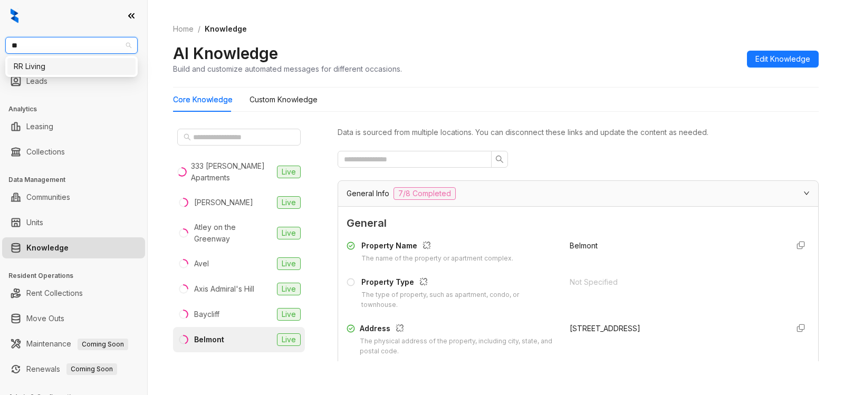
click at [98, 68] on div "RR Living" at bounding box center [72, 67] width 116 height 12
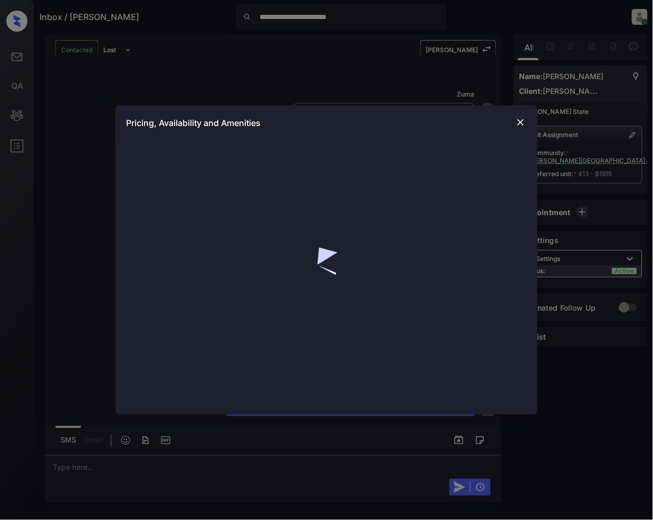
scroll to position [1077, 0]
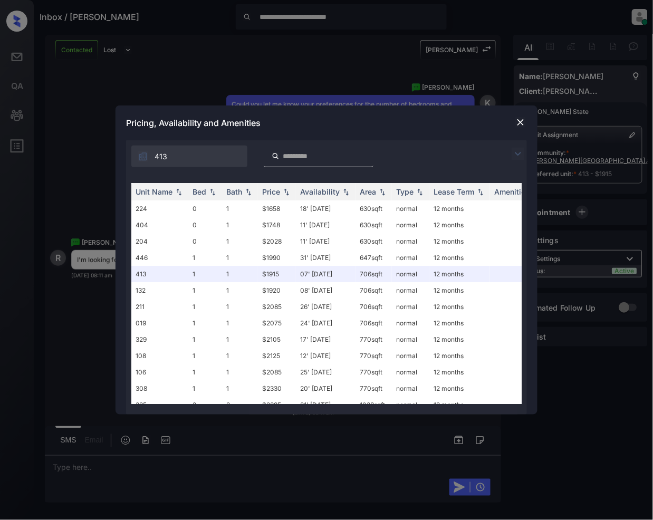
click at [519, 123] on img at bounding box center [520, 122] width 11 height 11
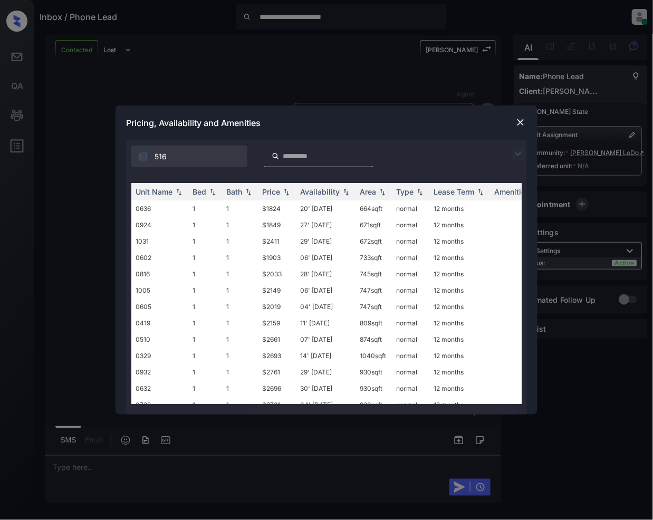
scroll to position [296, 0]
click at [522, 153] on img at bounding box center [518, 154] width 13 height 13
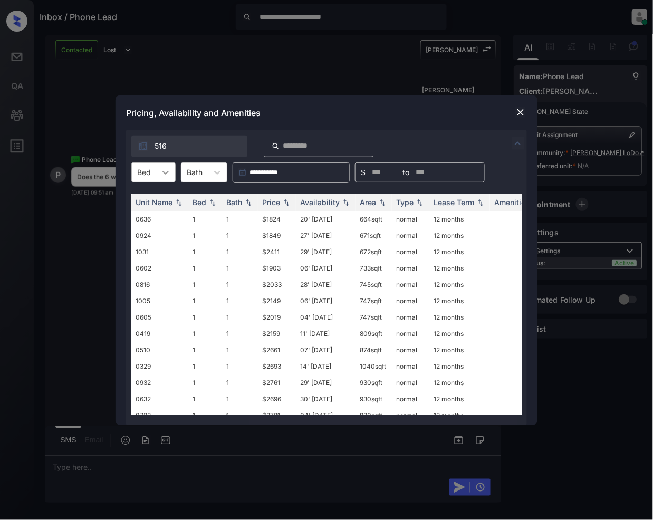
click at [161, 167] on icon at bounding box center [165, 172] width 11 height 11
click at [140, 216] on div "2" at bounding box center [153, 217] width 44 height 19
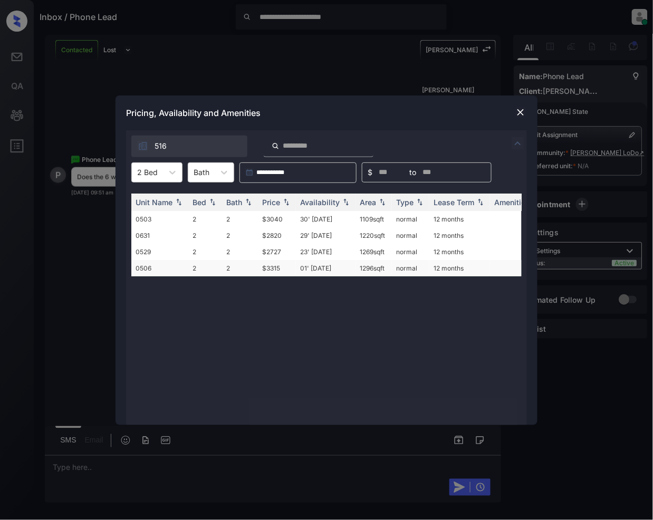
click at [269, 270] on td "$3315" at bounding box center [277, 268] width 38 height 16
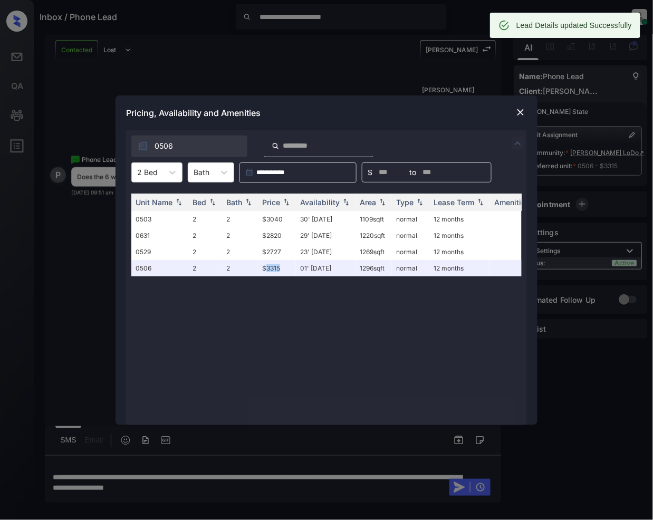
click at [515, 112] on img at bounding box center [520, 112] width 11 height 11
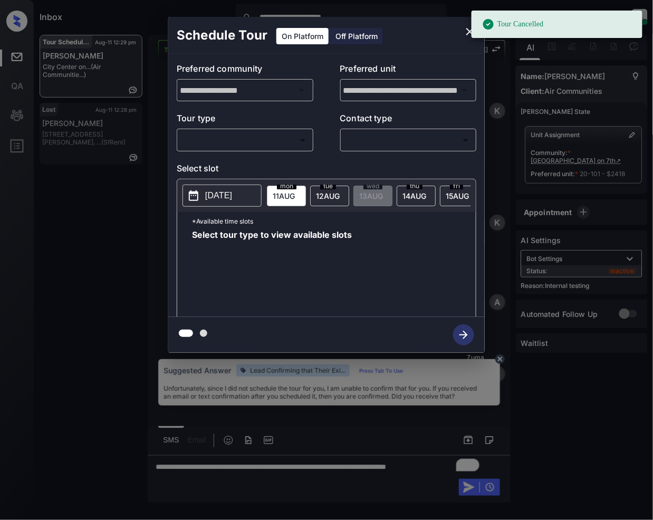
scroll to position [4285, 0]
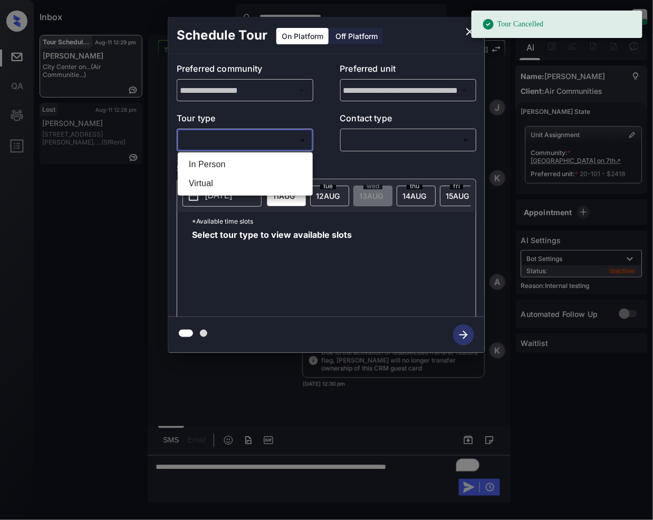
click at [256, 139] on body "**********" at bounding box center [326, 260] width 653 height 520
click at [219, 164] on li "In Person" at bounding box center [245, 164] width 130 height 19
type input "********"
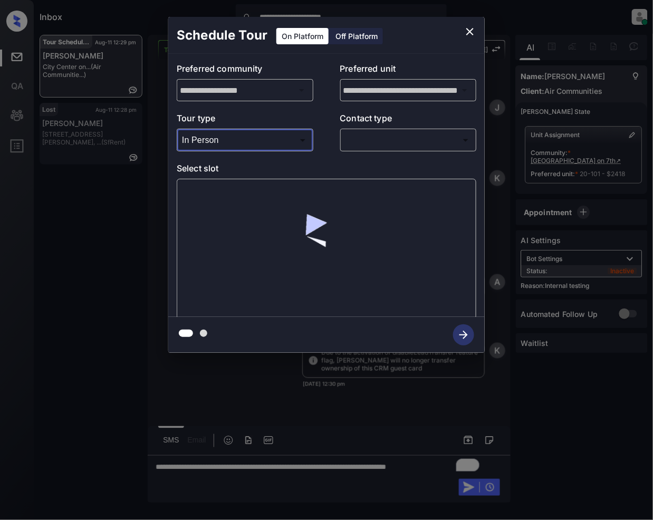
click at [367, 137] on body "**********" at bounding box center [326, 260] width 653 height 520
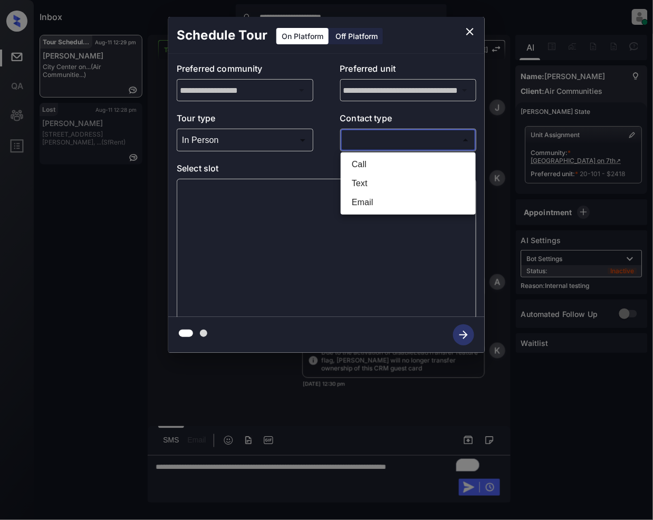
drag, startPoint x: 357, startPoint y: 176, endPoint x: 351, endPoint y: 193, distance: 18.4
click at [356, 176] on li "Text" at bounding box center [408, 183] width 130 height 19
type input "****"
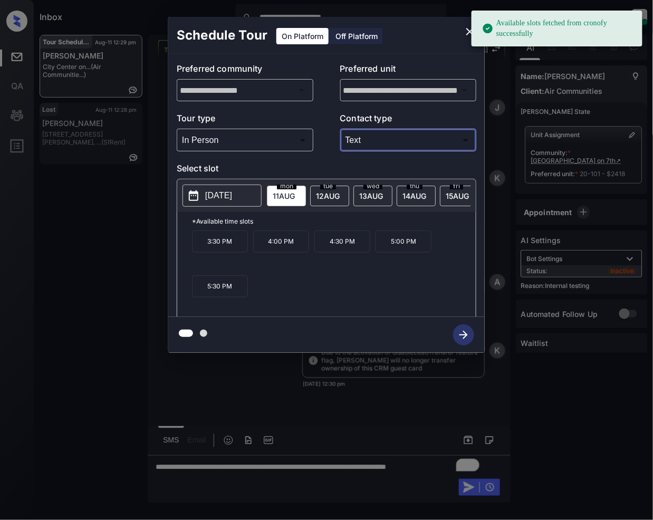
click at [467, 32] on icon "close" at bounding box center [470, 31] width 13 height 13
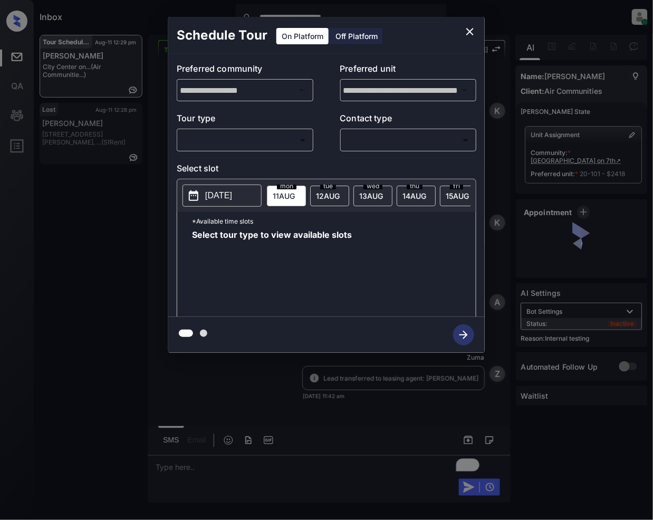
scroll to position [4355, 0]
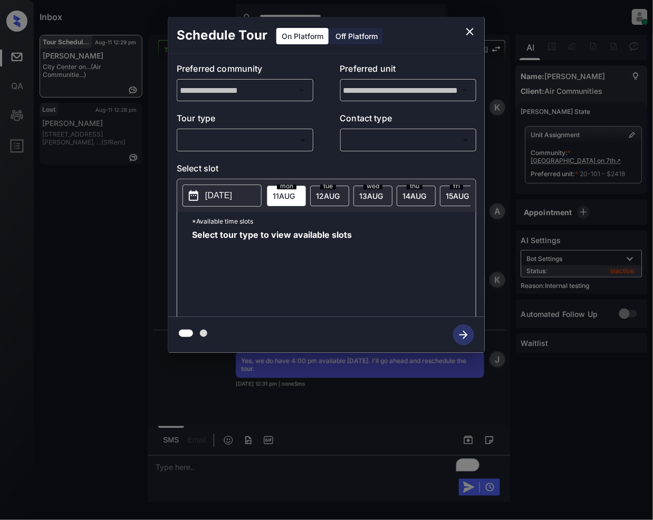
click at [247, 136] on body "**********" at bounding box center [326, 260] width 653 height 520
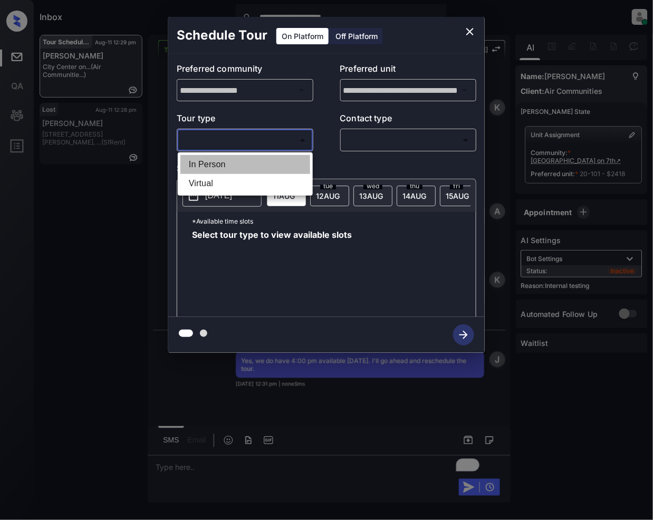
click at [216, 170] on li "In Person" at bounding box center [245, 164] width 130 height 19
type input "********"
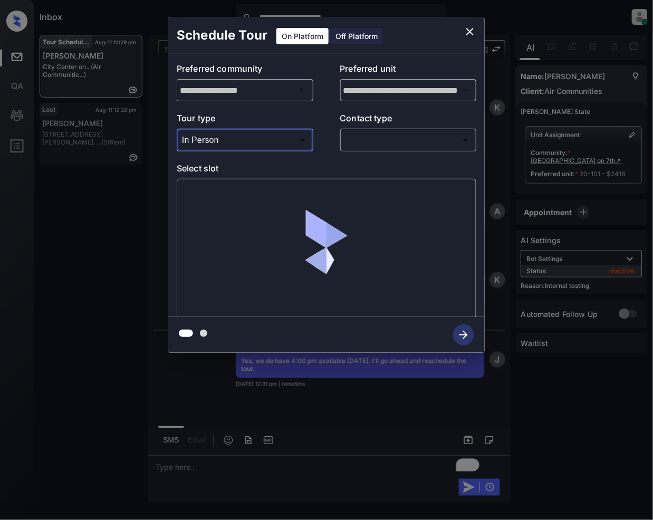
click at [367, 140] on body "**********" at bounding box center [326, 260] width 653 height 520
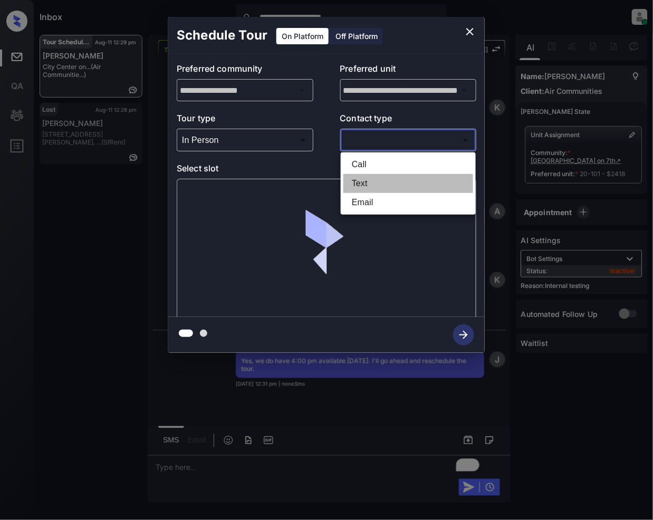
click at [353, 179] on li "Text" at bounding box center [408, 183] width 130 height 19
type input "****"
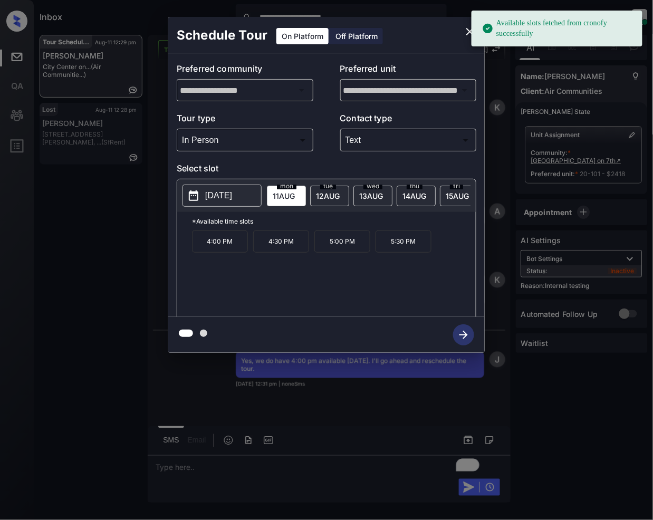
drag, startPoint x: 205, startPoint y: 248, endPoint x: 305, endPoint y: 363, distance: 152.6
click at [205, 250] on p "4:00 PM" at bounding box center [220, 242] width 56 height 22
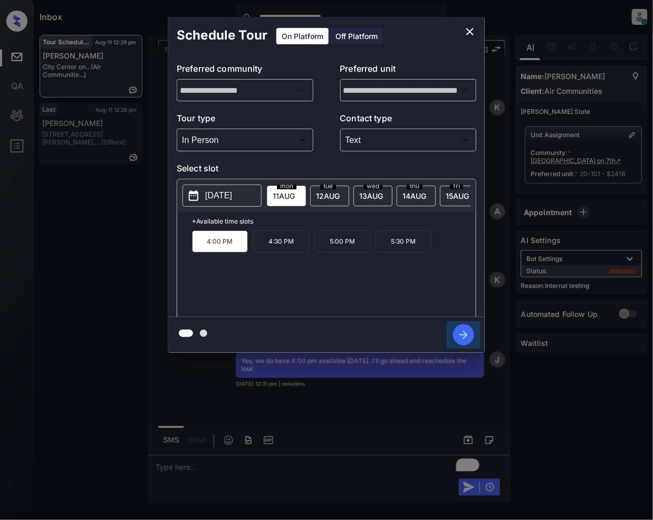
drag, startPoint x: 458, startPoint y: 326, endPoint x: 422, endPoint y: 384, distance: 68.5
click at [458, 328] on icon "button" at bounding box center [463, 334] width 21 height 21
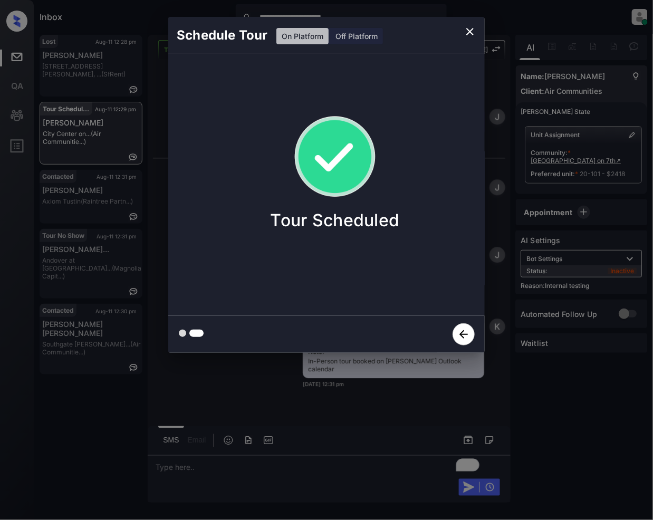
scroll to position [4598, 0]
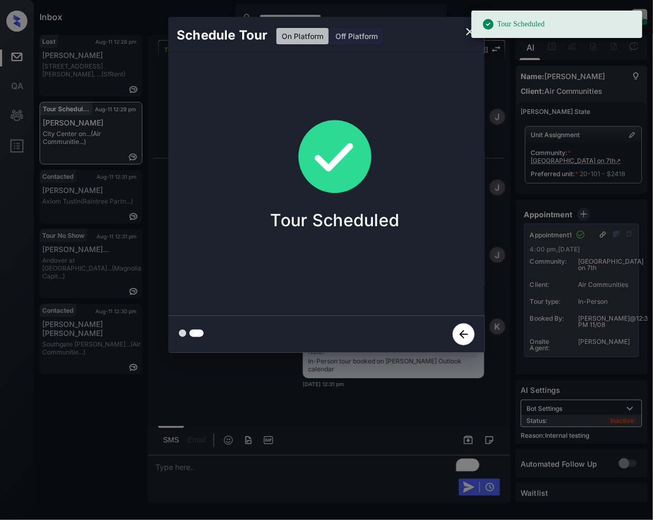
click at [469, 32] on icon "close" at bounding box center [470, 31] width 13 height 13
